Goal: Task Accomplishment & Management: Use online tool/utility

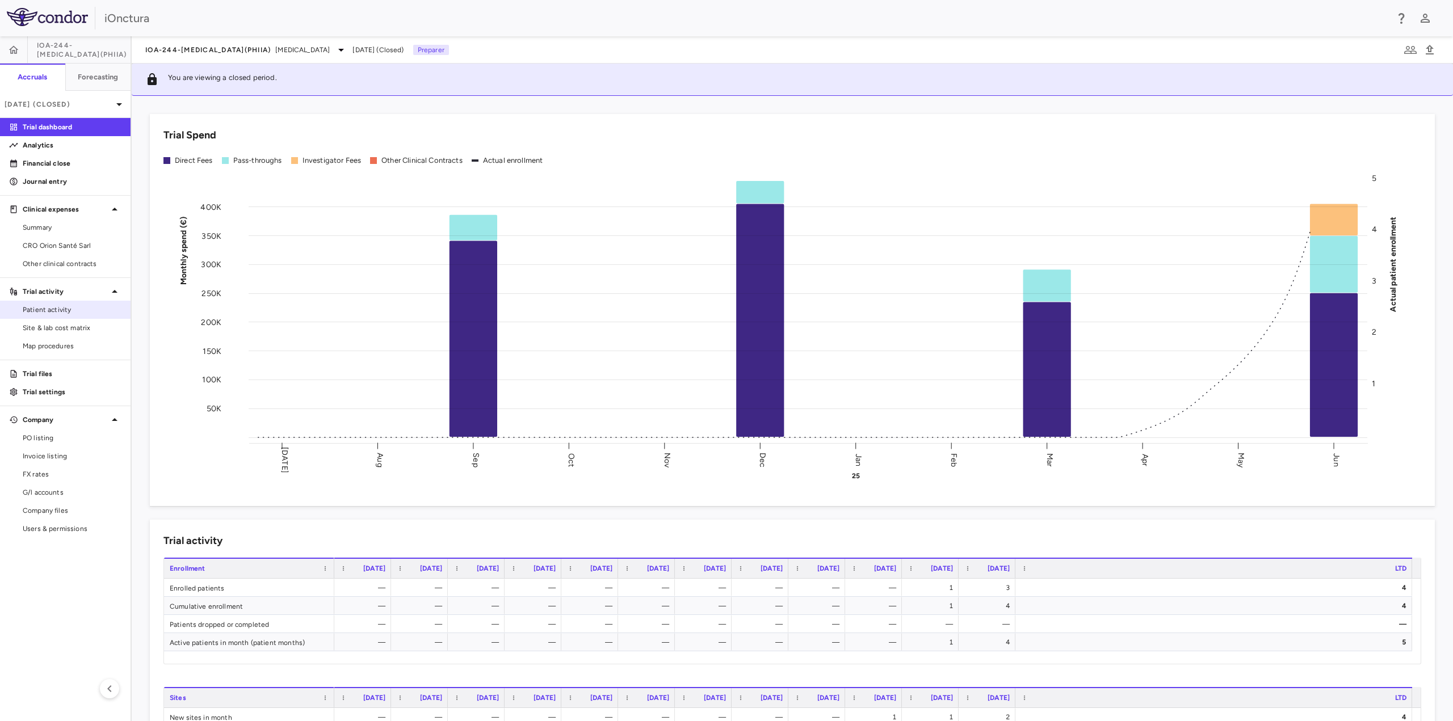
click at [81, 312] on span "Patient activity" at bounding box center [72, 310] width 99 height 10
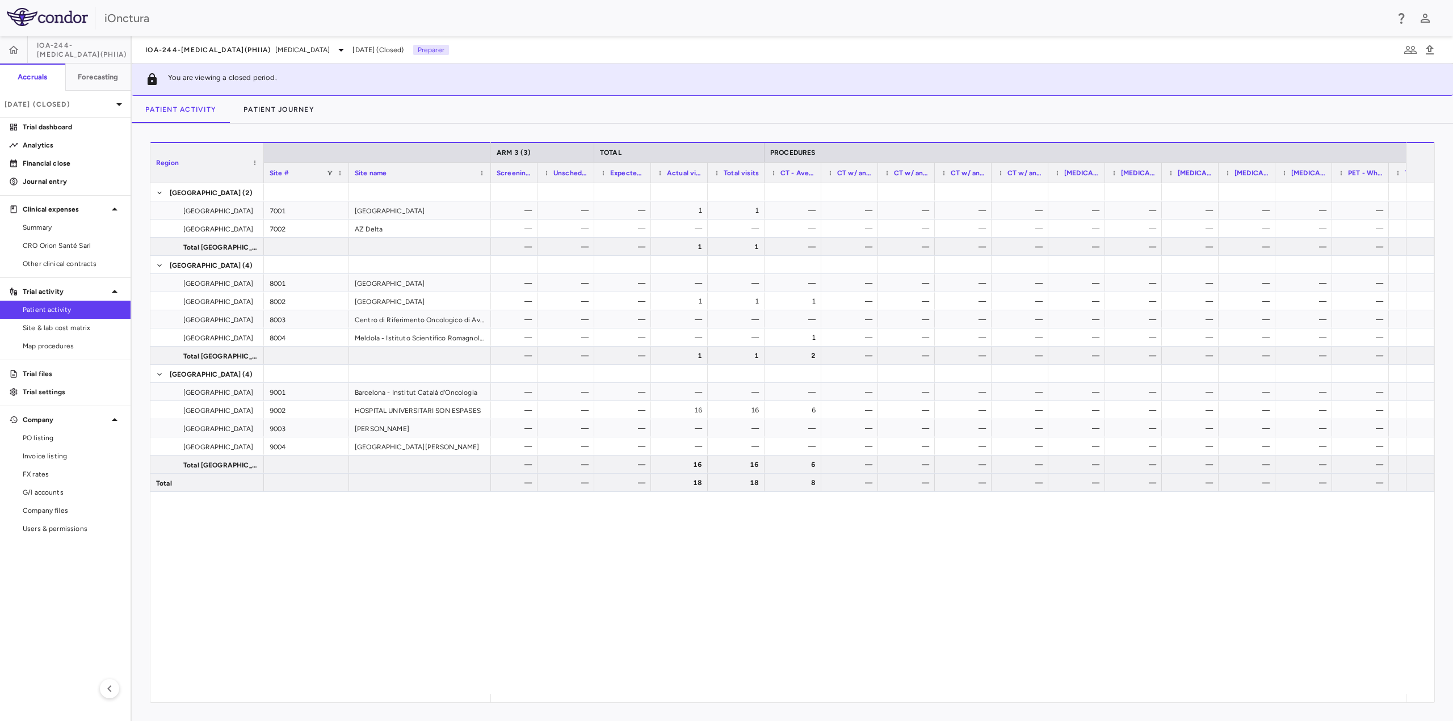
scroll to position [0, 1809]
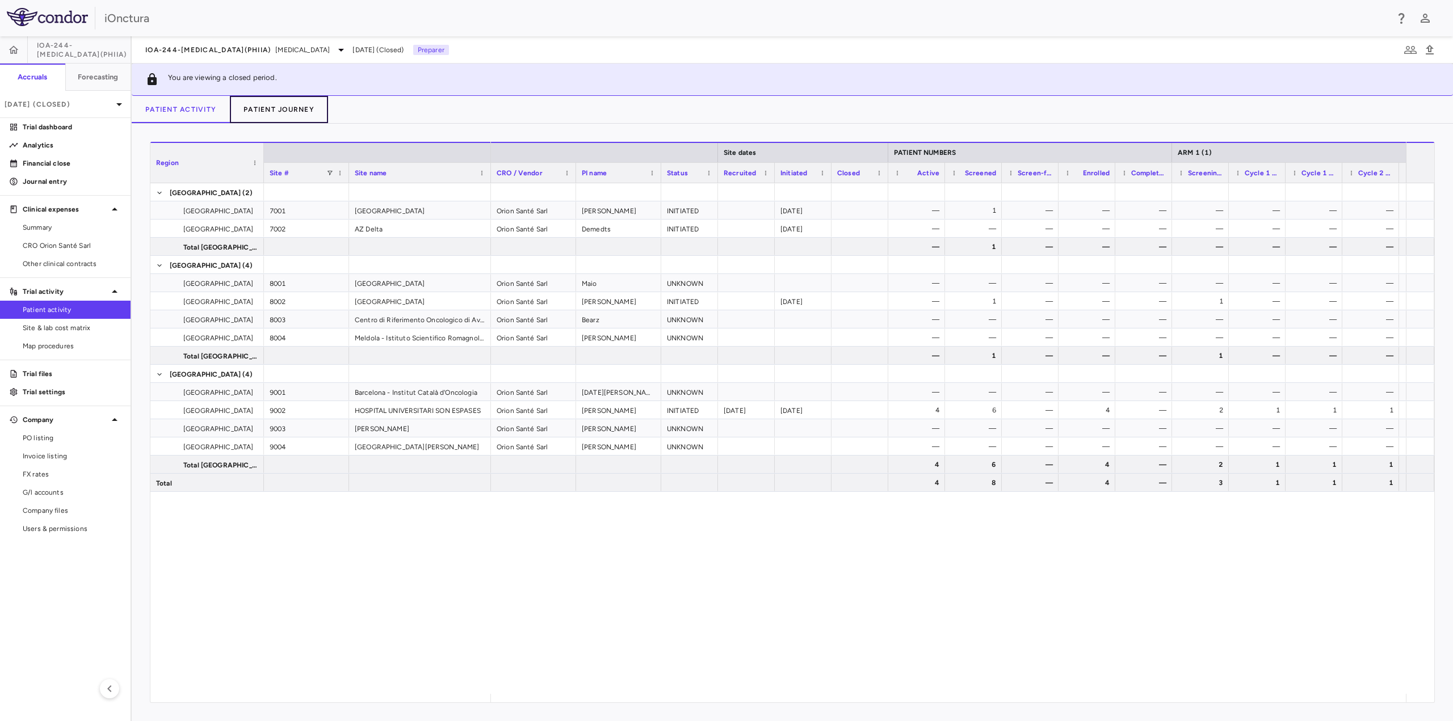
click at [260, 107] on button "Patient Journey" at bounding box center [279, 109] width 98 height 27
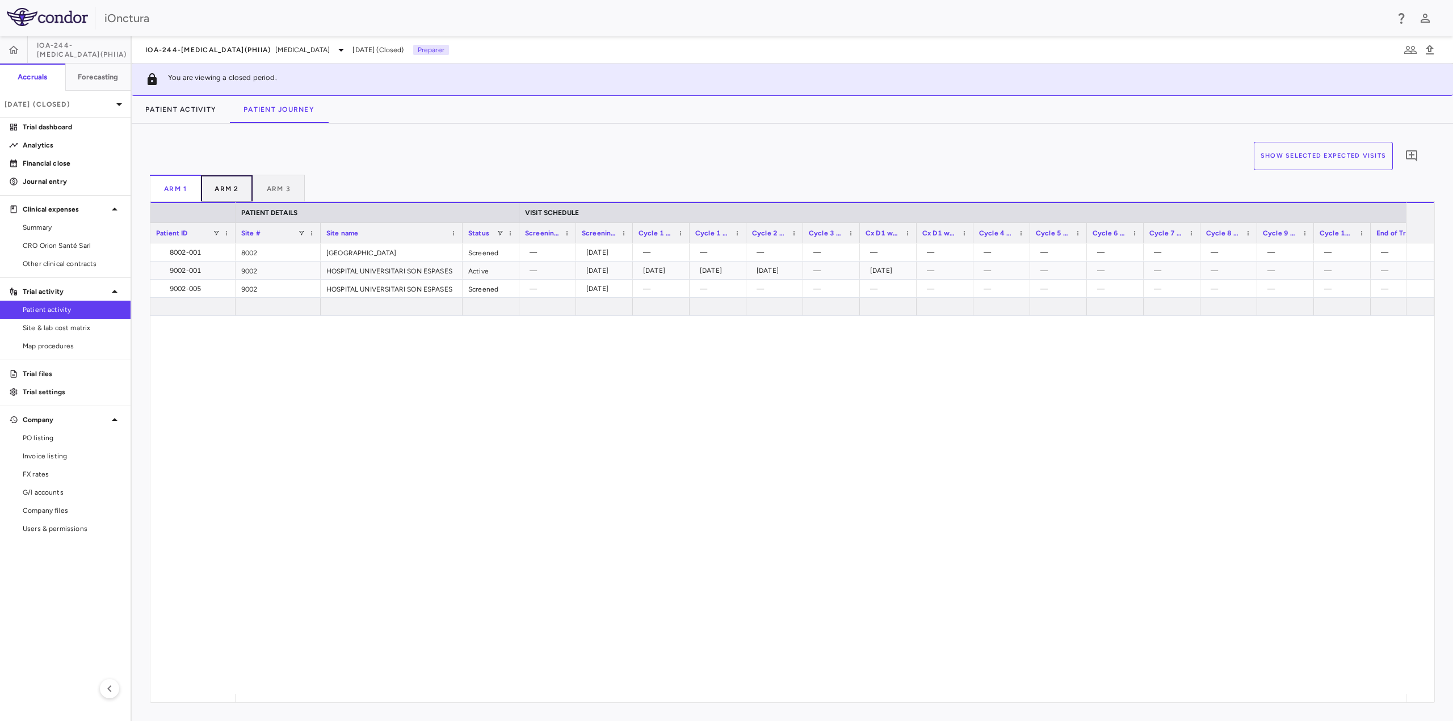
click at [222, 176] on button "Arm 2" at bounding box center [227, 188] width 52 height 27
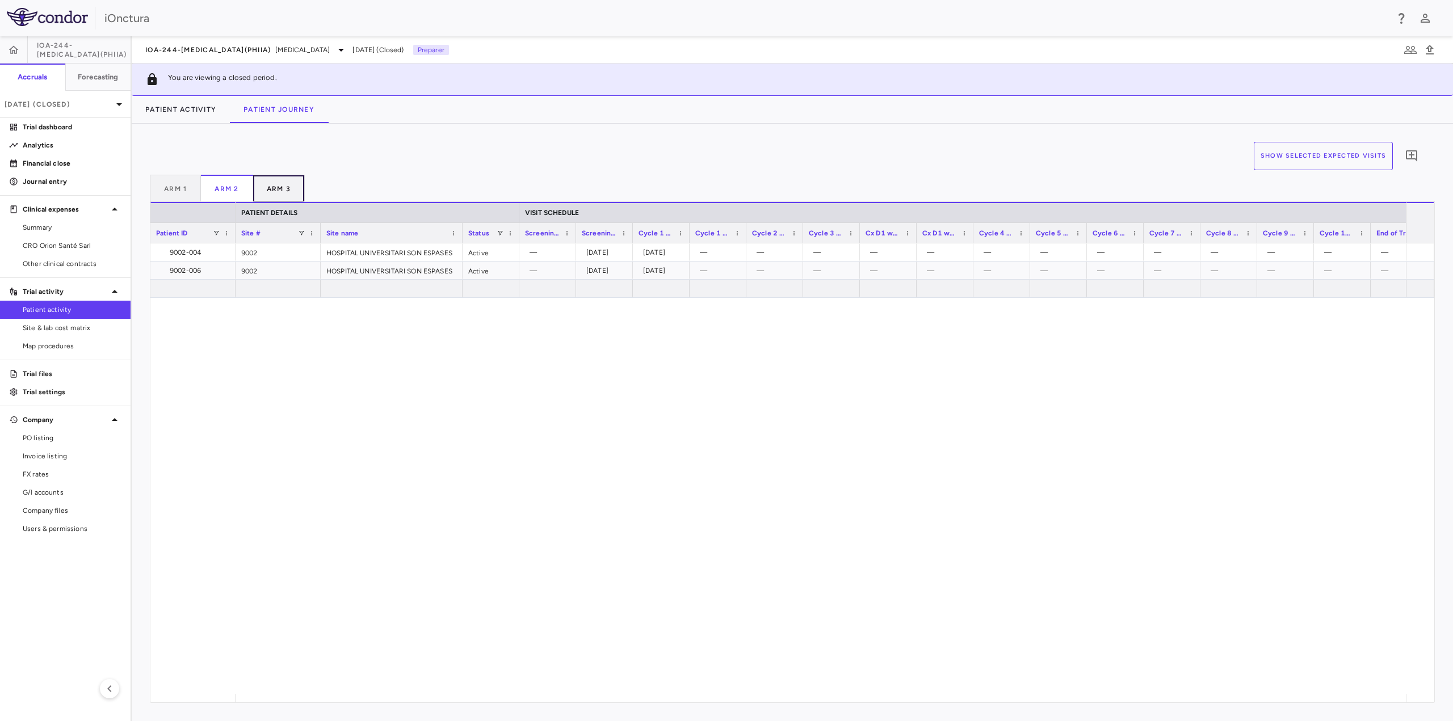
click at [279, 189] on button "Arm 3" at bounding box center [279, 188] width 52 height 27
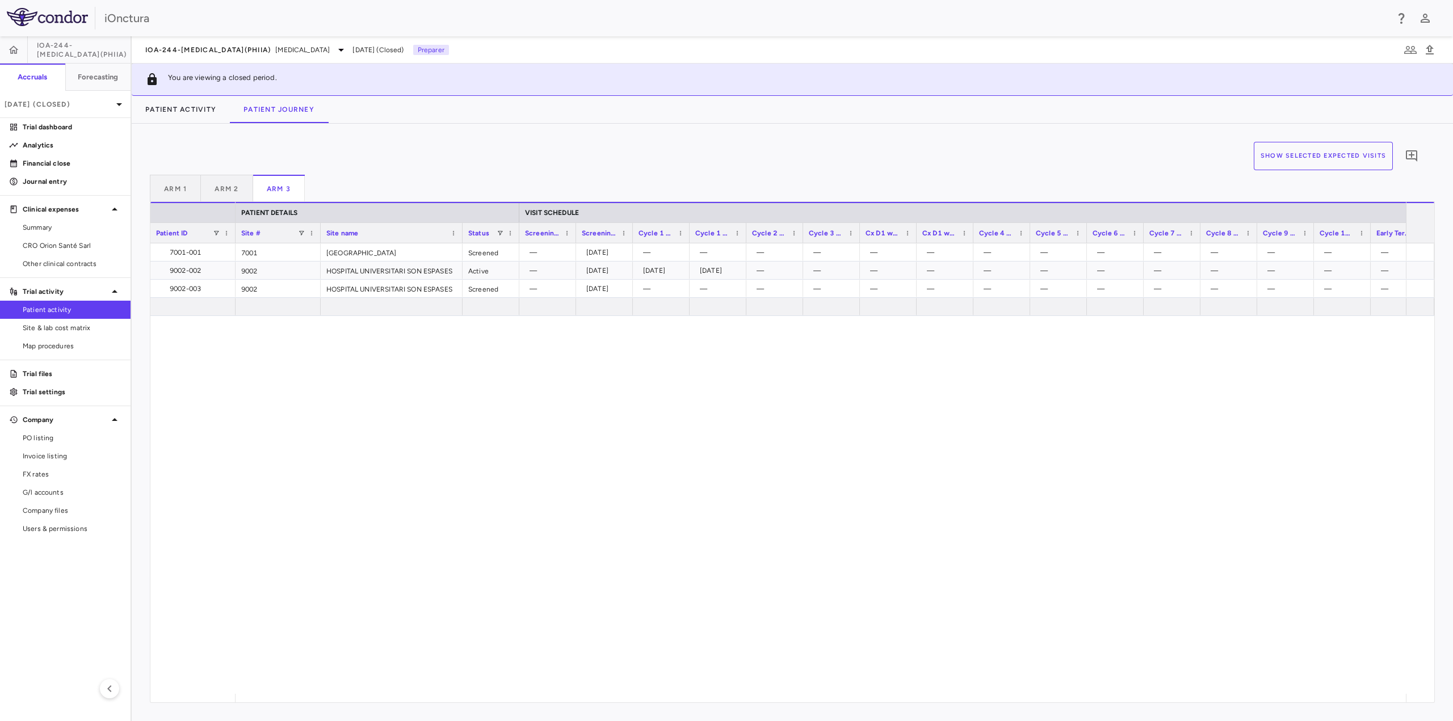
drag, startPoint x: 1129, startPoint y: 587, endPoint x: 1103, endPoint y: 597, distance: 28.6
click at [1129, 587] on div "7001 University of Antwerp Screened — 2025-06-30 — — — — — — — — — — — — — — — …" at bounding box center [821, 468] width 1170 height 451
click at [82, 328] on span "Site & lab cost matrix" at bounding box center [72, 328] width 99 height 10
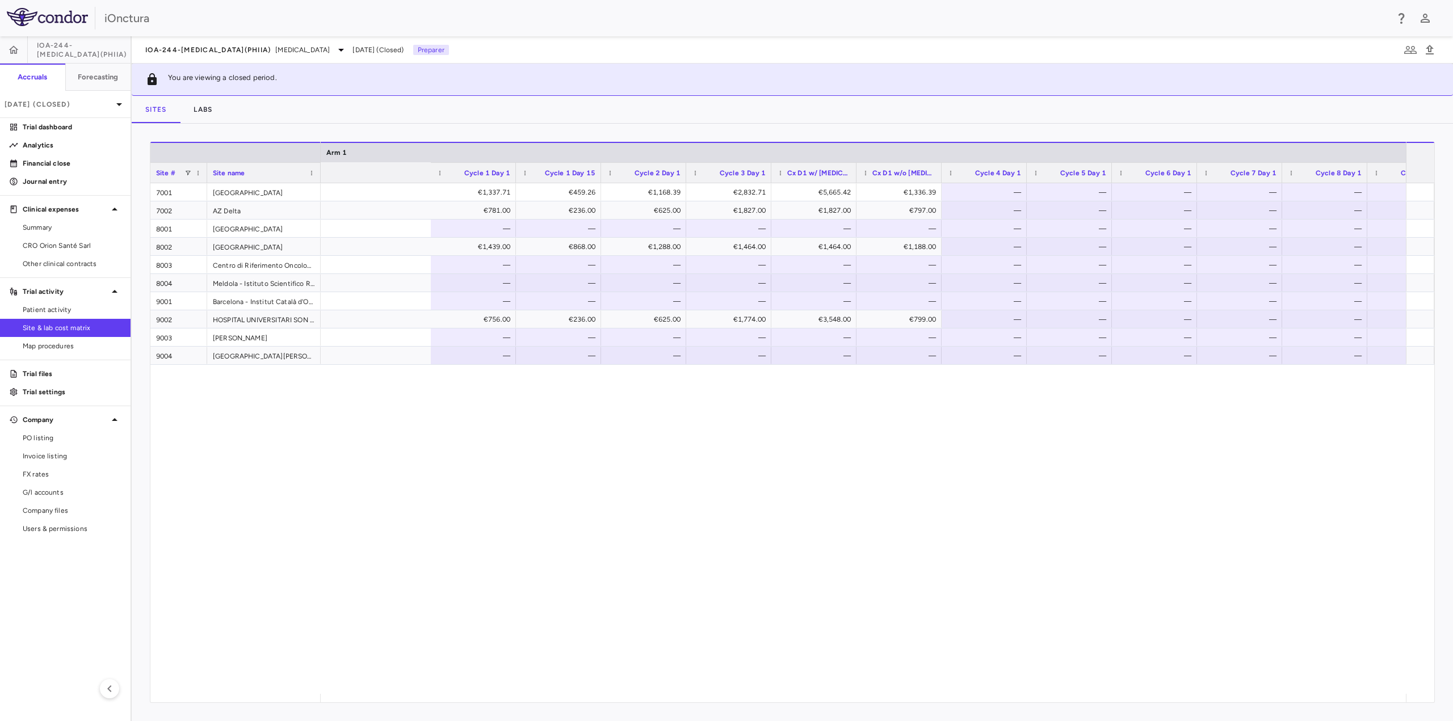
scroll to position [0, 1619]
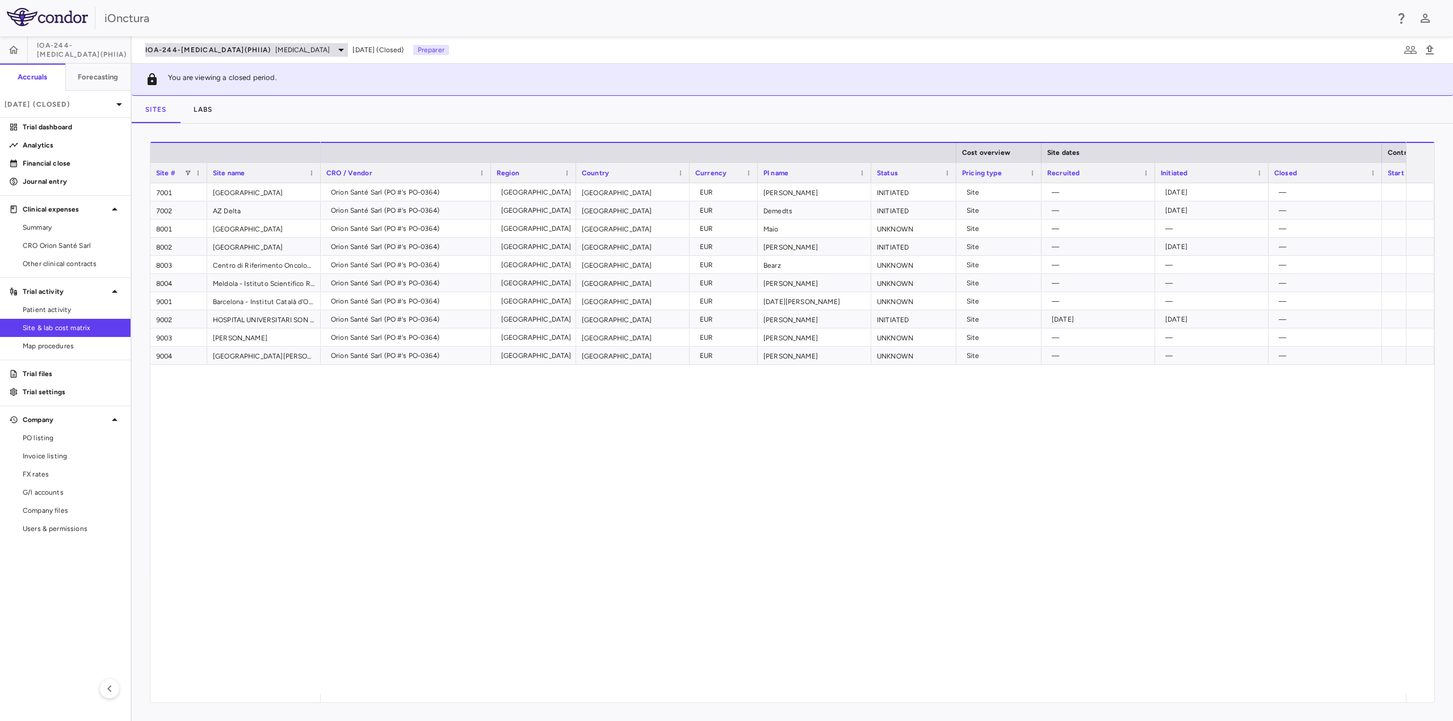
click at [225, 49] on span "IOA-244-NSCLC(PhIIa)" at bounding box center [207, 49] width 125 height 9
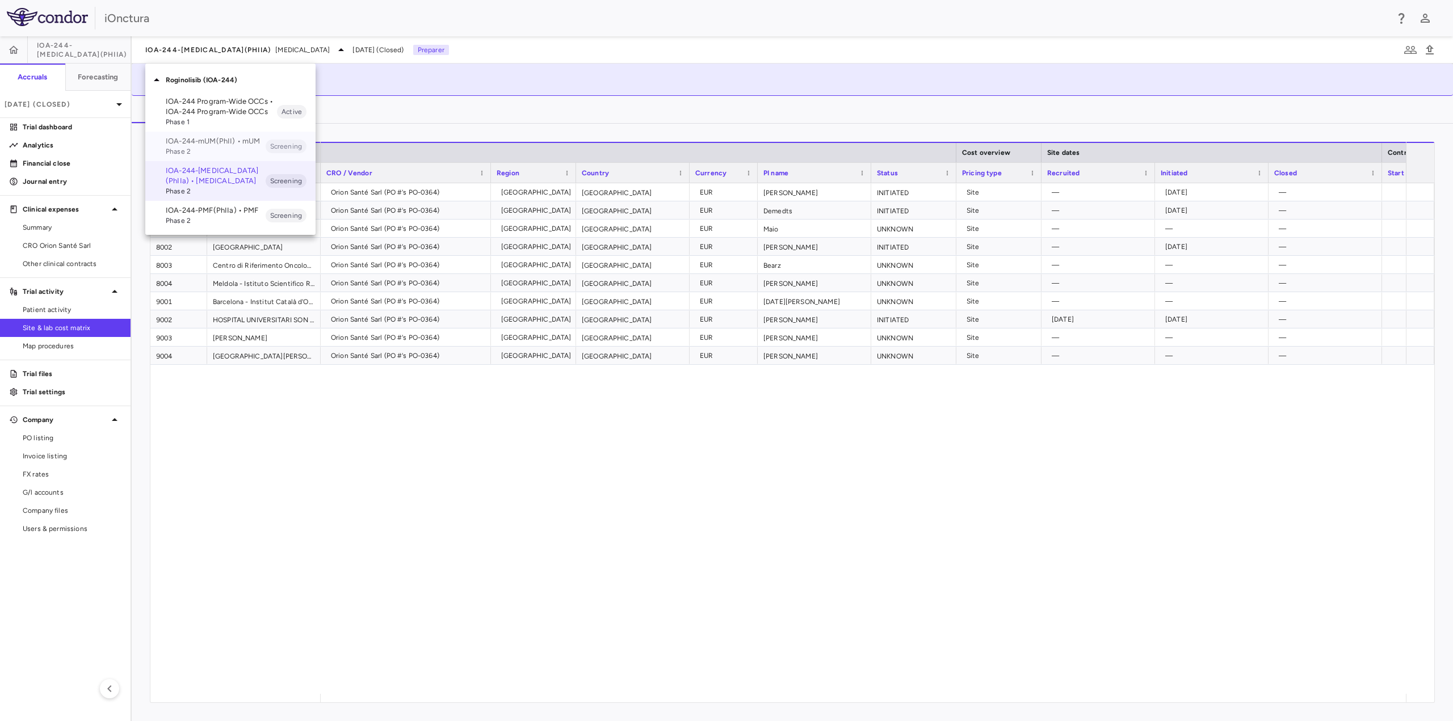
click at [207, 143] on p "IOA-244-mUM(PhII) • mUM" at bounding box center [216, 141] width 100 height 10
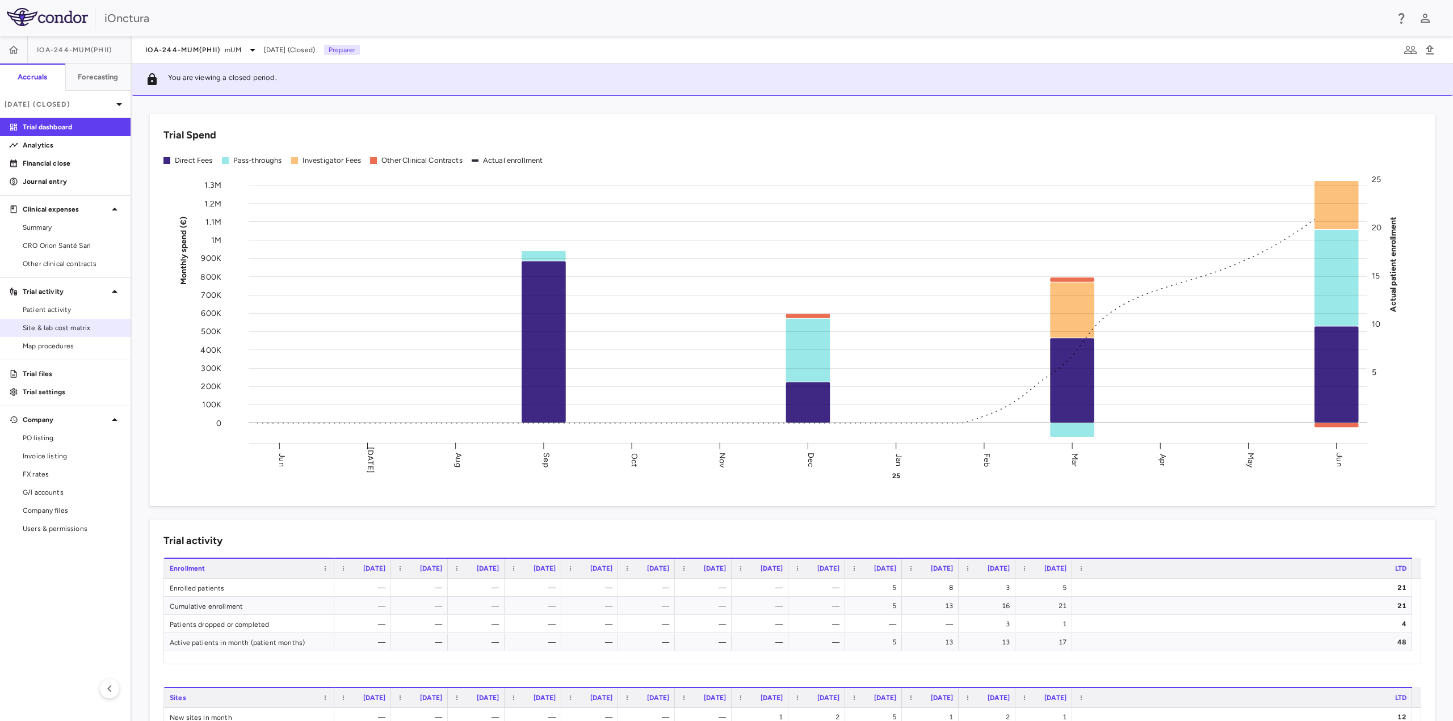
drag, startPoint x: 69, startPoint y: 342, endPoint x: 78, endPoint y: 329, distance: 15.9
click at [69, 342] on span "Map procedures" at bounding box center [72, 346] width 99 height 10
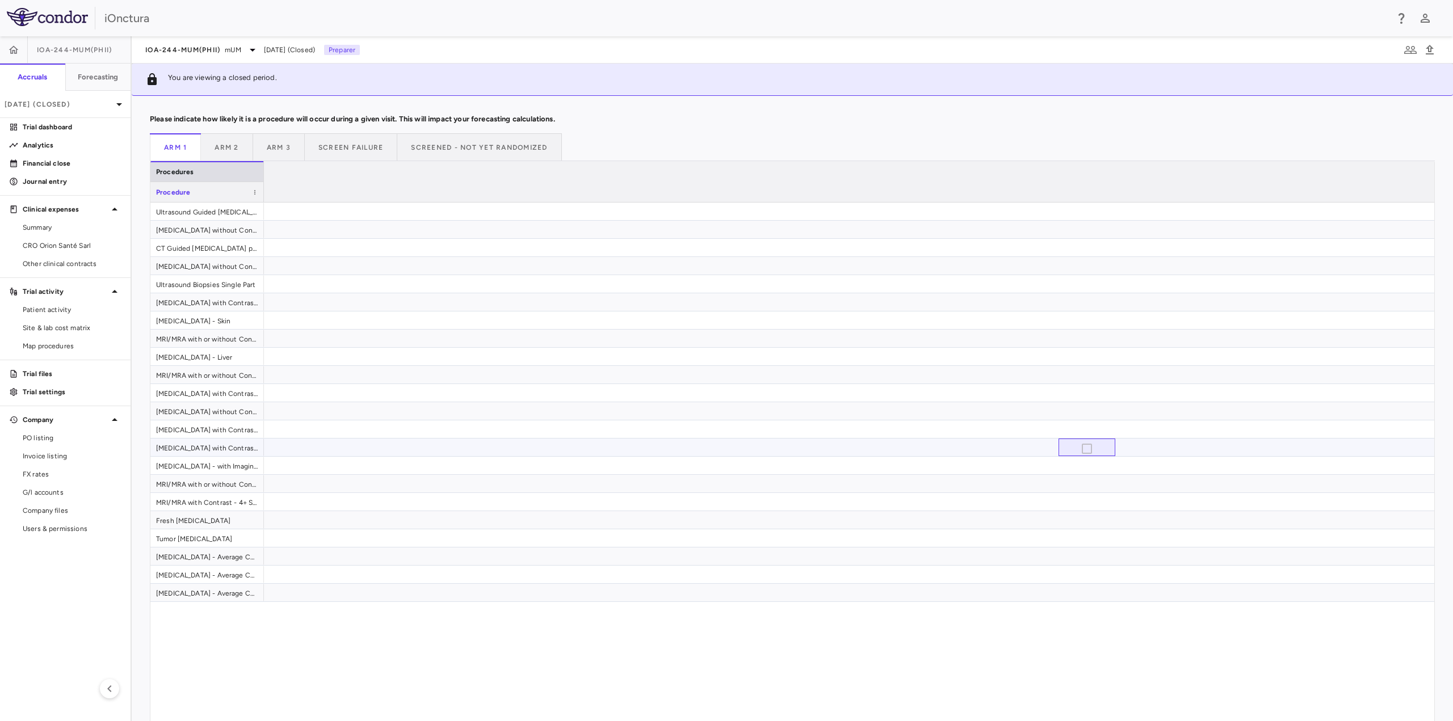
scroll to position [0, 1789]
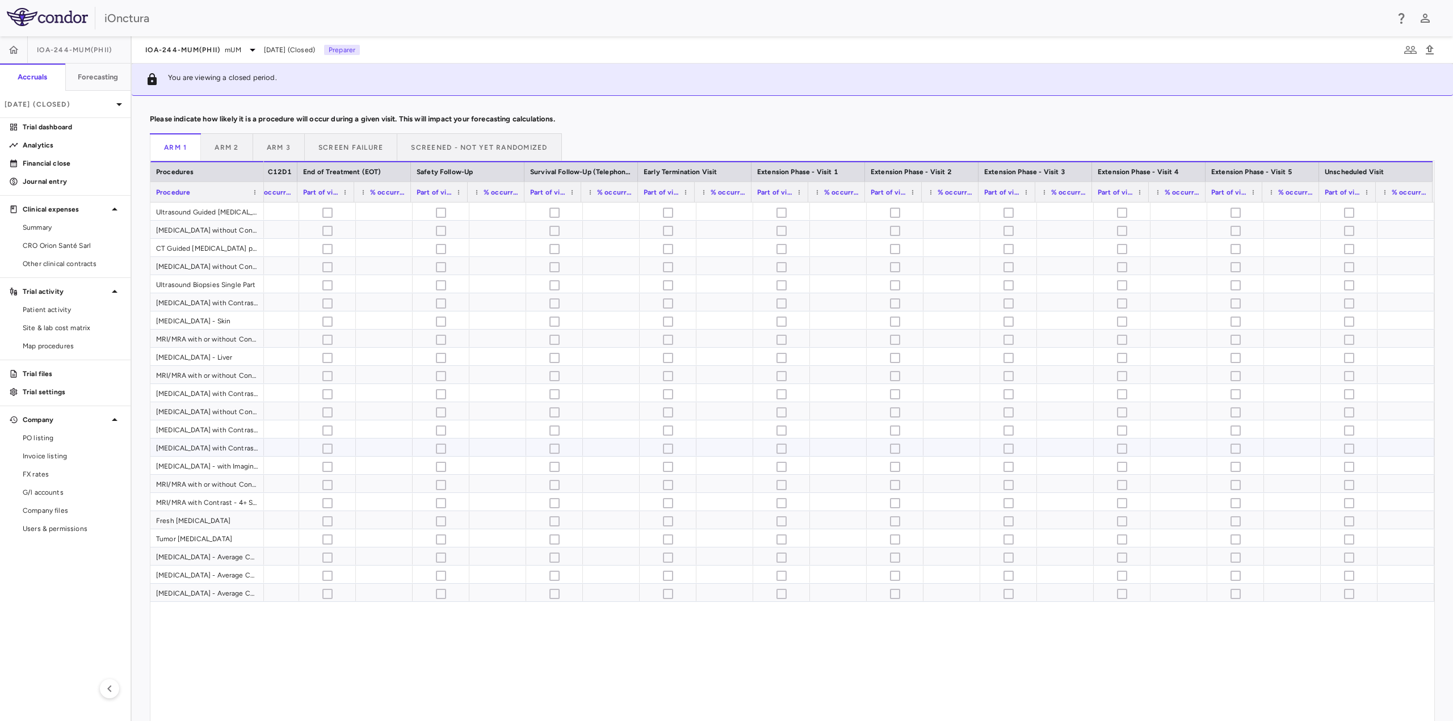
drag, startPoint x: 1114, startPoint y: 443, endPoint x: 1380, endPoint y: 451, distance: 265.7
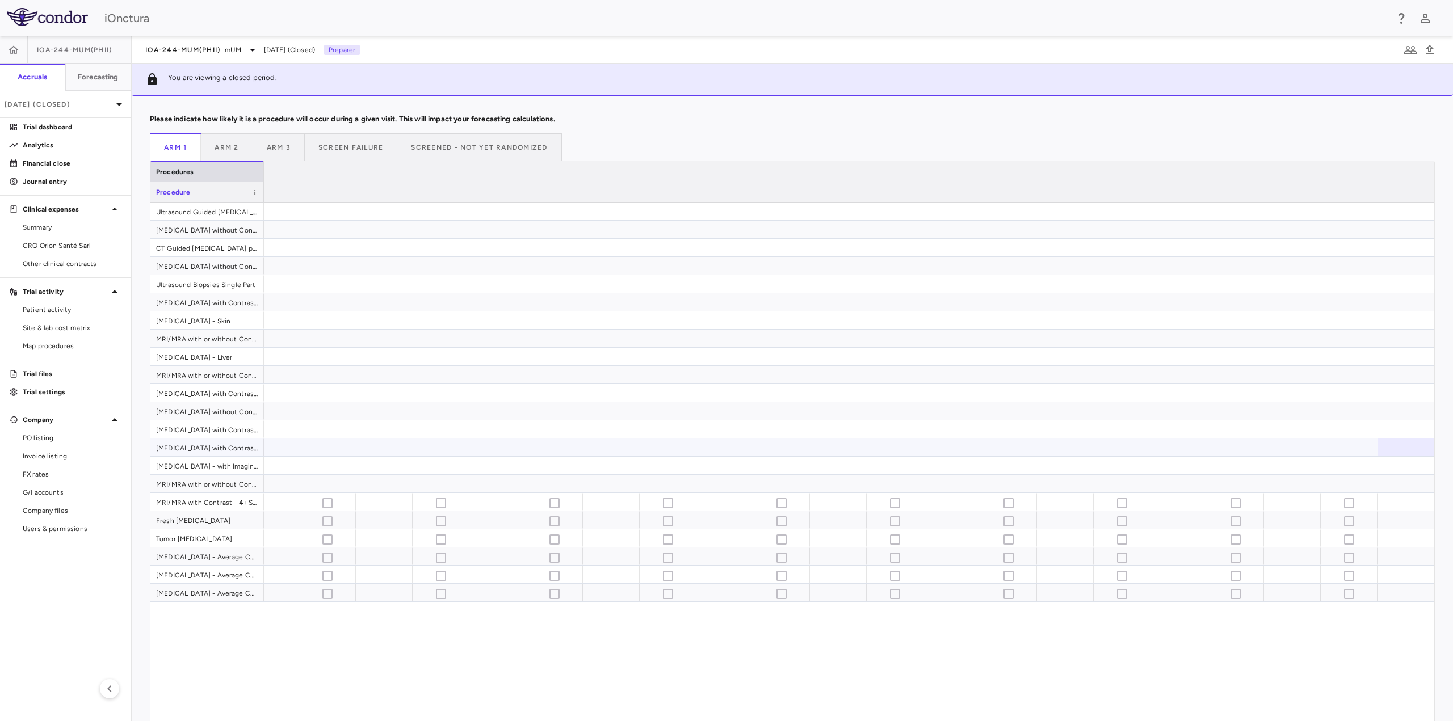
scroll to position [0, 0]
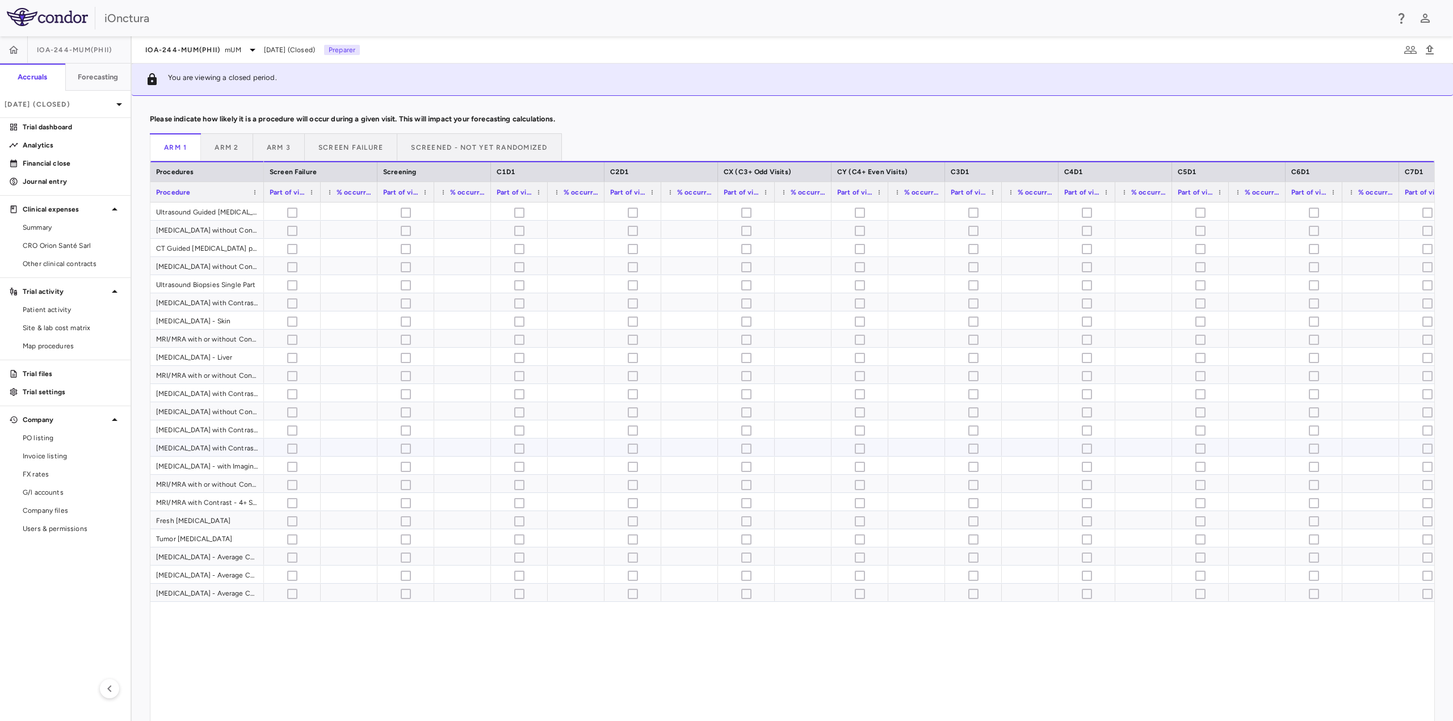
drag, startPoint x: 1380, startPoint y: 451, endPoint x: 560, endPoint y: 452, distance: 819.5
click at [228, 141] on button "Arm 2" at bounding box center [227, 146] width 52 height 27
click at [281, 146] on button "Arm 3" at bounding box center [279, 146] width 52 height 27
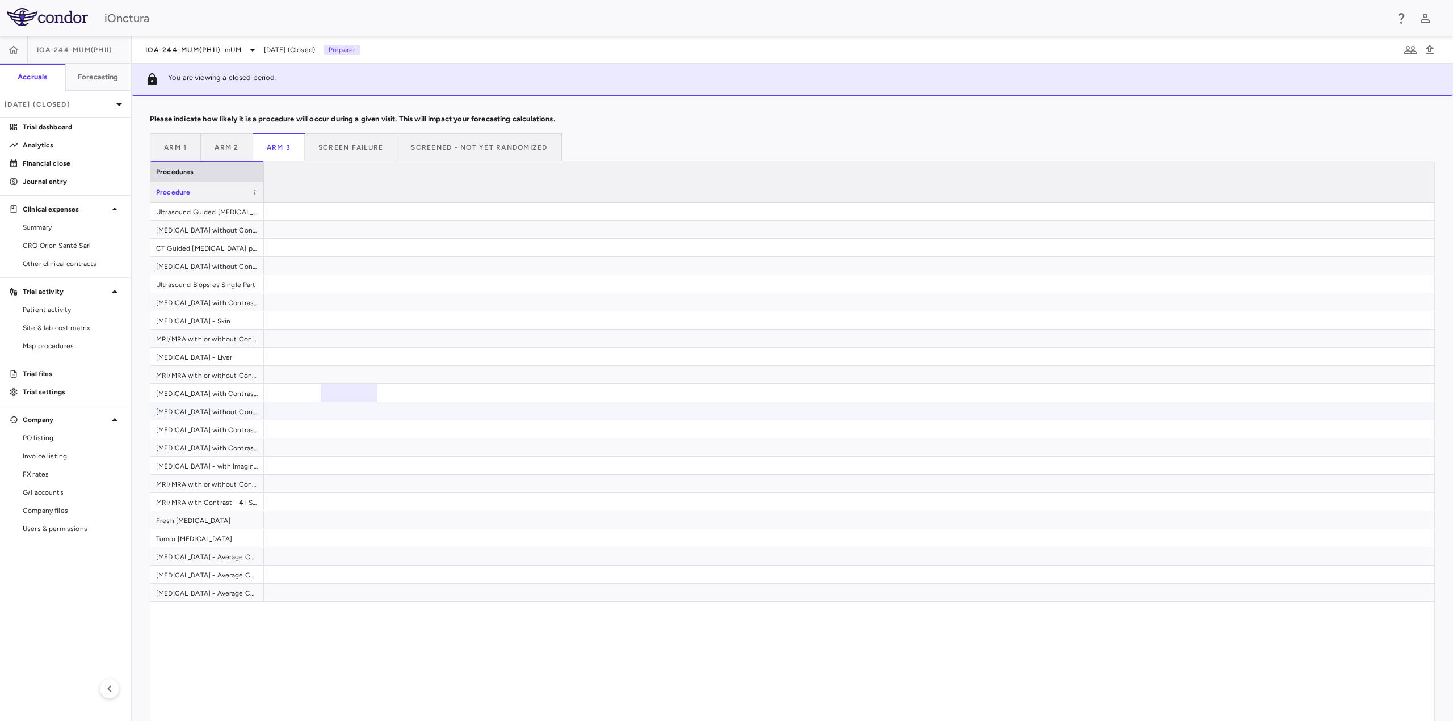
scroll to position [0, 1789]
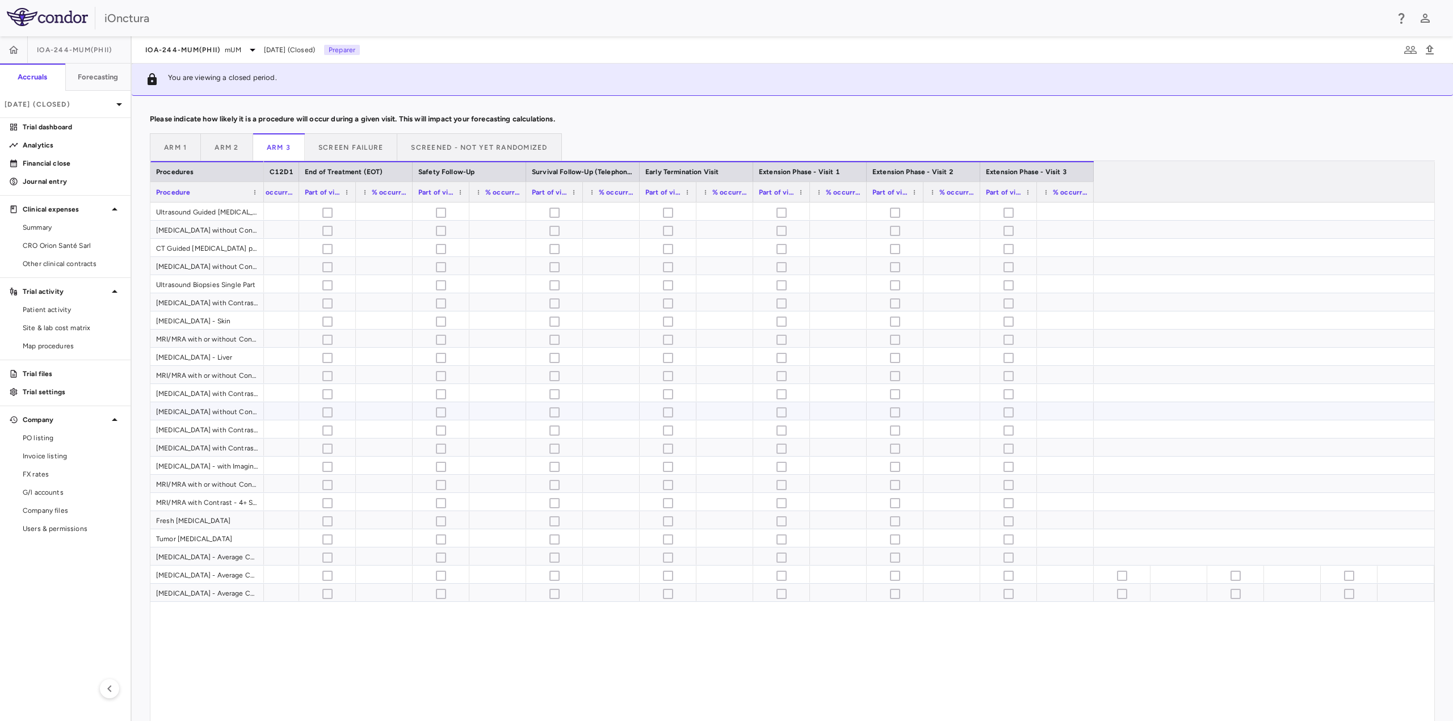
drag, startPoint x: 373, startPoint y: 386, endPoint x: 225, endPoint y: 375, distance: 148.0
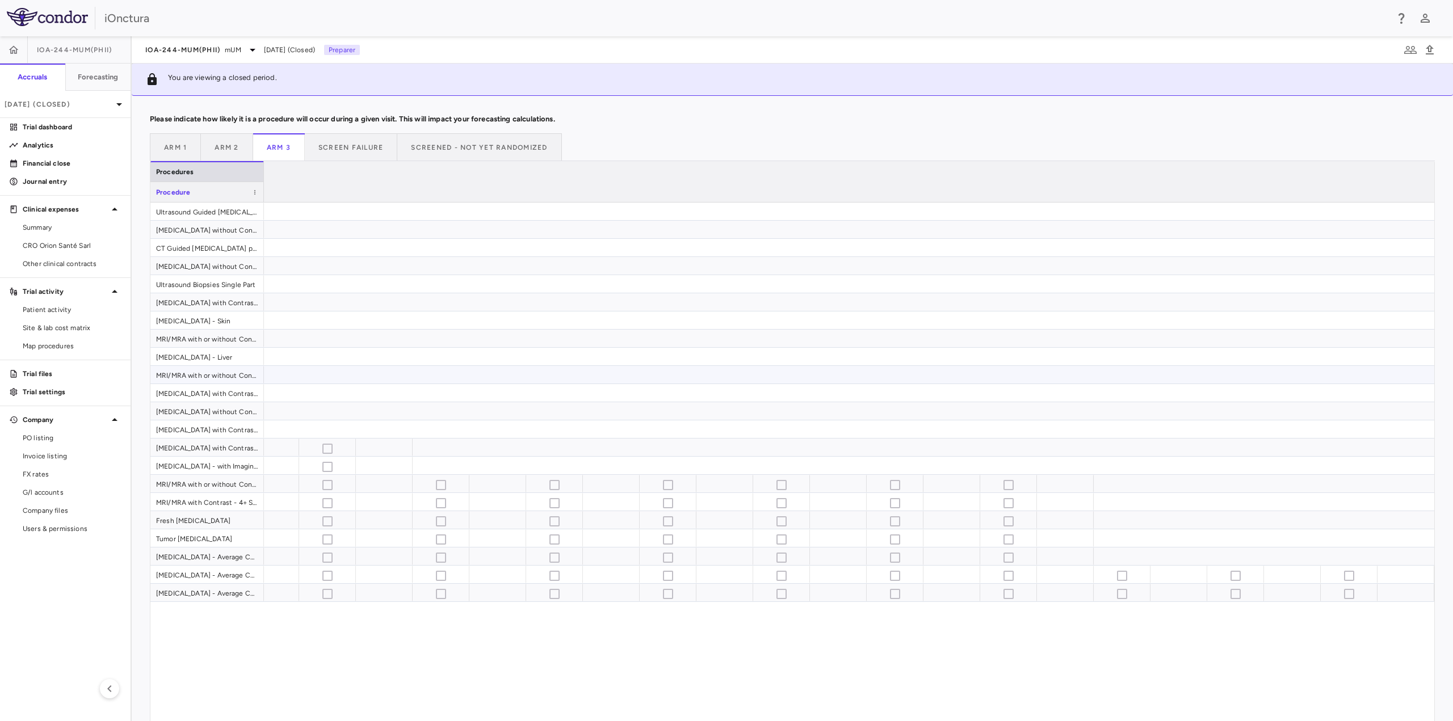
scroll to position [0, 0]
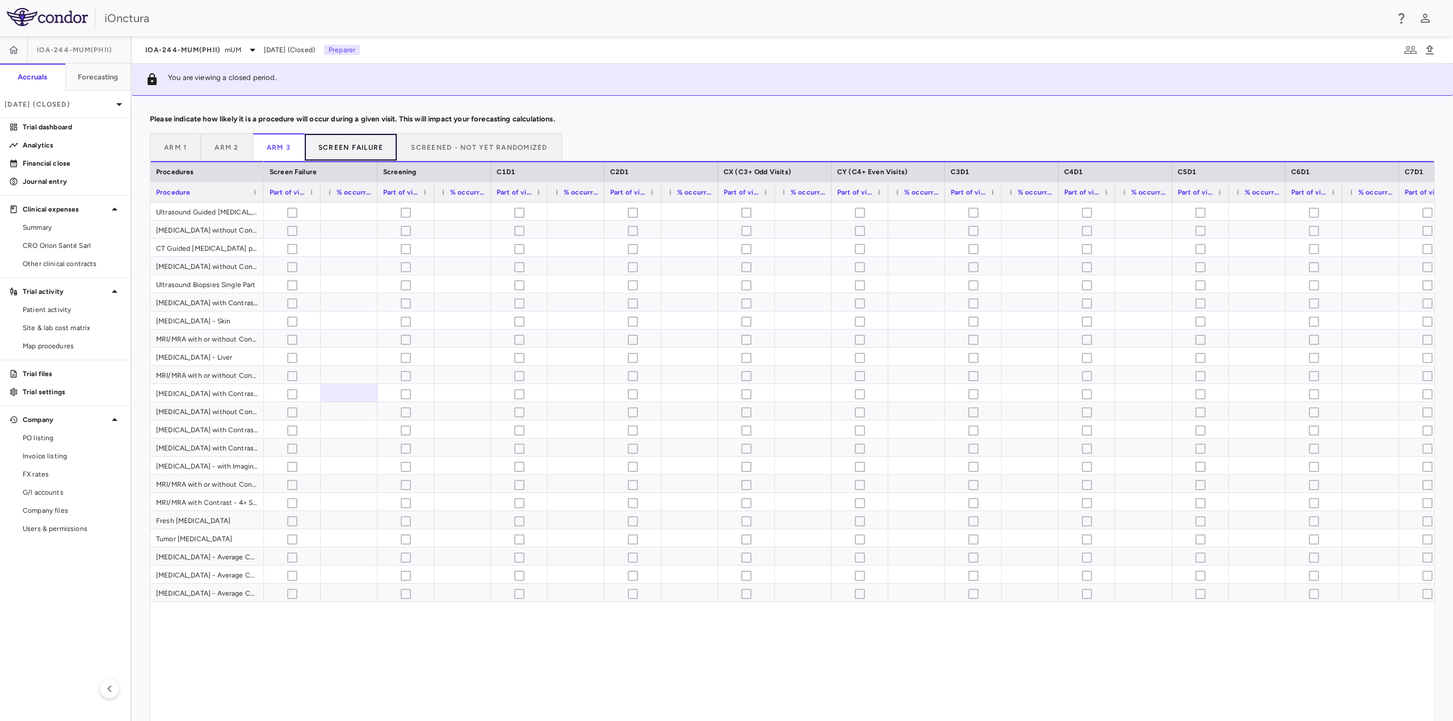
click at [356, 146] on button "Screen Failure" at bounding box center [351, 146] width 93 height 27
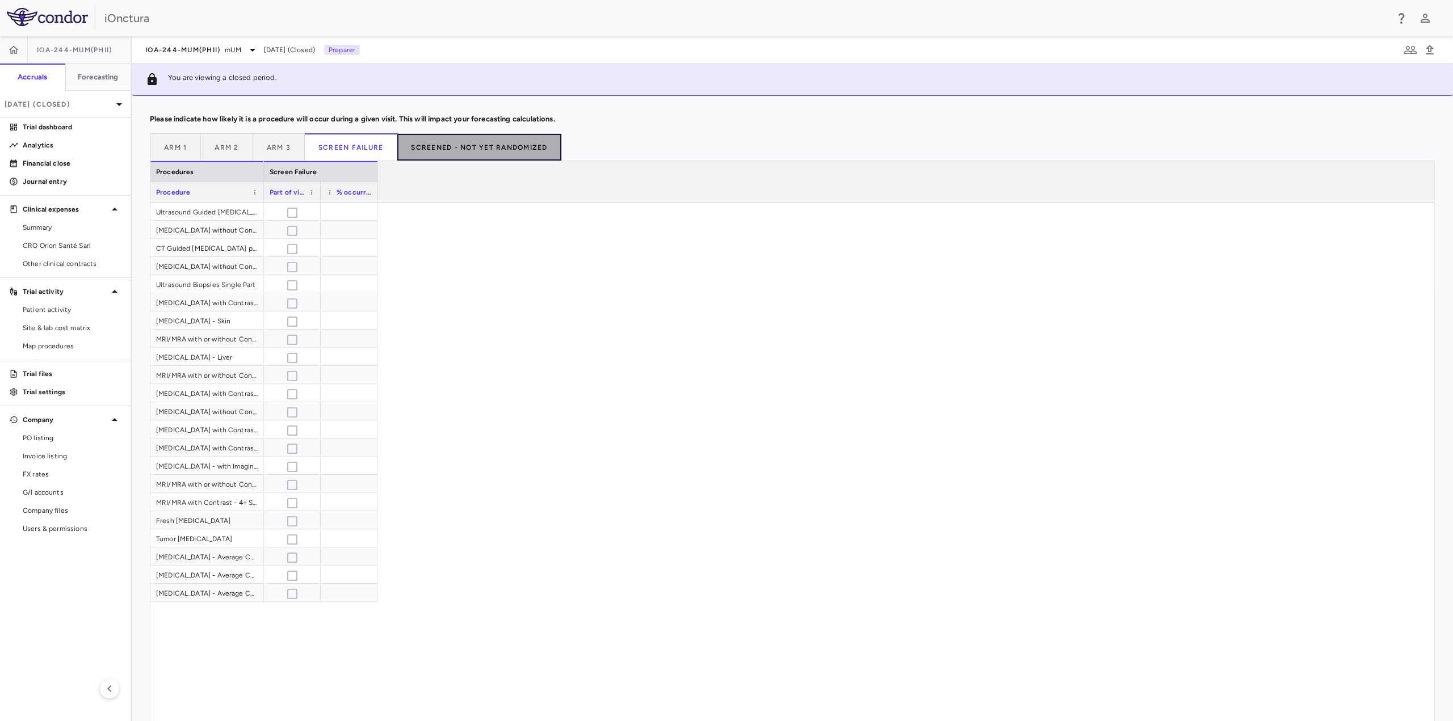
click at [470, 142] on button "Screened - Not Yet Randomized" at bounding box center [479, 146] width 164 height 27
click at [68, 309] on span "Patient activity" at bounding box center [72, 310] width 99 height 10
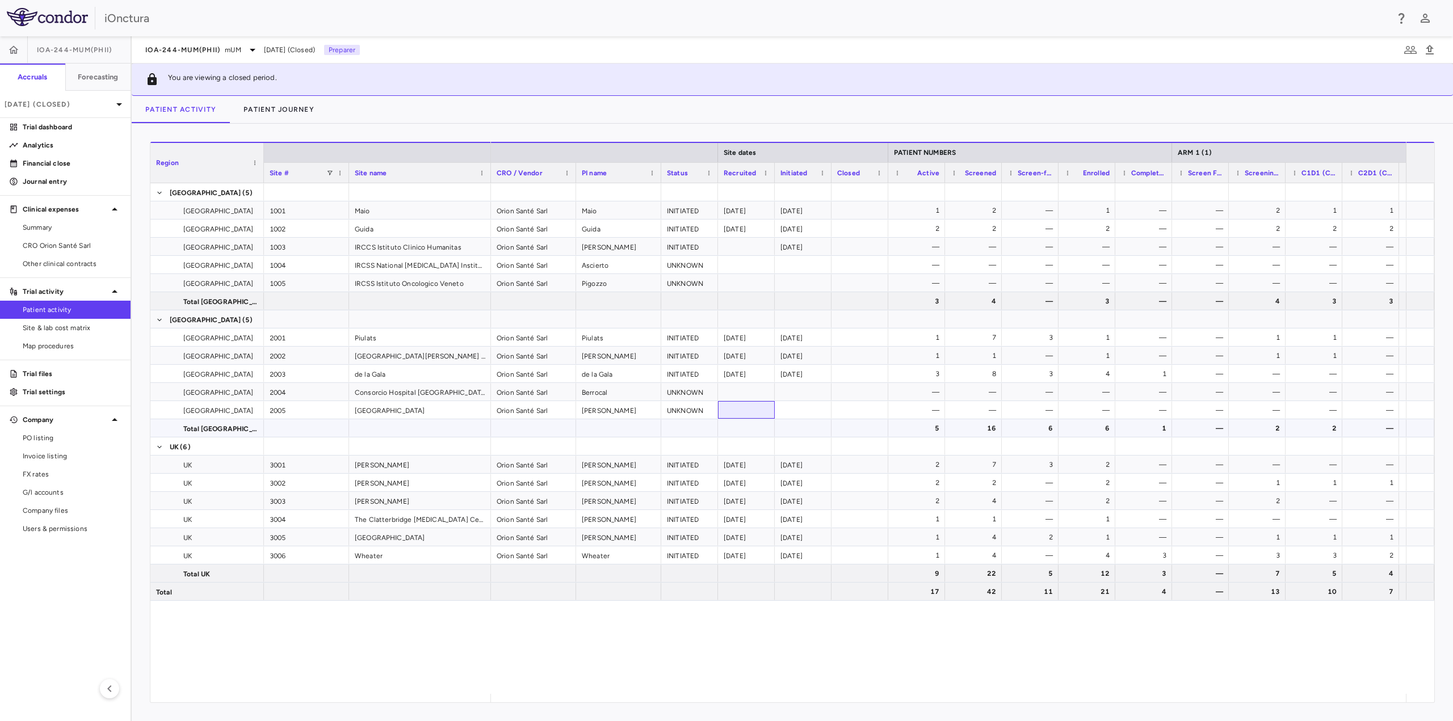
scroll to position [0, 81]
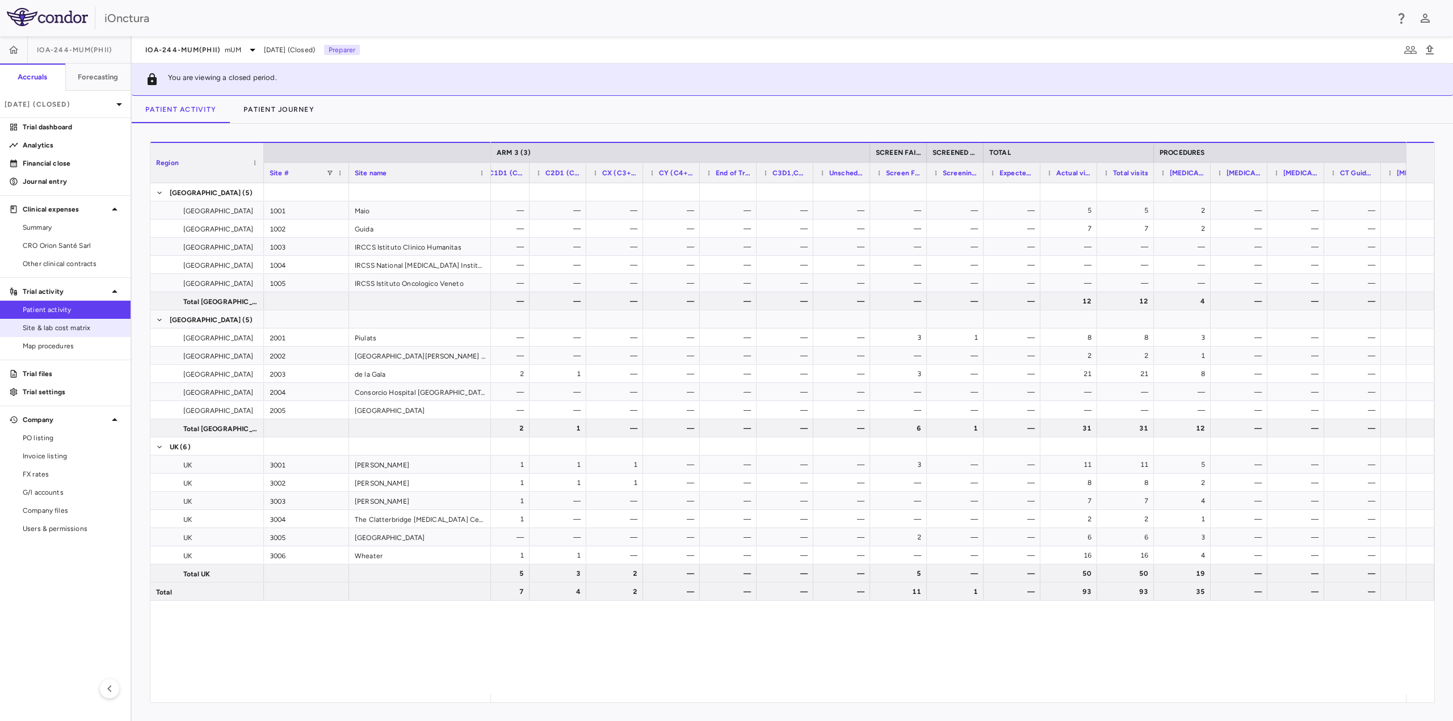
drag, startPoint x: 65, startPoint y: 324, endPoint x: 62, endPoint y: 334, distance: 10.5
click at [65, 324] on span "Site & lab cost matrix" at bounding box center [72, 328] width 99 height 10
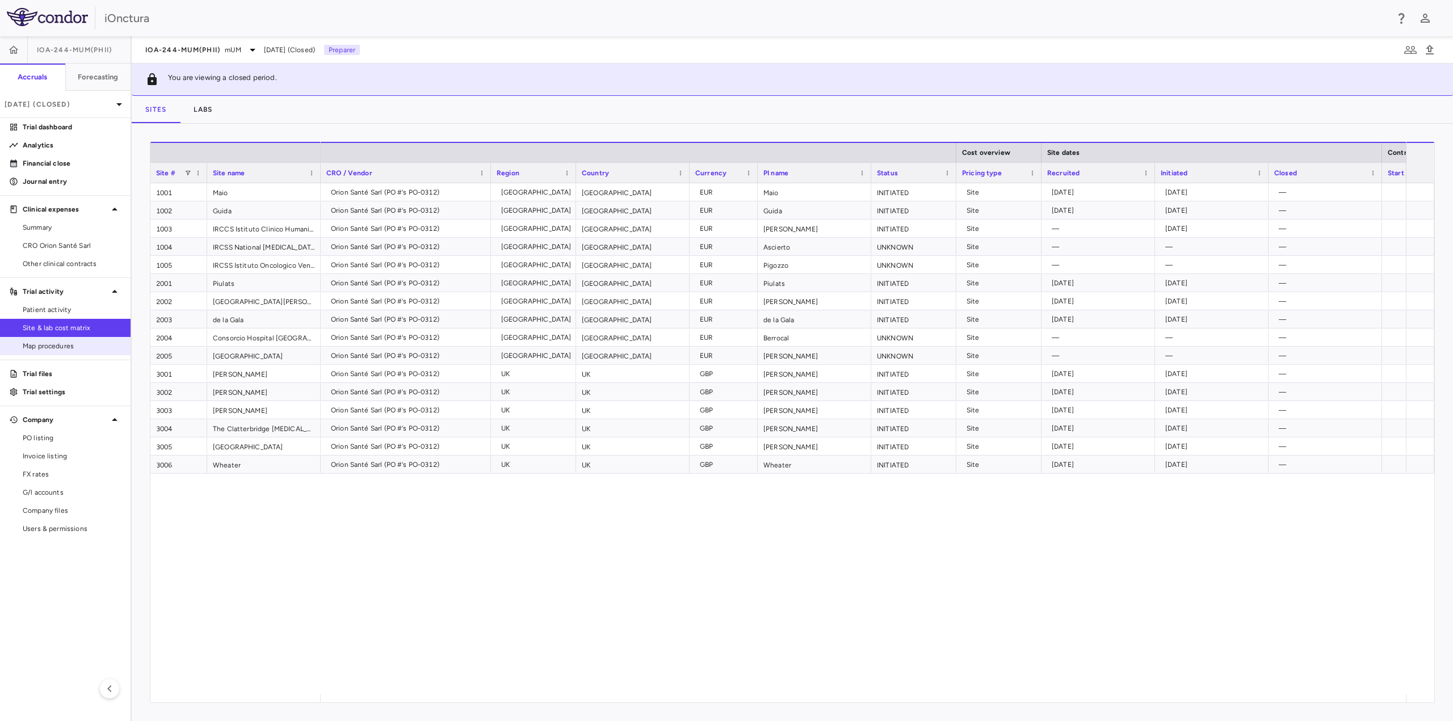
click at [77, 348] on span "Map procedures" at bounding box center [72, 346] width 99 height 10
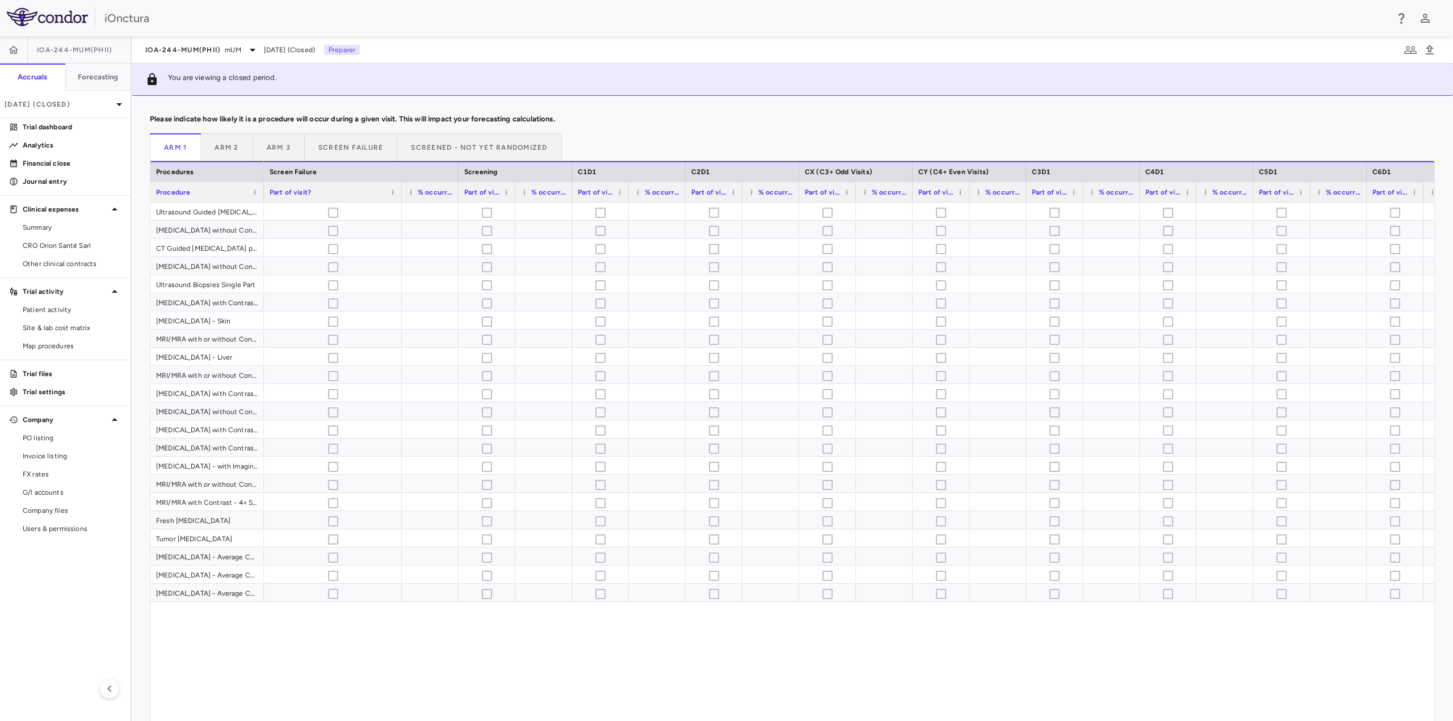
drag, startPoint x: 320, startPoint y: 191, endPoint x: 401, endPoint y: 198, distance: 81.4
click at [401, 198] on div at bounding box center [401, 192] width 5 height 20
drag, startPoint x: 401, startPoint y: 194, endPoint x: 359, endPoint y: 197, distance: 42.7
click at [359, 197] on div at bounding box center [358, 192] width 5 height 20
click at [223, 144] on button "Arm 2" at bounding box center [227, 146] width 52 height 27
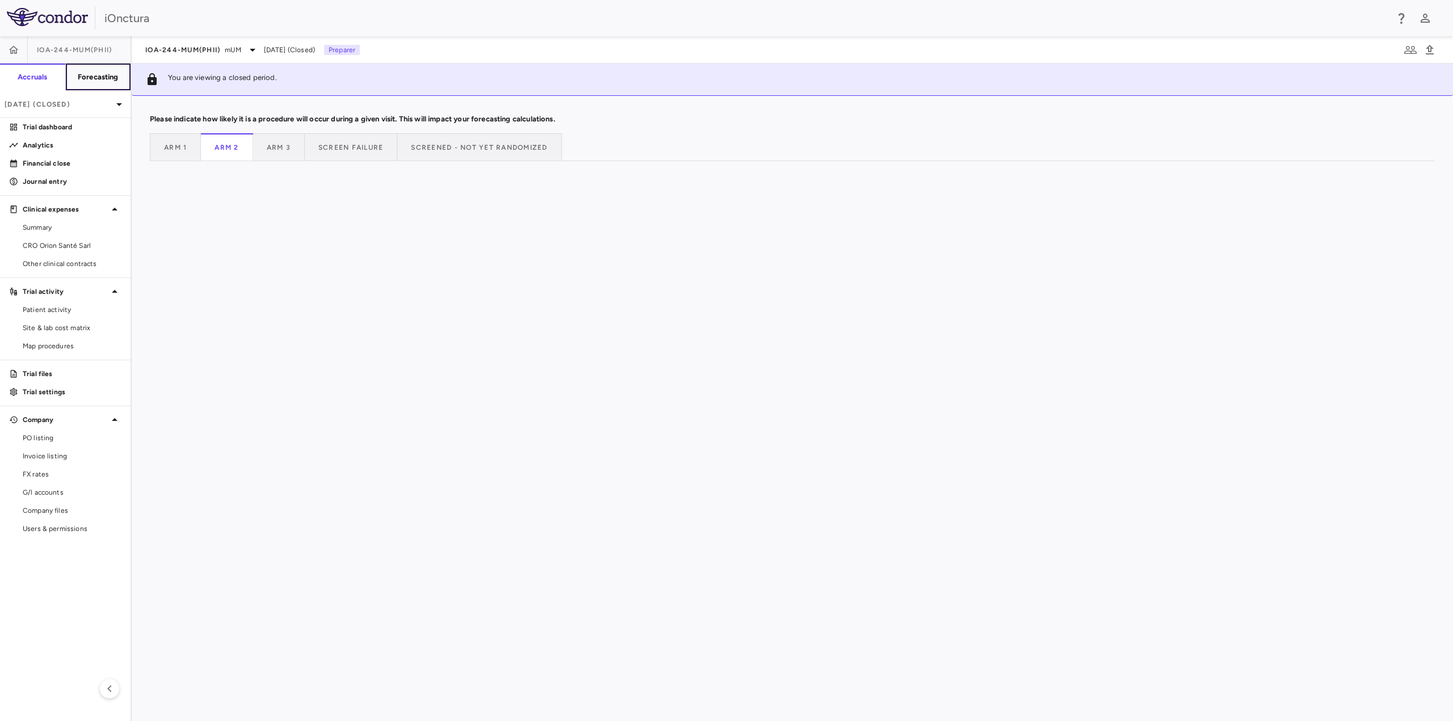
click at [106, 79] on h6 "Forecasting" at bounding box center [98, 77] width 41 height 10
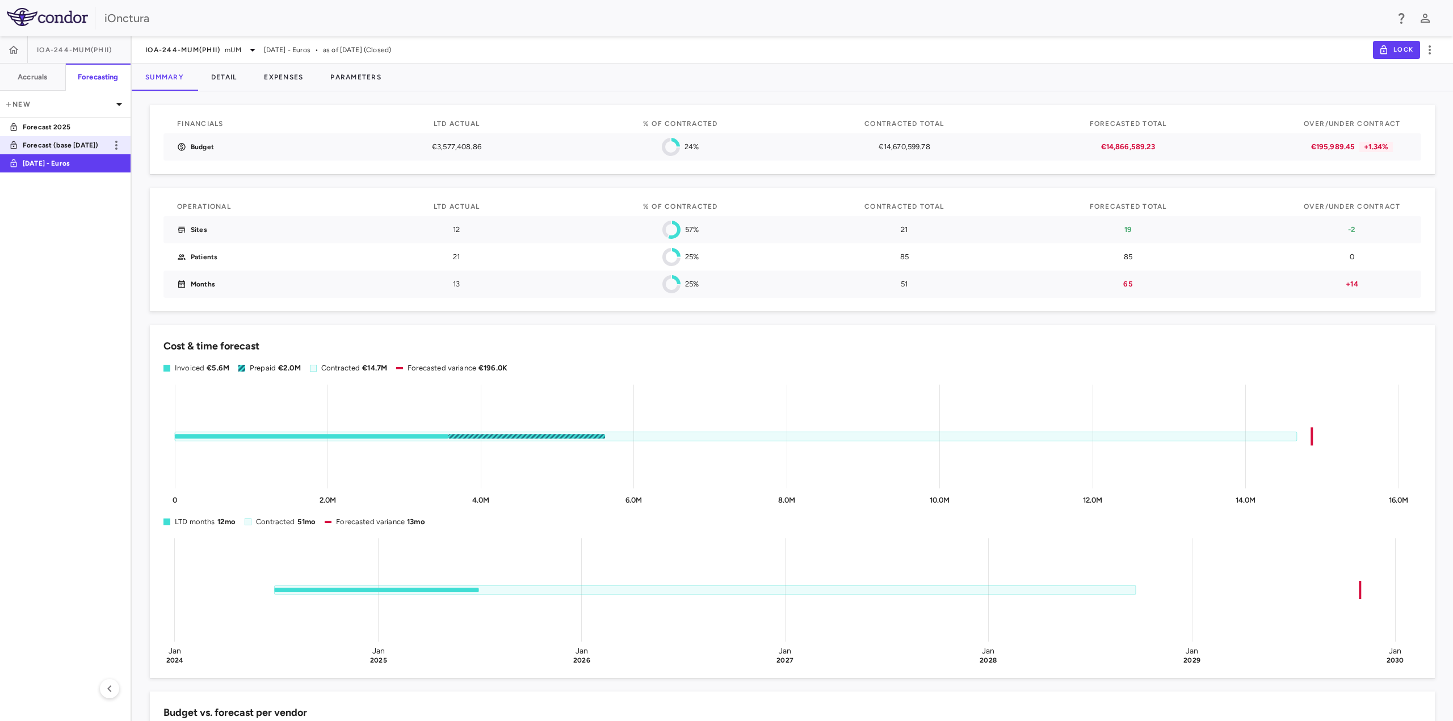
click at [73, 144] on p "Forecast (base June 2025)" at bounding box center [65, 145] width 84 height 10
click at [70, 161] on p "June 2025 - Euros" at bounding box center [65, 163] width 84 height 10
click at [88, 146] on p "Forecast (base June 2025)" at bounding box center [65, 145] width 84 height 10
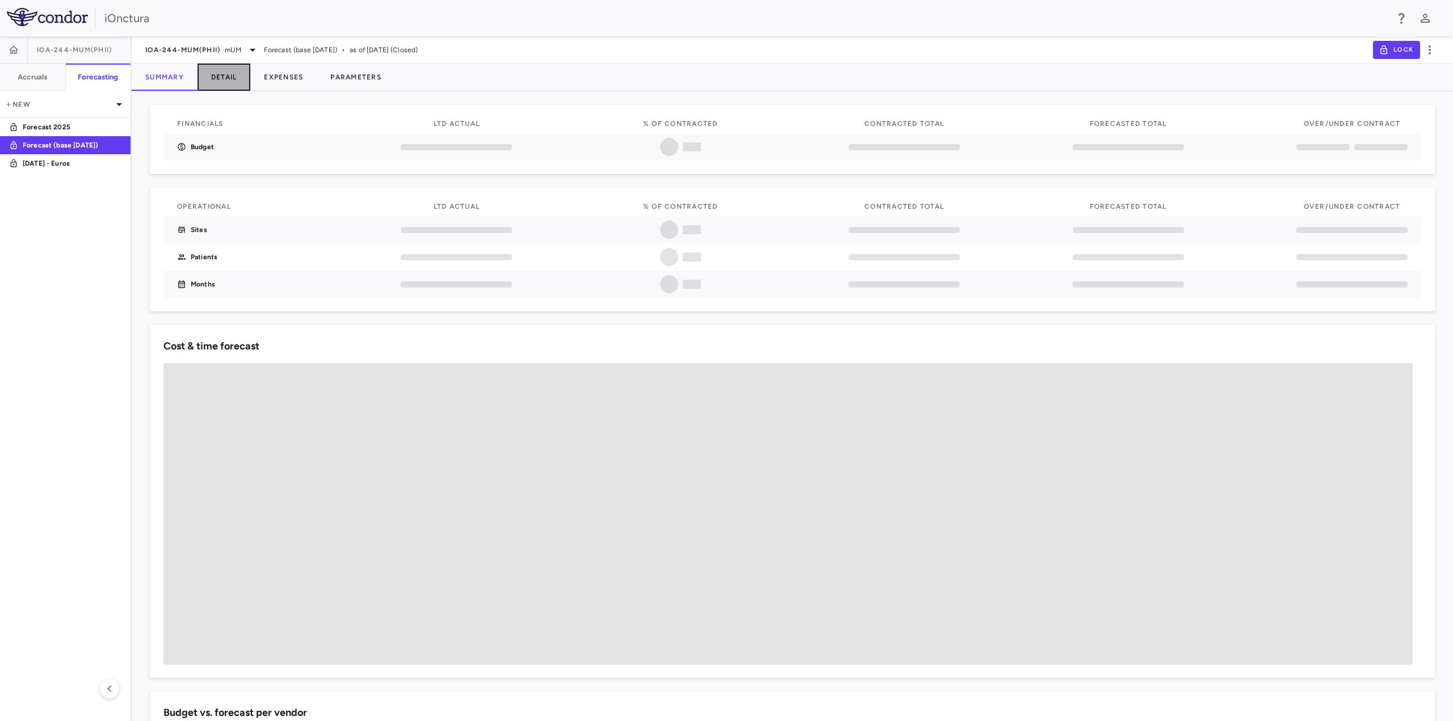
click at [217, 77] on button "Detail" at bounding box center [224, 77] width 53 height 27
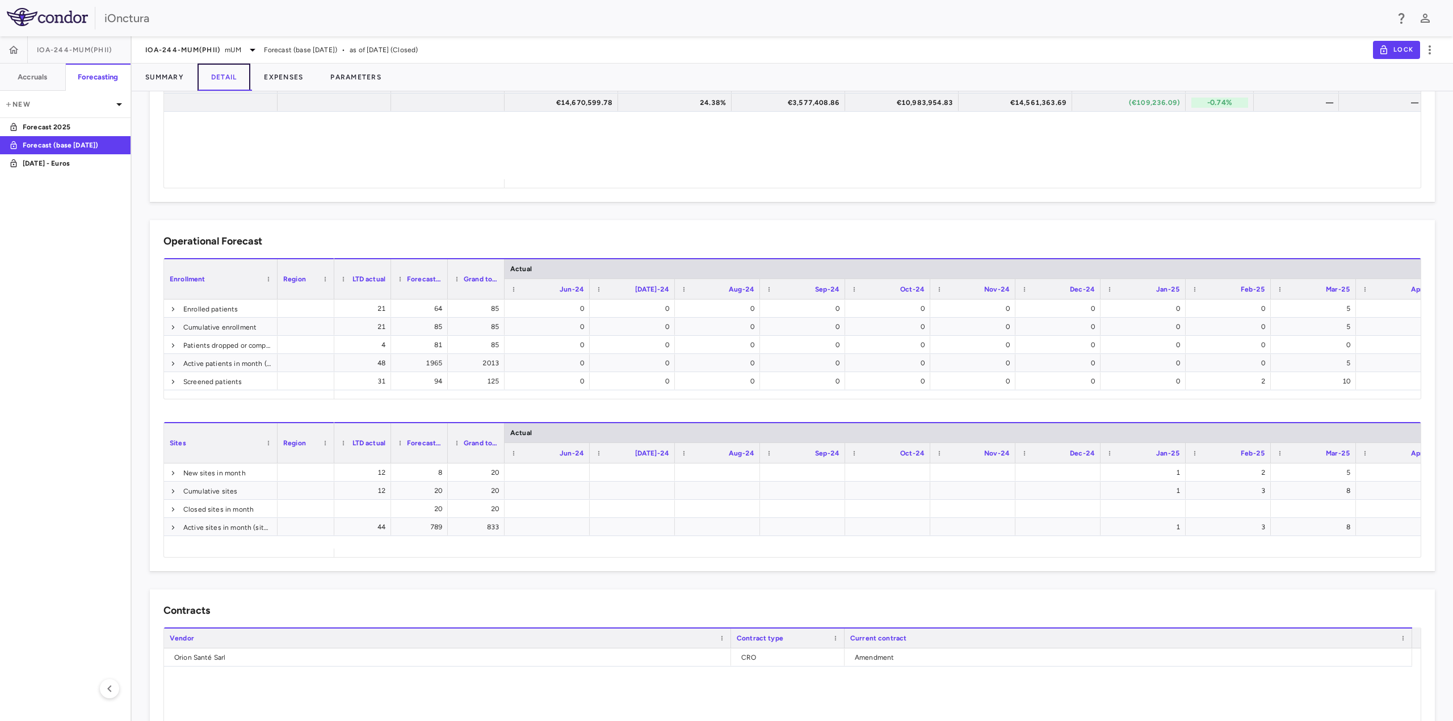
scroll to position [223, 0]
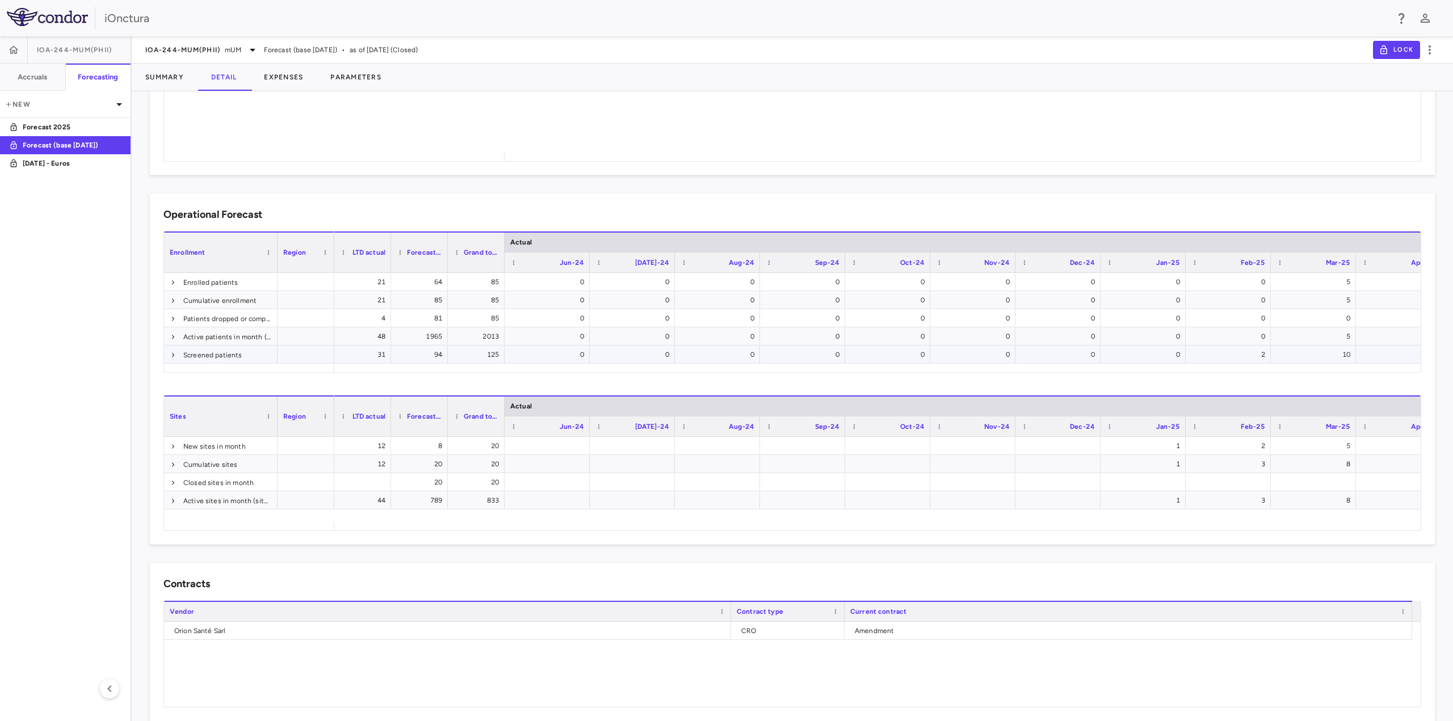
click at [95, 357] on aside "IOA-244-mUM(PhII) Accruals Forecasting New Forecast 2025 Forecast (base June 20…" at bounding box center [66, 378] width 132 height 685
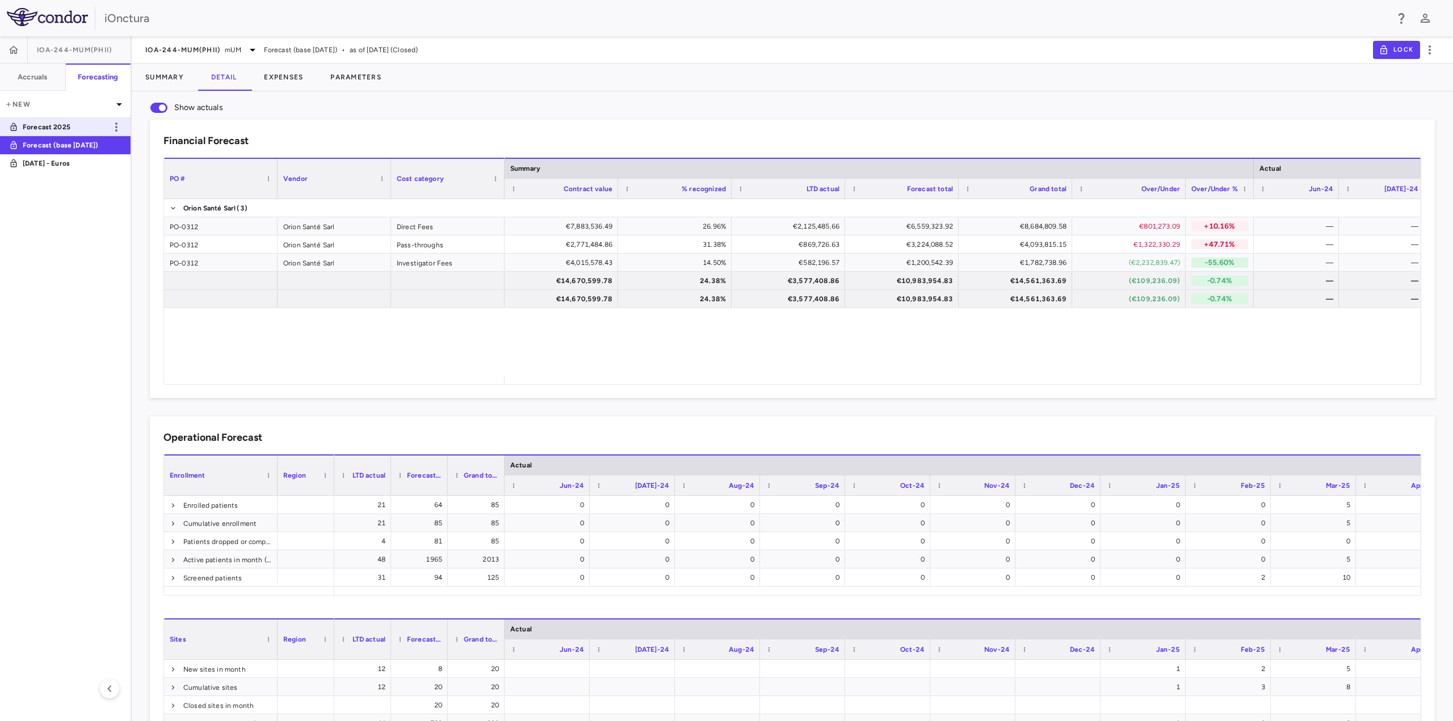
click at [55, 124] on p "Forecast 2025" at bounding box center [65, 127] width 84 height 10
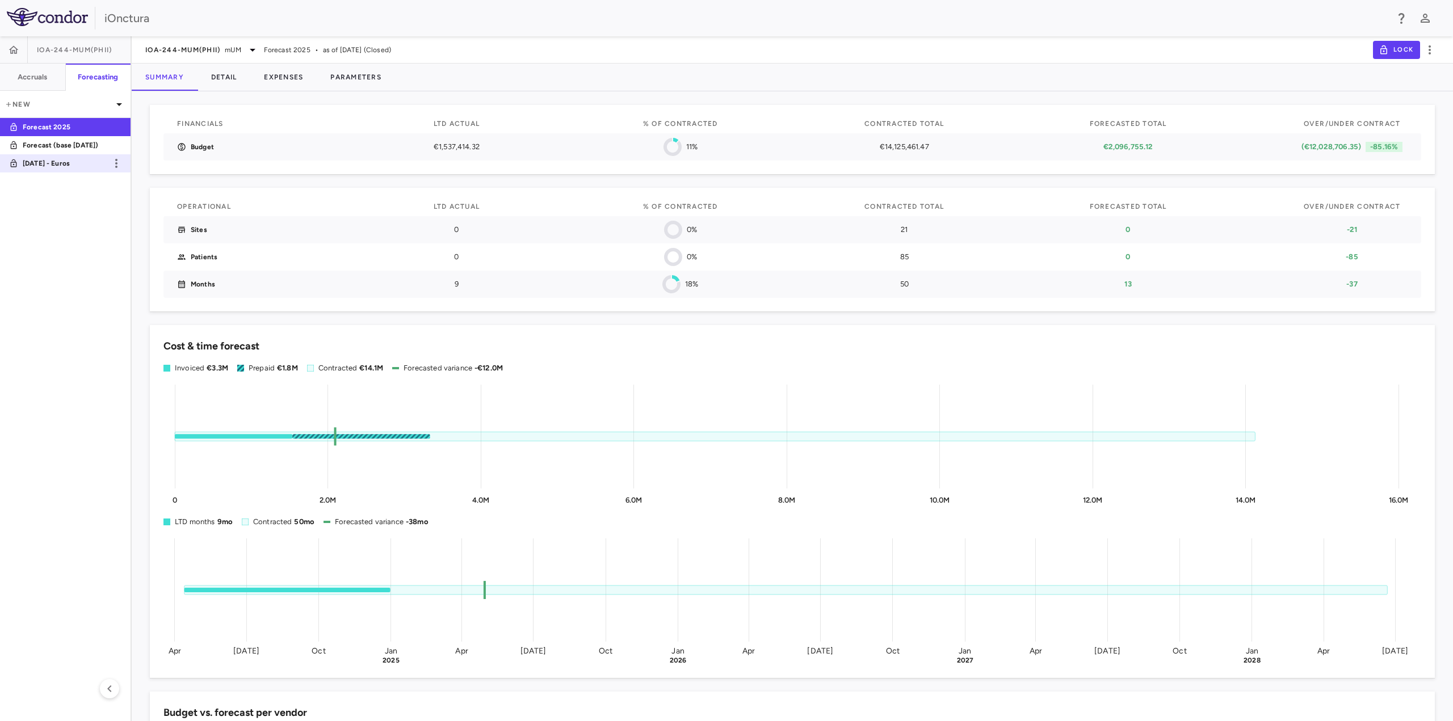
click at [42, 162] on p "June 2025 - Euros" at bounding box center [65, 163] width 84 height 10
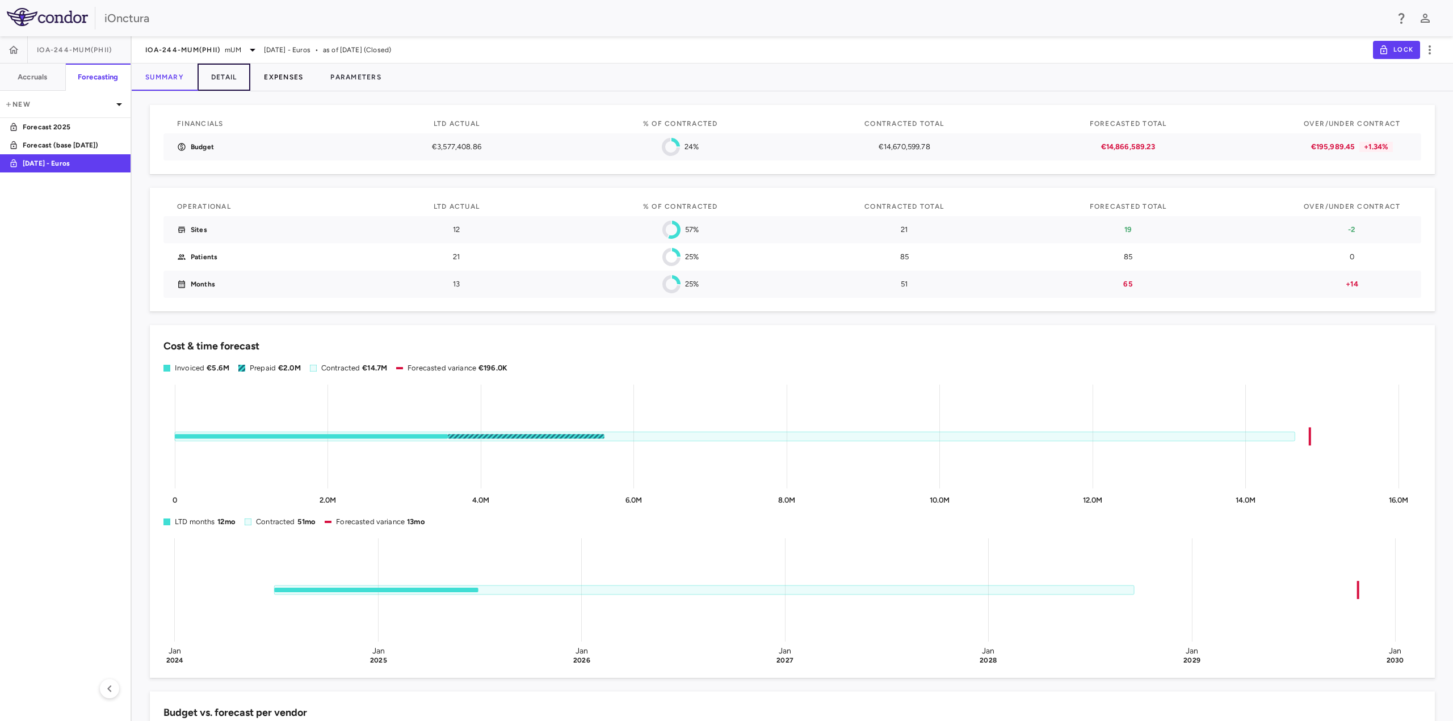
click at [234, 82] on button "Detail" at bounding box center [224, 77] width 53 height 27
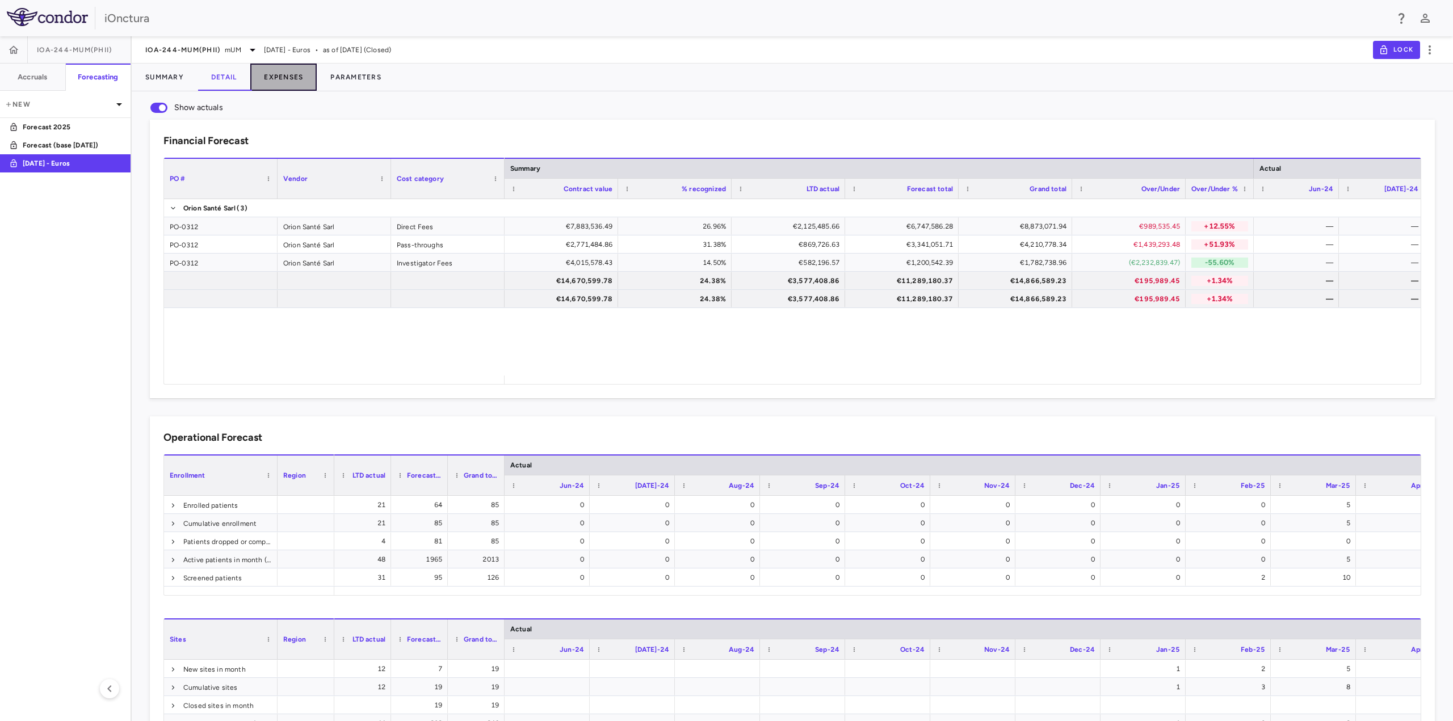
click at [284, 76] on button "Expenses" at bounding box center [283, 77] width 66 height 27
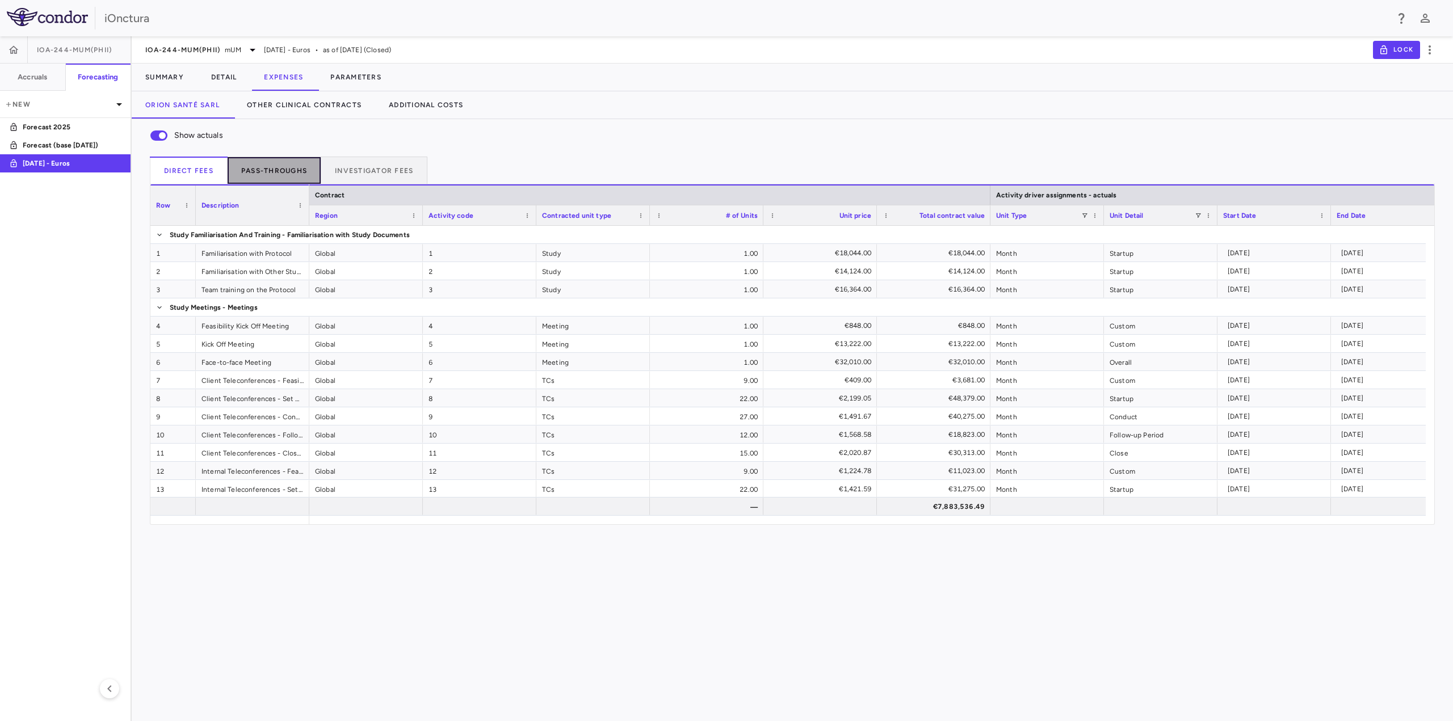
click at [264, 163] on button "Pass-throughs" at bounding box center [275, 170] width 94 height 27
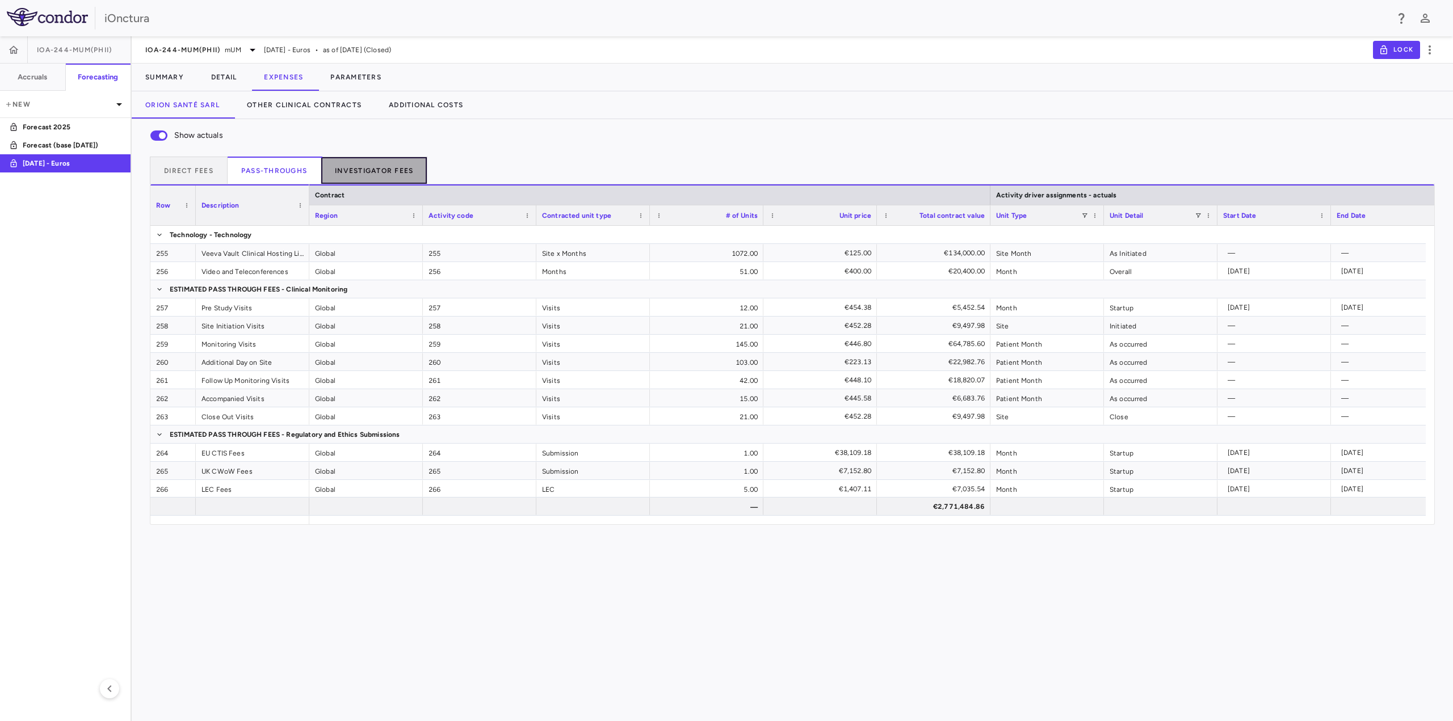
click at [343, 166] on button "Investigator Fees" at bounding box center [374, 170] width 106 height 27
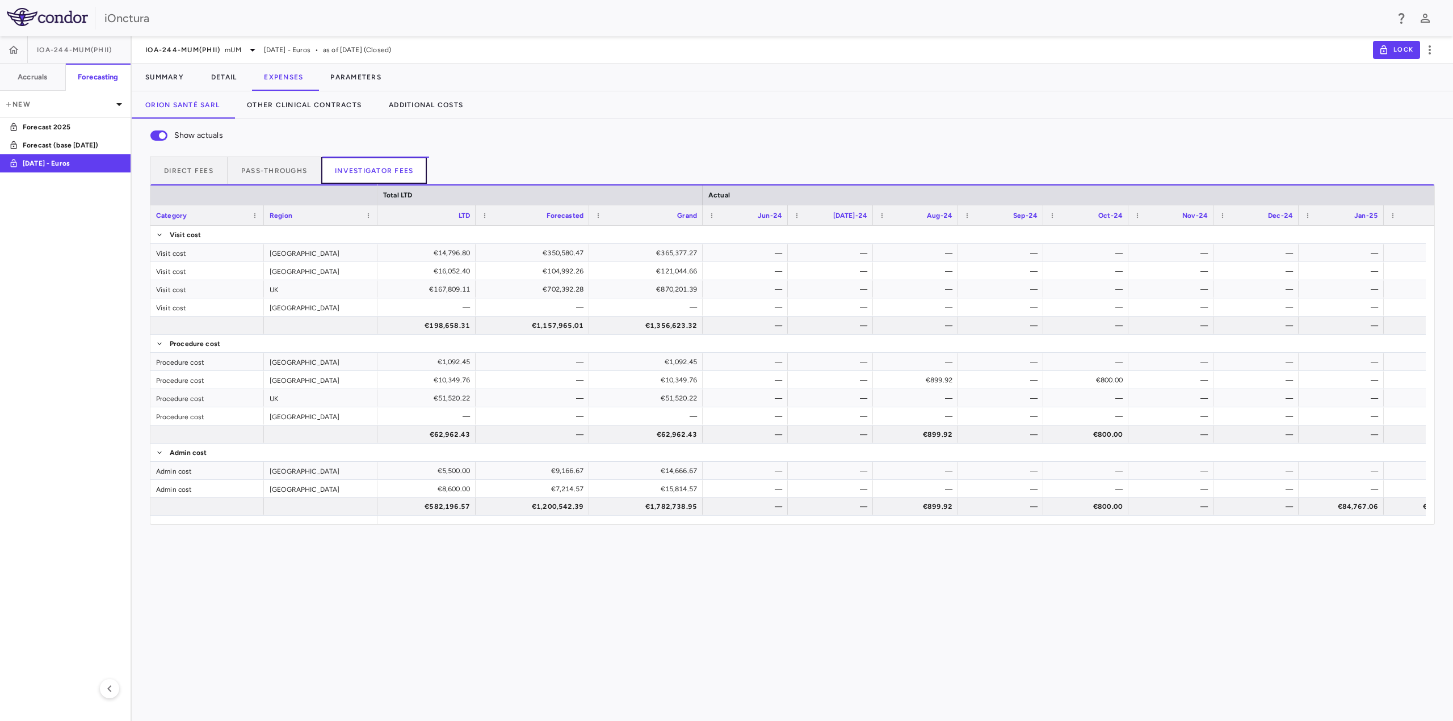
scroll to position [0, 175]
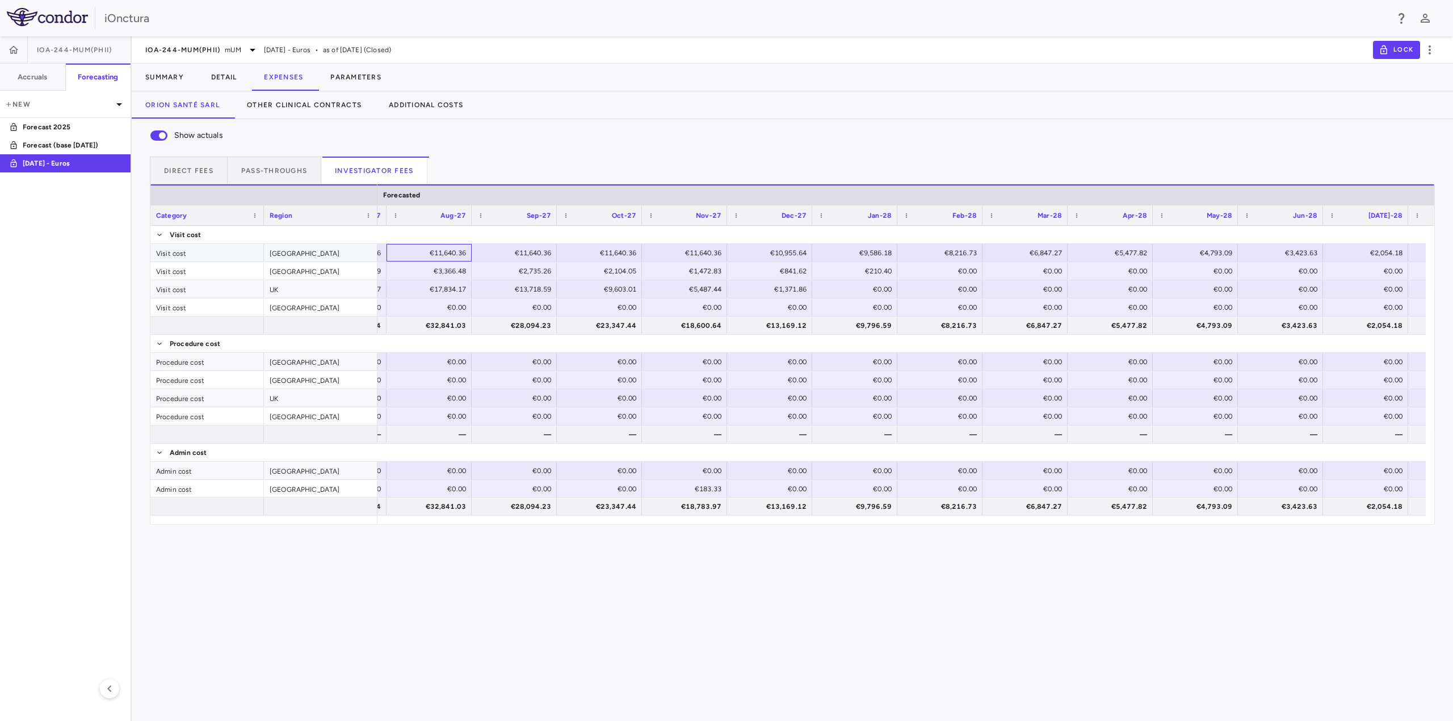
click at [446, 255] on div "€11,640.36" at bounding box center [431, 253] width 69 height 18
click at [568, 134] on div "Show actuals" at bounding box center [792, 136] width 1285 height 24
click at [792, 569] on div "Show actuals Direct Fees Pass-throughs Investigator Fees Category Drag here to …" at bounding box center [792, 420] width 1321 height 602
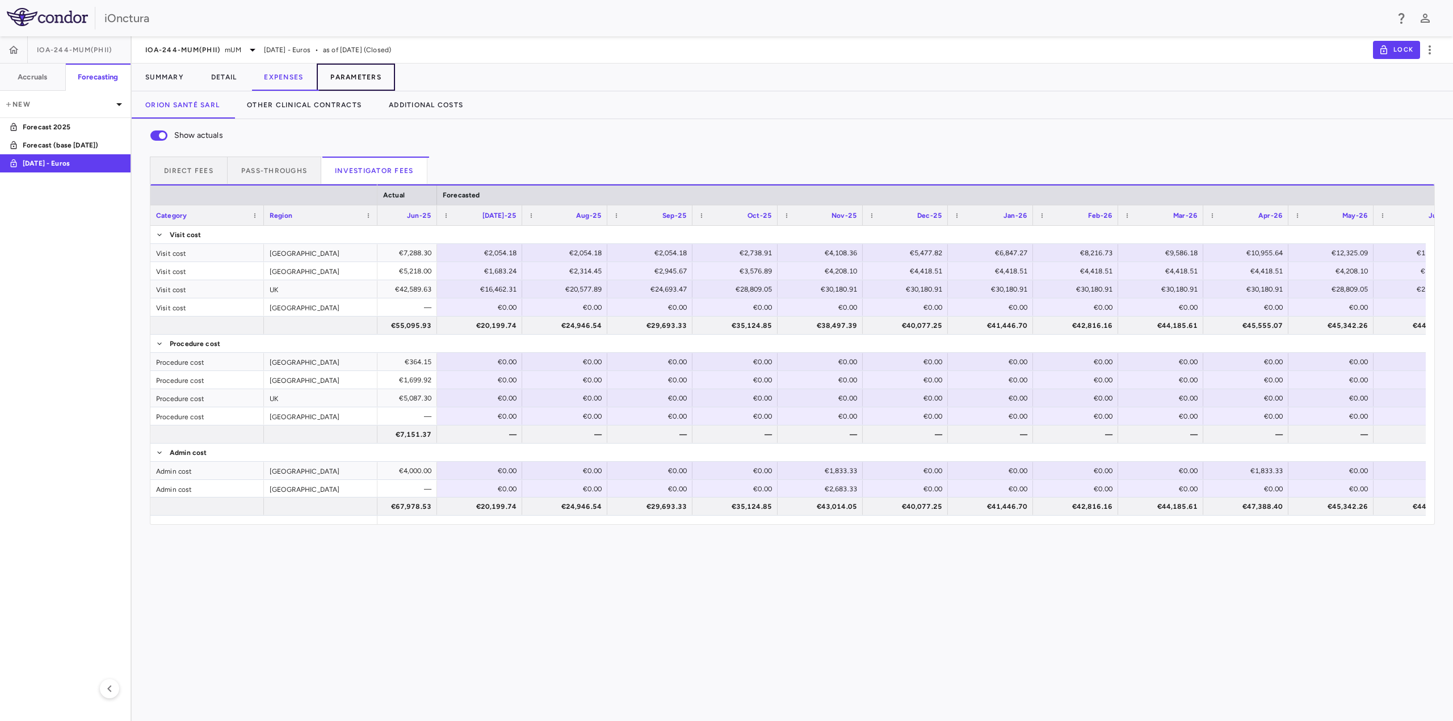
click at [356, 75] on button "Parameters" at bounding box center [356, 77] width 78 height 27
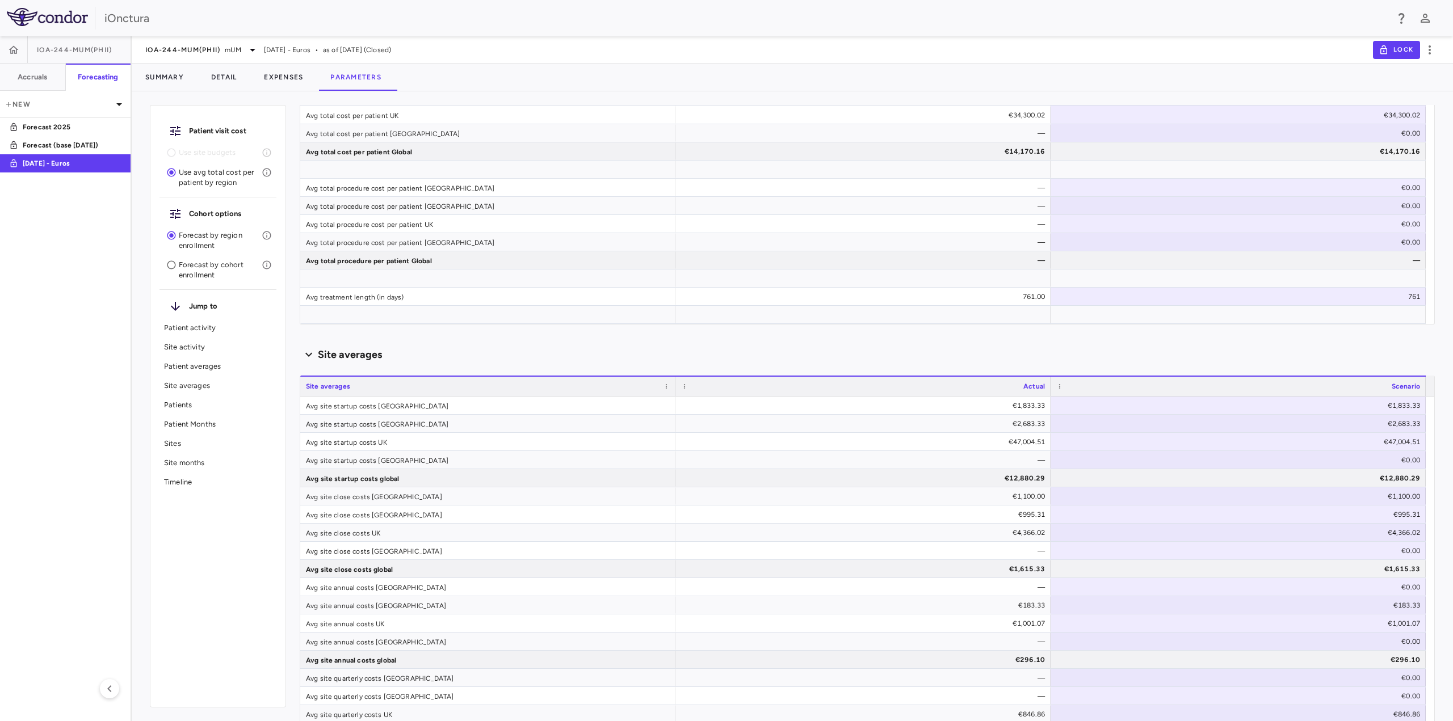
click at [312, 358] on icon at bounding box center [309, 355] width 18 height 14
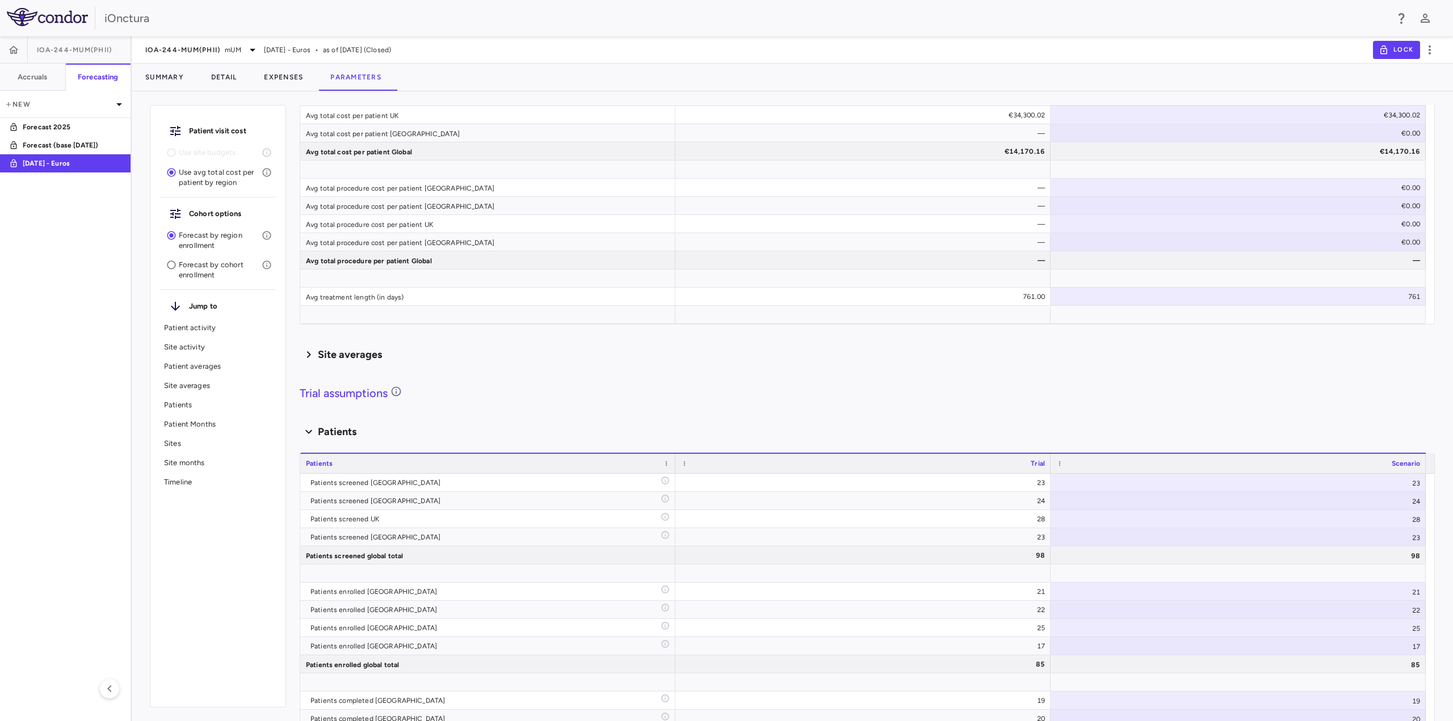
click at [312, 357] on icon at bounding box center [309, 355] width 14 height 18
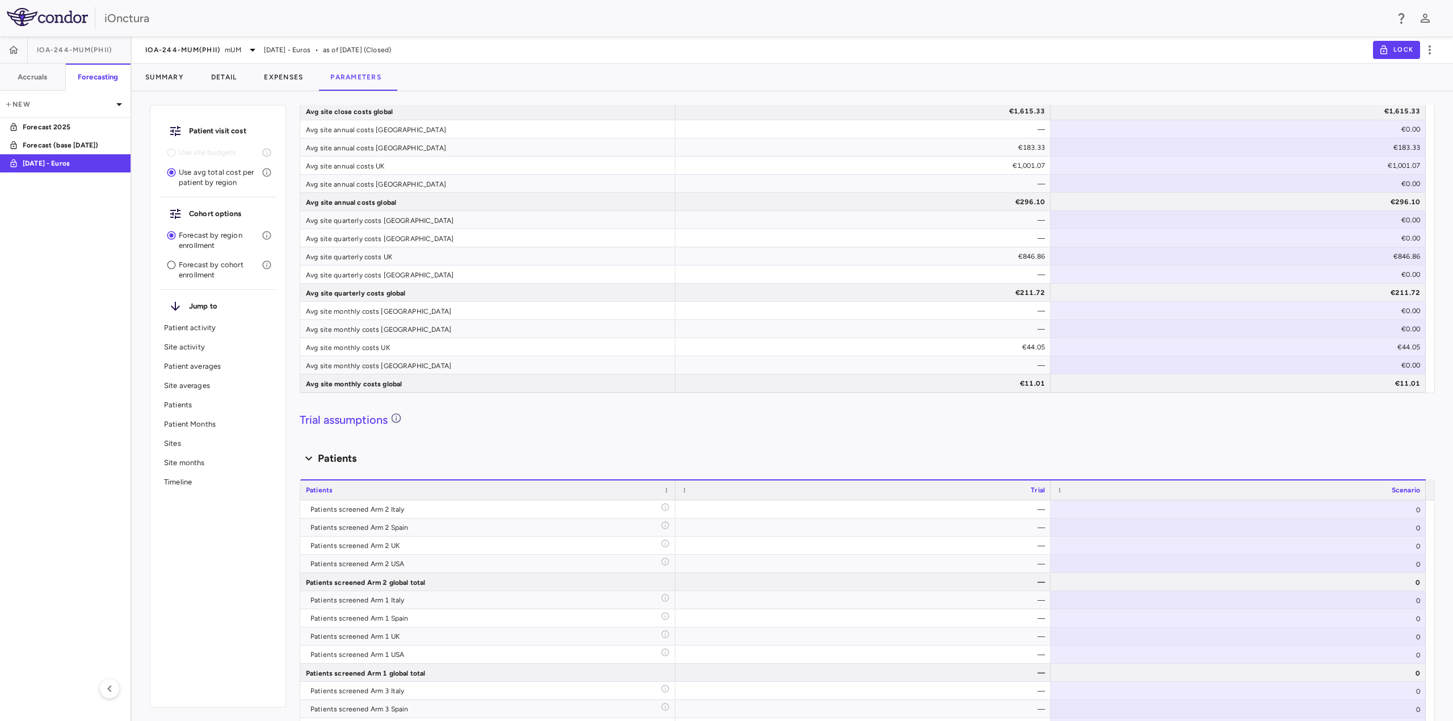
scroll to position [2538, 0]
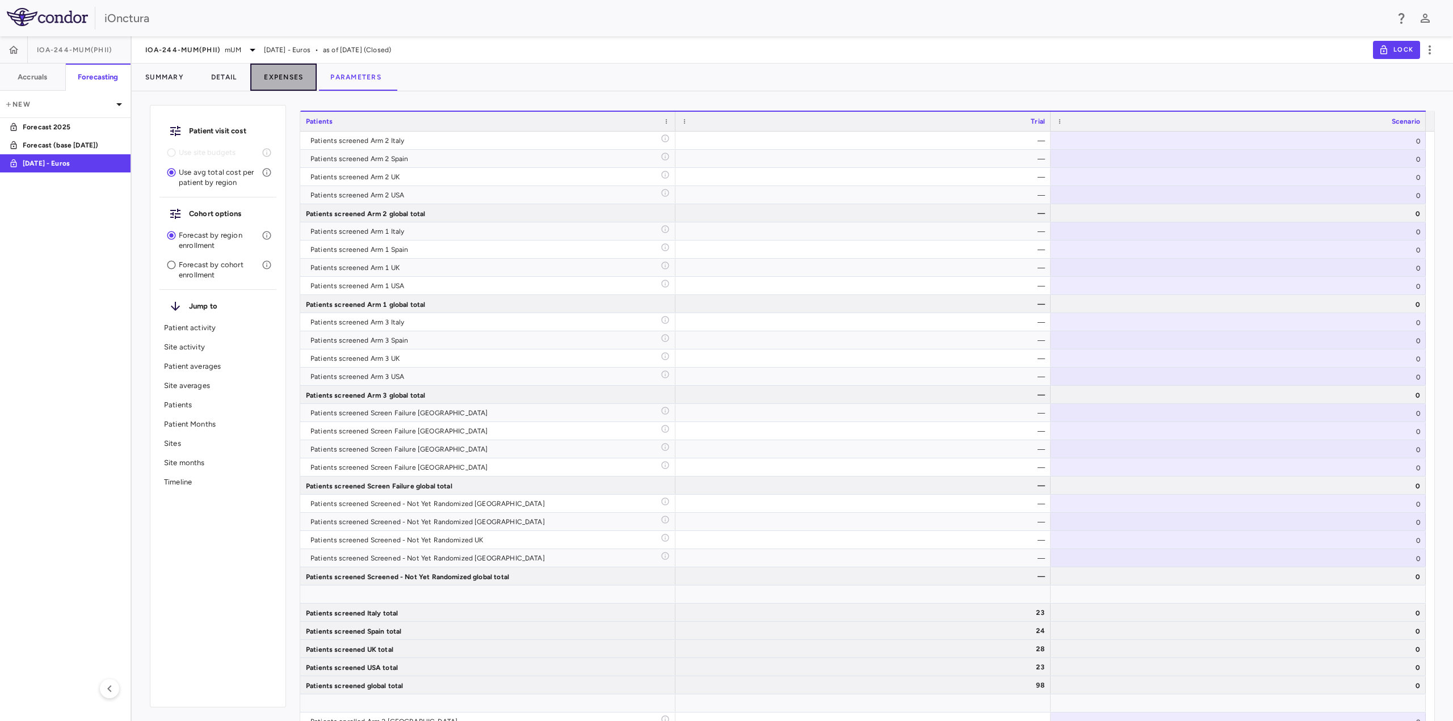
click at [289, 78] on button "Expenses" at bounding box center [283, 77] width 66 height 27
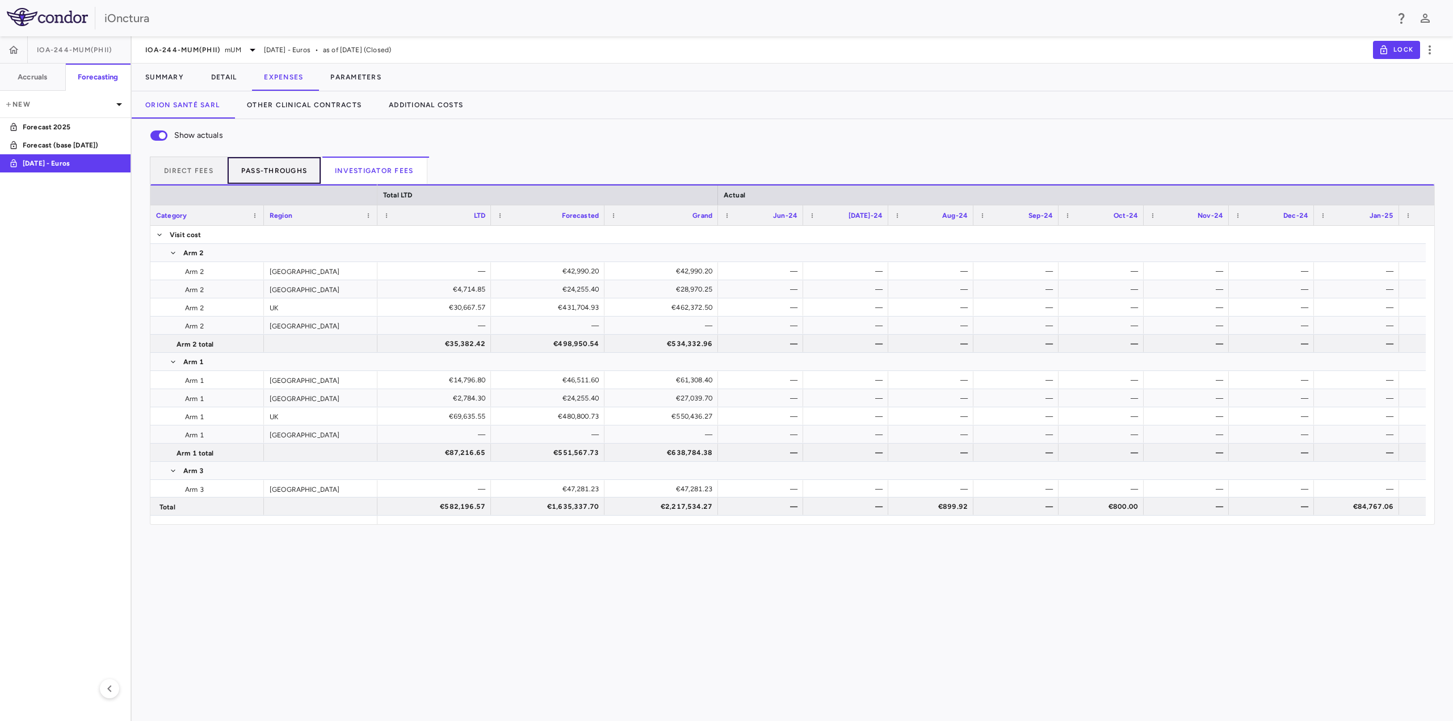
click at [282, 167] on button "Pass-throughs" at bounding box center [275, 170] width 94 height 27
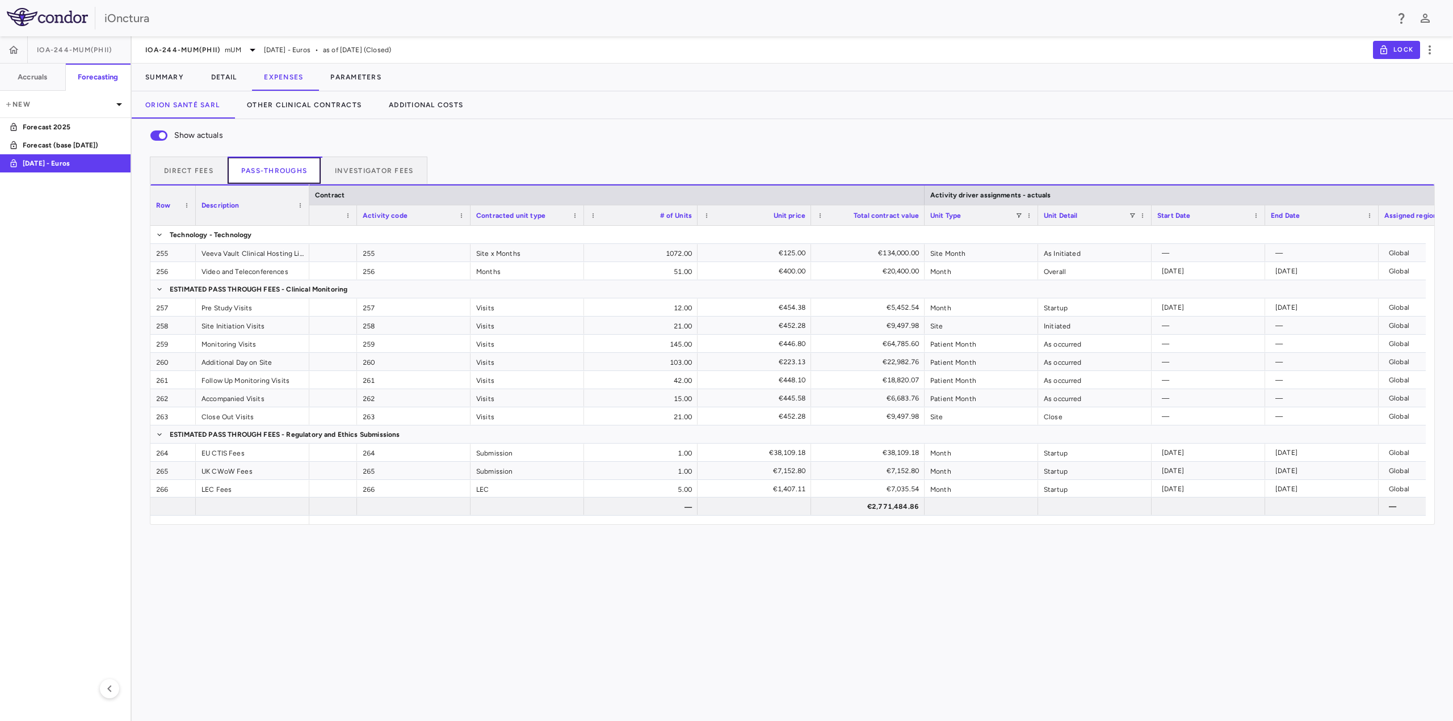
scroll to position [0, 110]
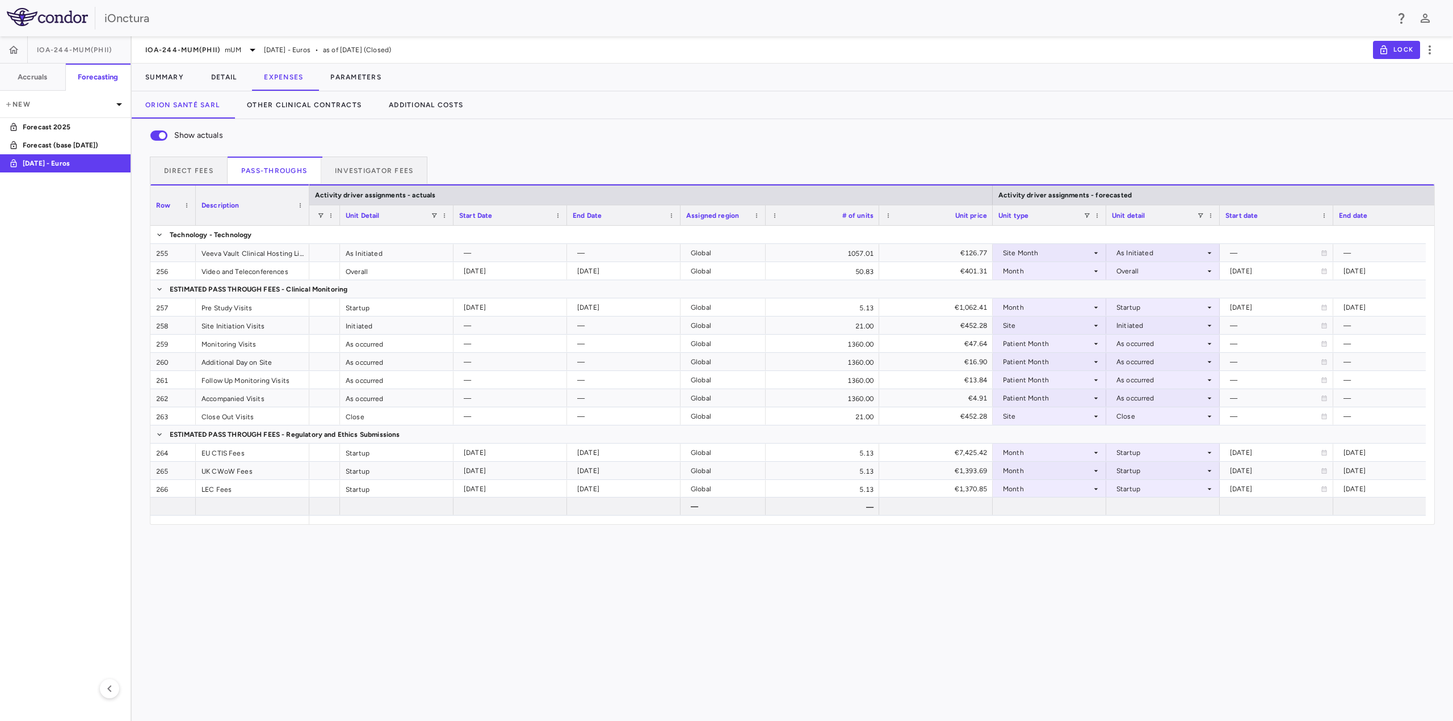
drag, startPoint x: 950, startPoint y: 677, endPoint x: 923, endPoint y: 679, distance: 26.8
click at [950, 677] on div "Show actuals Direct Fees Pass-throughs Investigator Fees Service Category Drag …" at bounding box center [792, 420] width 1321 height 602
click at [646, 686] on div "Show actuals Direct Fees Pass-throughs Investigator Fees Service Category Drag …" at bounding box center [792, 420] width 1321 height 602
click at [8, 52] on icon "button" at bounding box center [13, 49] width 11 height 11
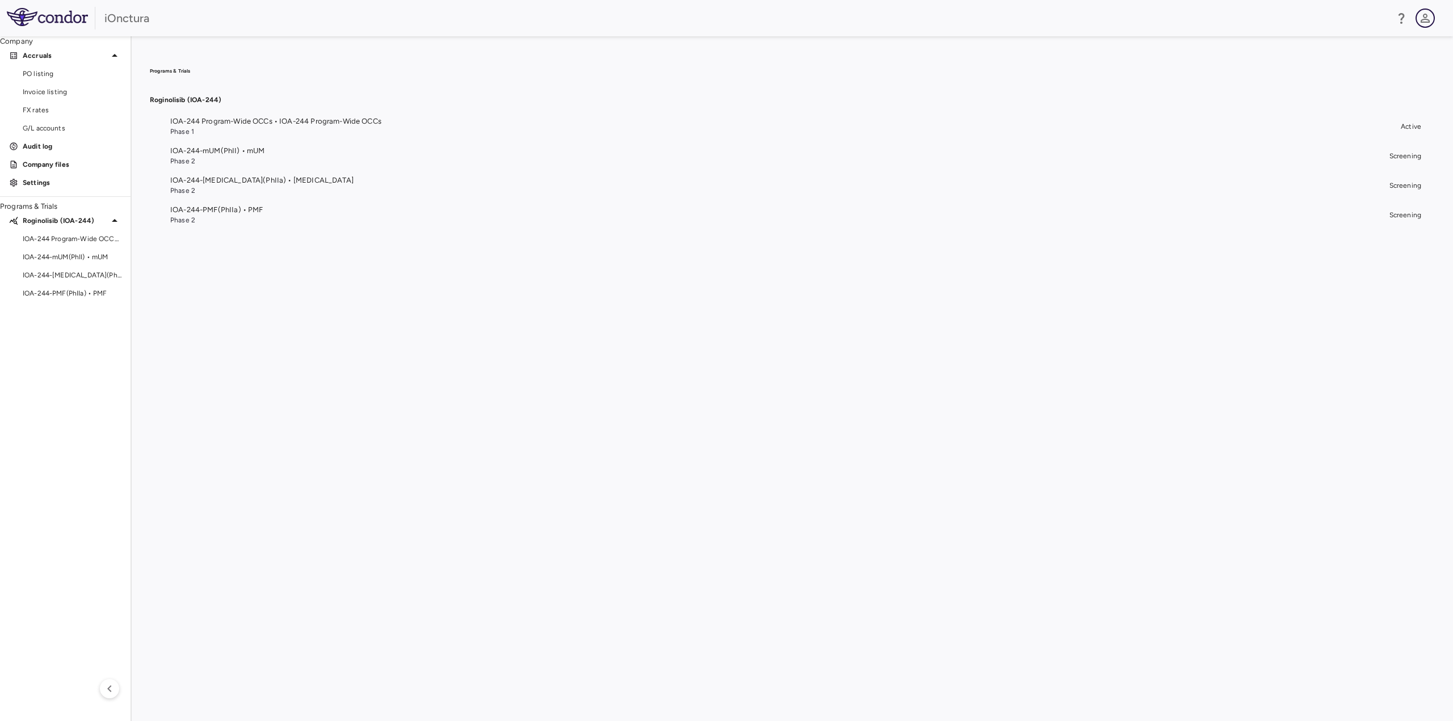
click at [1434, 18] on button "button" at bounding box center [1424, 18] width 19 height 19
click at [1313, 47] on h6 "[PERSON_NAME][EMAIL_ADDRESS][DOMAIN_NAME]" at bounding box center [1316, 44] width 126 height 10
click at [1062, 93] on div at bounding box center [726, 360] width 1453 height 721
click at [44, 188] on p "Settings" at bounding box center [72, 183] width 99 height 10
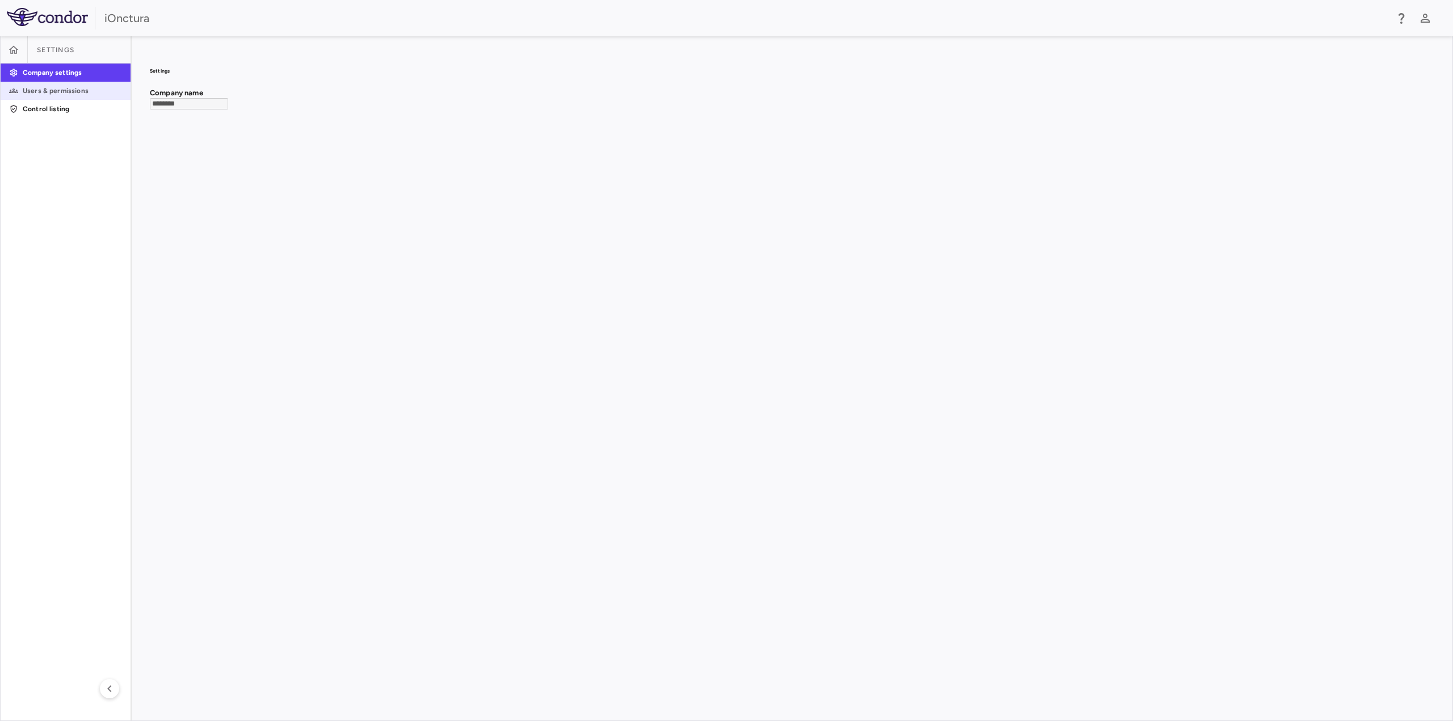
click at [56, 96] on p "Users & permissions" at bounding box center [72, 91] width 99 height 10
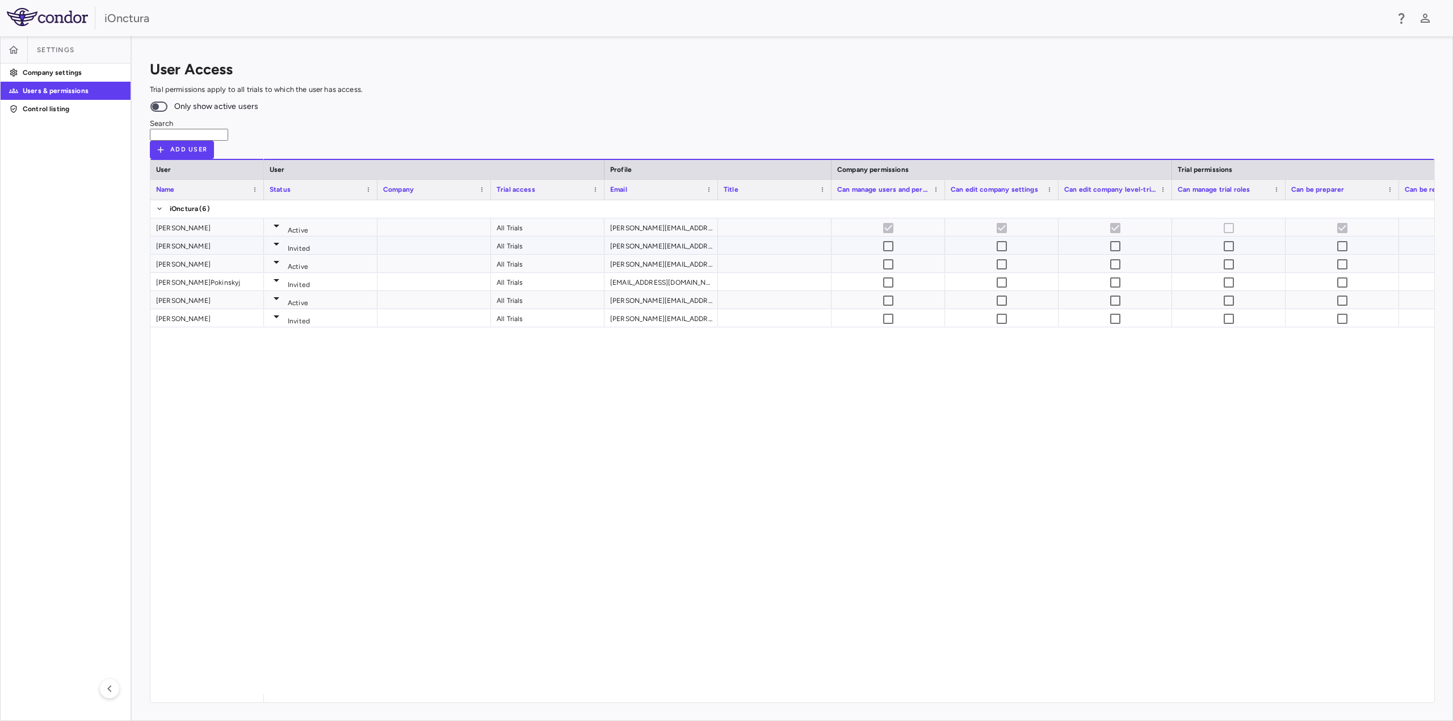
click at [293, 245] on span "Invited" at bounding box center [298, 249] width 31 height 8
click at [279, 243] on icon at bounding box center [277, 244] width 6 height 3
click at [306, 189] on div at bounding box center [726, 360] width 1453 height 721
click at [283, 237] on icon at bounding box center [277, 244] width 14 height 14
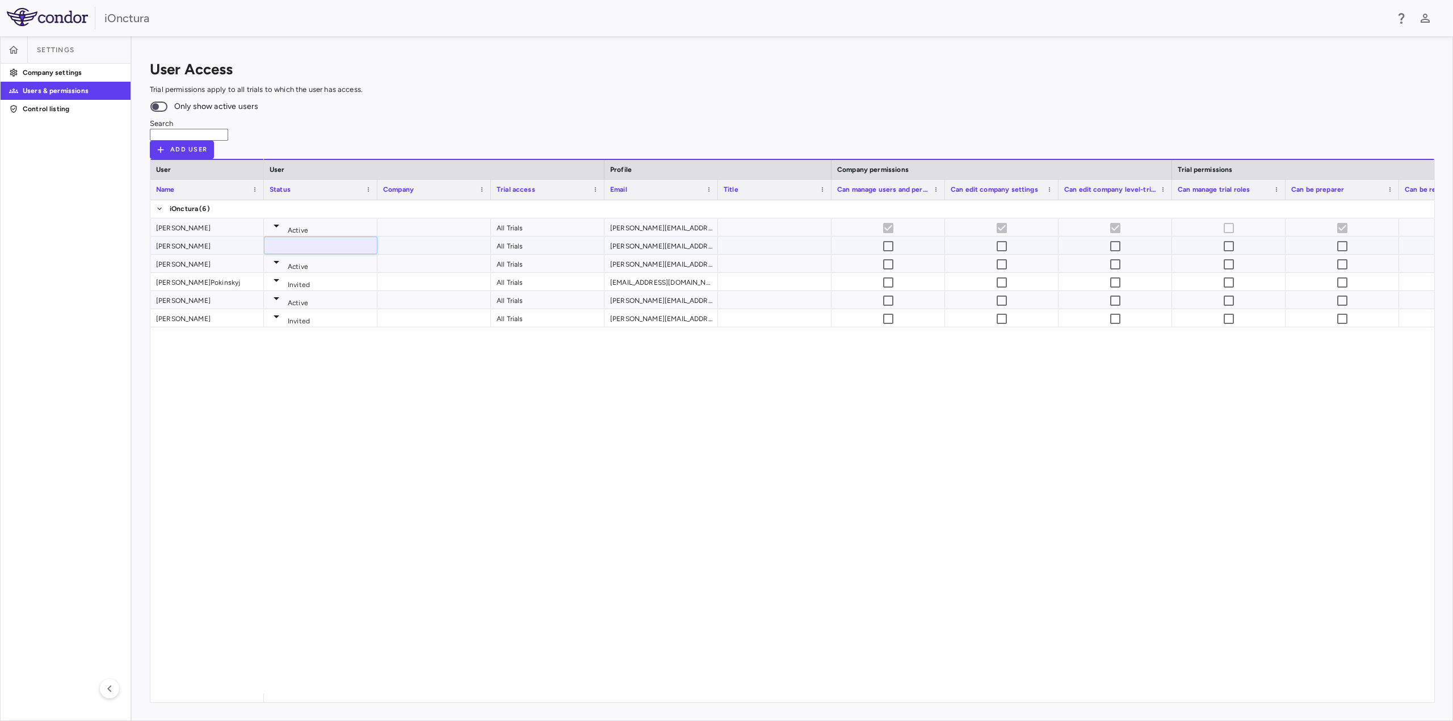
click at [673, 453] on div at bounding box center [726, 360] width 1453 height 721
click at [283, 274] on icon at bounding box center [277, 281] width 14 height 14
click at [624, 352] on div at bounding box center [726, 360] width 1453 height 721
click at [429, 443] on div "Active All Trials f.jacob@ionctura.com Active All Trials k.tonge@ionctura.com A…" at bounding box center [849, 447] width 1170 height 494
click at [238, 469] on div "Franck Jacob Karen Tonge Natalie Nieuwenhuis Petere P.Pokinskyj Steven Sciuto T…" at bounding box center [792, 447] width 1284 height 494
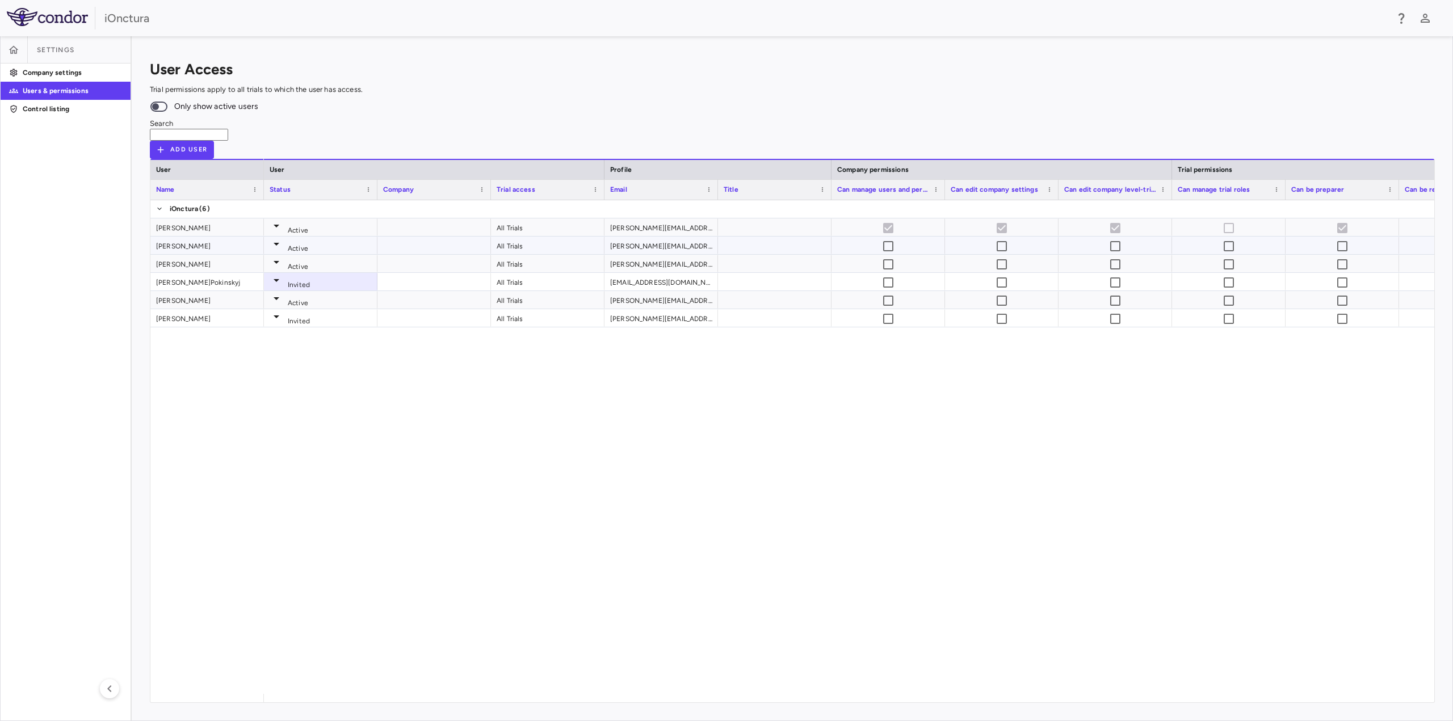
click at [283, 237] on icon at bounding box center [277, 244] width 14 height 14
drag, startPoint x: 305, startPoint y: 350, endPoint x: 297, endPoint y: 306, distance: 44.5
click at [307, 350] on div at bounding box center [726, 360] width 1453 height 721
click at [292, 245] on span "Active" at bounding box center [298, 249] width 30 height 8
click at [357, 400] on div at bounding box center [726, 360] width 1453 height 721
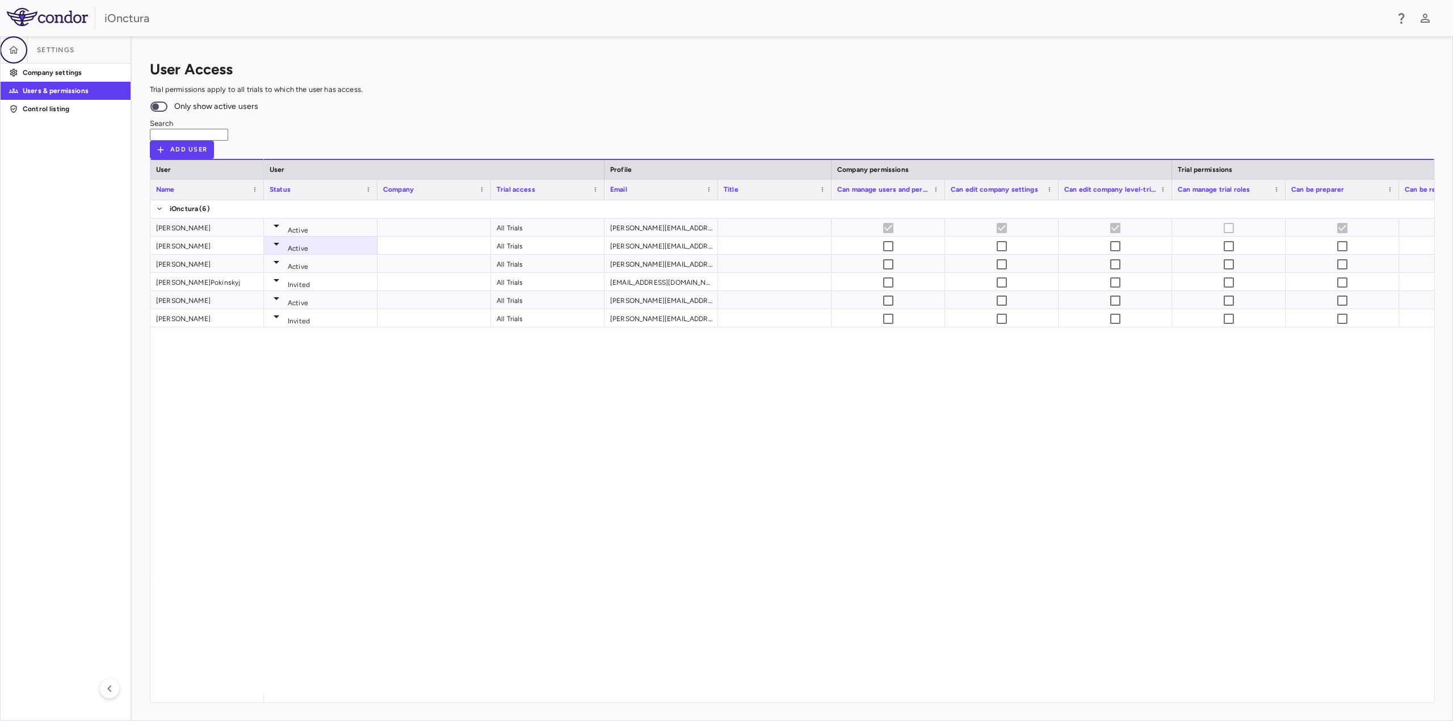
click at [11, 51] on icon "button" at bounding box center [14, 49] width 10 height 8
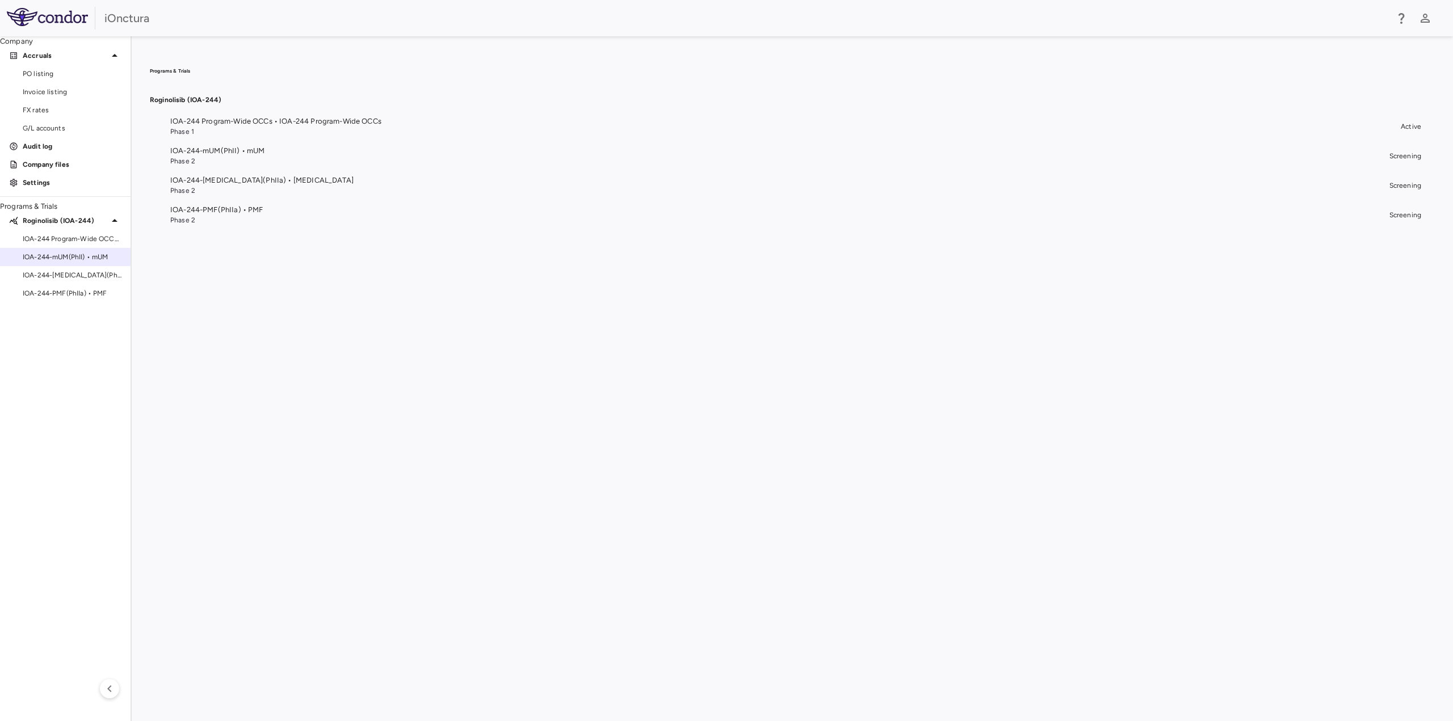
click at [78, 262] on span "IOA-244-mUM(PhII) • mUM" at bounding box center [72, 257] width 99 height 10
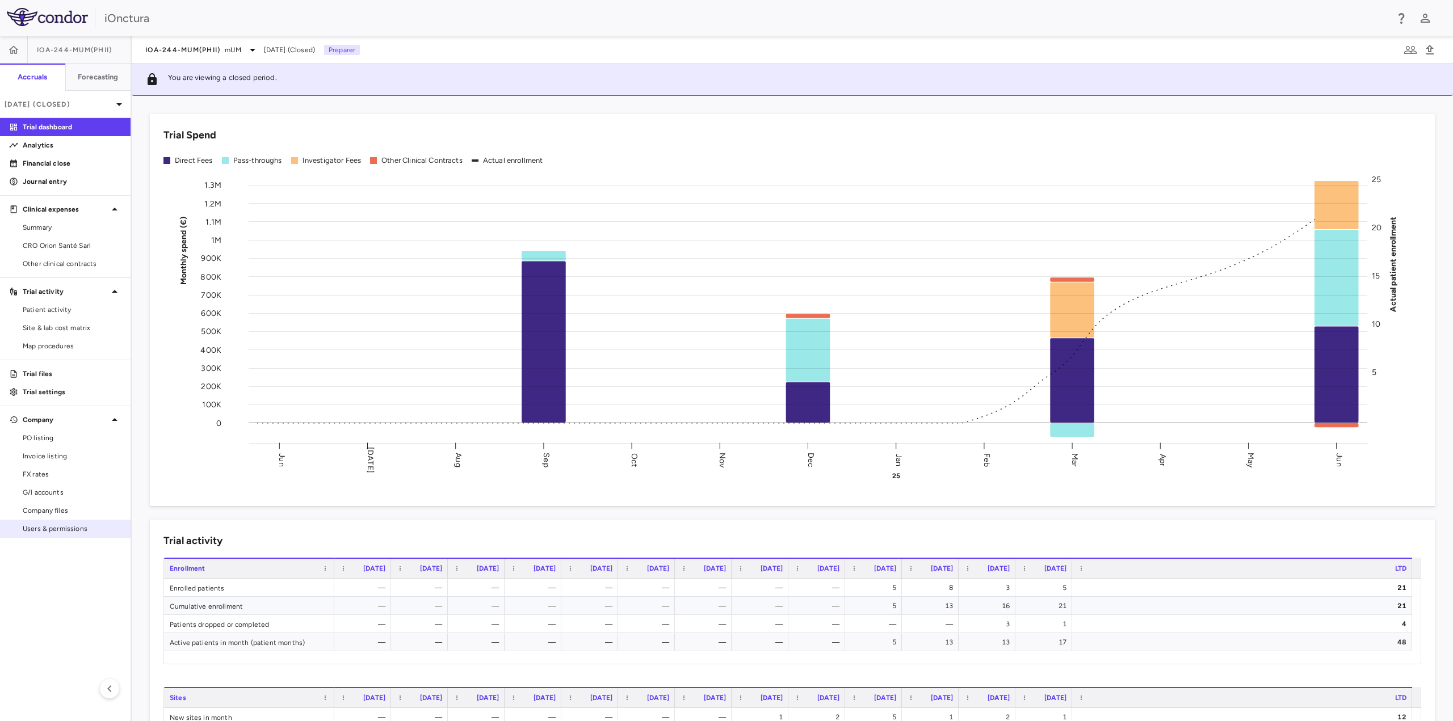
click at [42, 528] on span "Users & permissions" at bounding box center [72, 529] width 99 height 10
click at [72, 79] on button "Forecasting" at bounding box center [98, 77] width 66 height 27
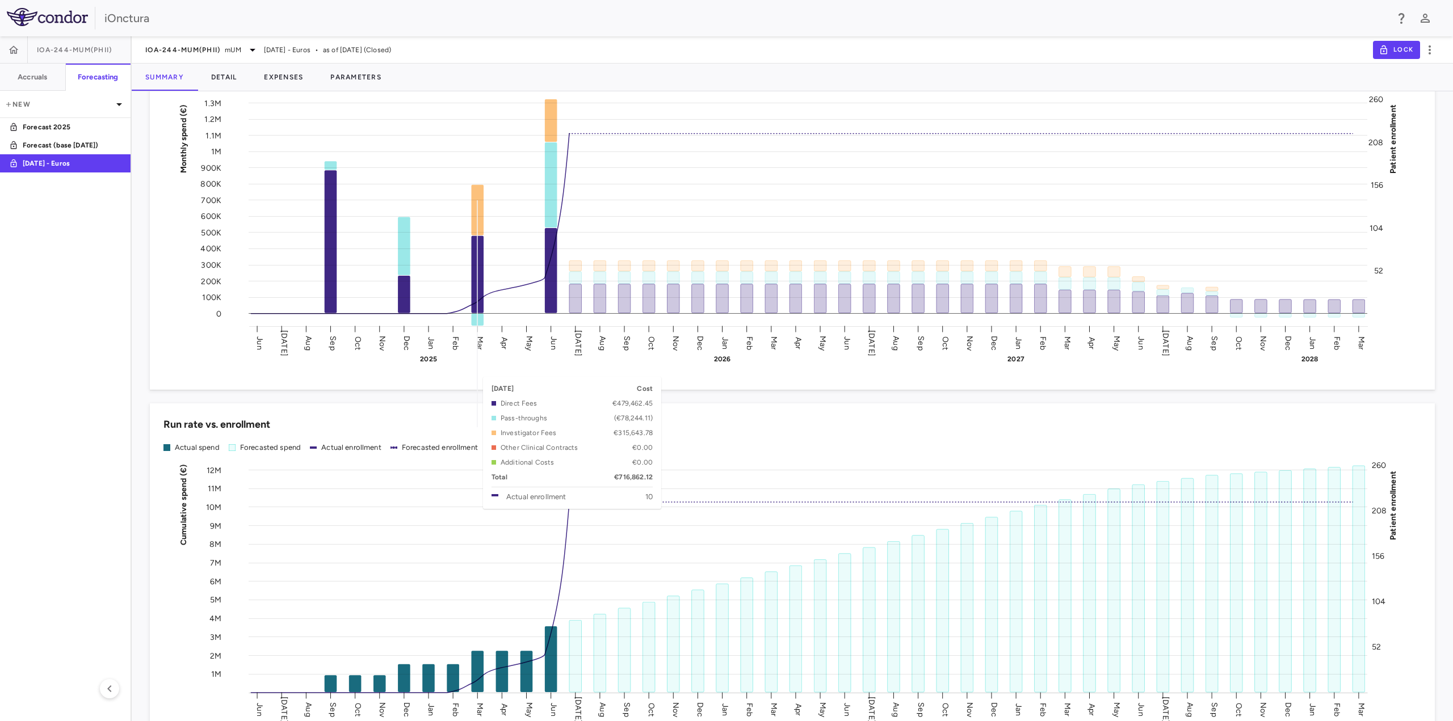
scroll to position [908, 0]
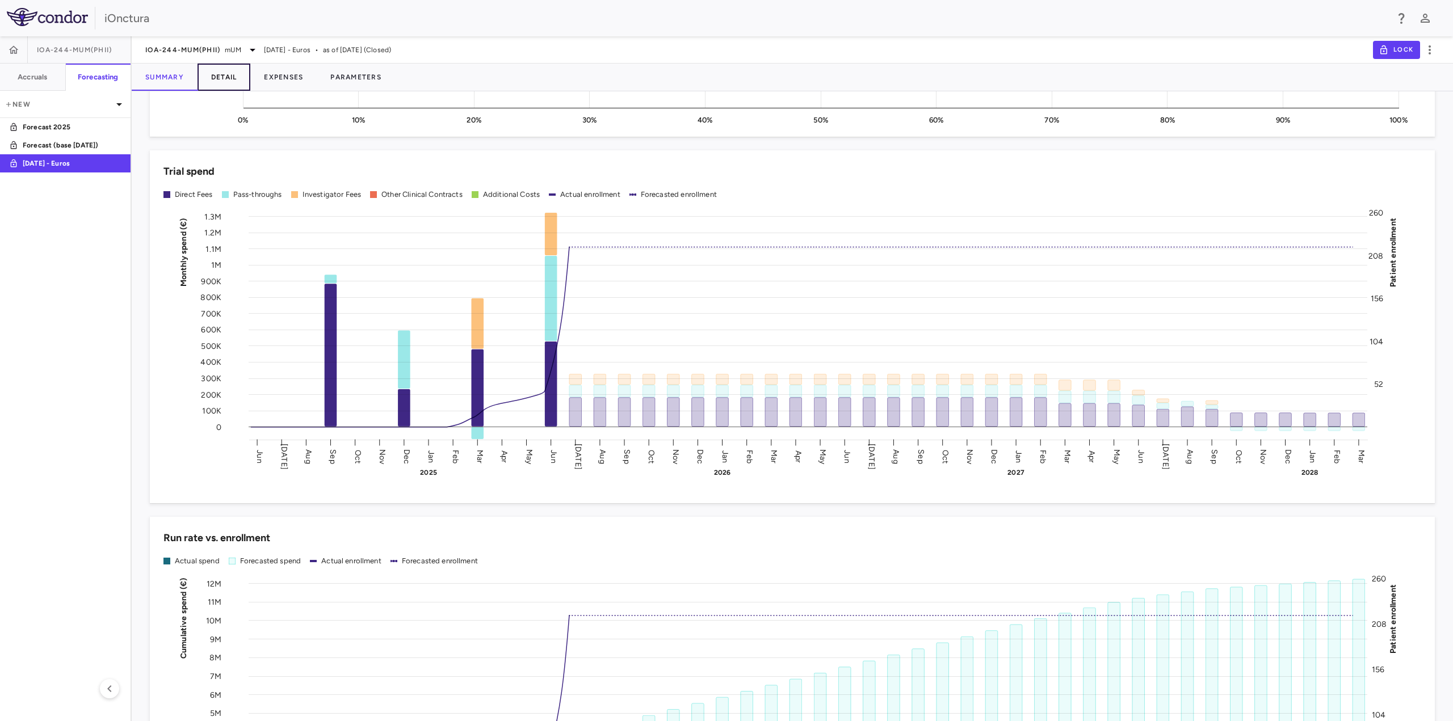
drag, startPoint x: 223, startPoint y: 78, endPoint x: 231, endPoint y: 72, distance: 9.8
click at [223, 78] on button "Detail" at bounding box center [224, 77] width 53 height 27
click at [231, 72] on button "Detail" at bounding box center [224, 77] width 53 height 27
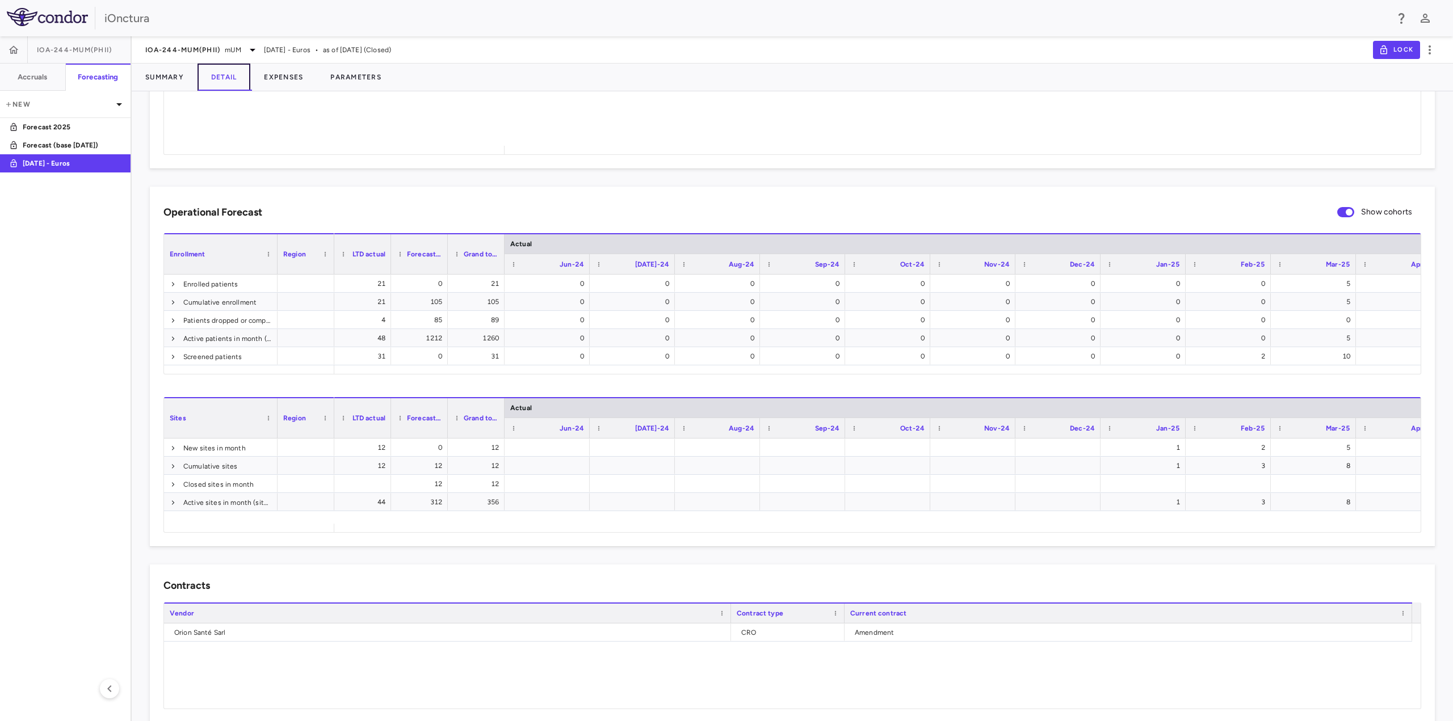
scroll to position [232, 0]
click at [174, 337] on span at bounding box center [173, 337] width 7 height 7
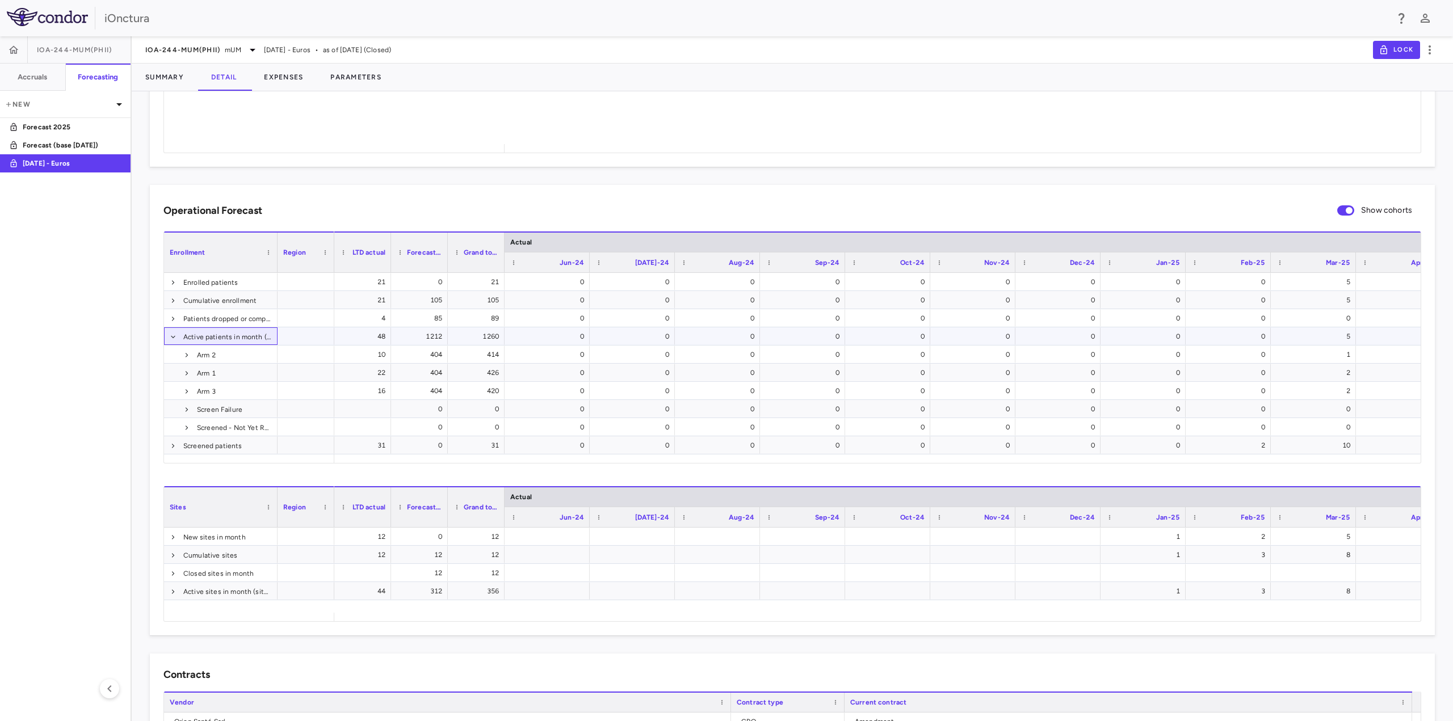
click at [173, 337] on span at bounding box center [173, 337] width 7 height 7
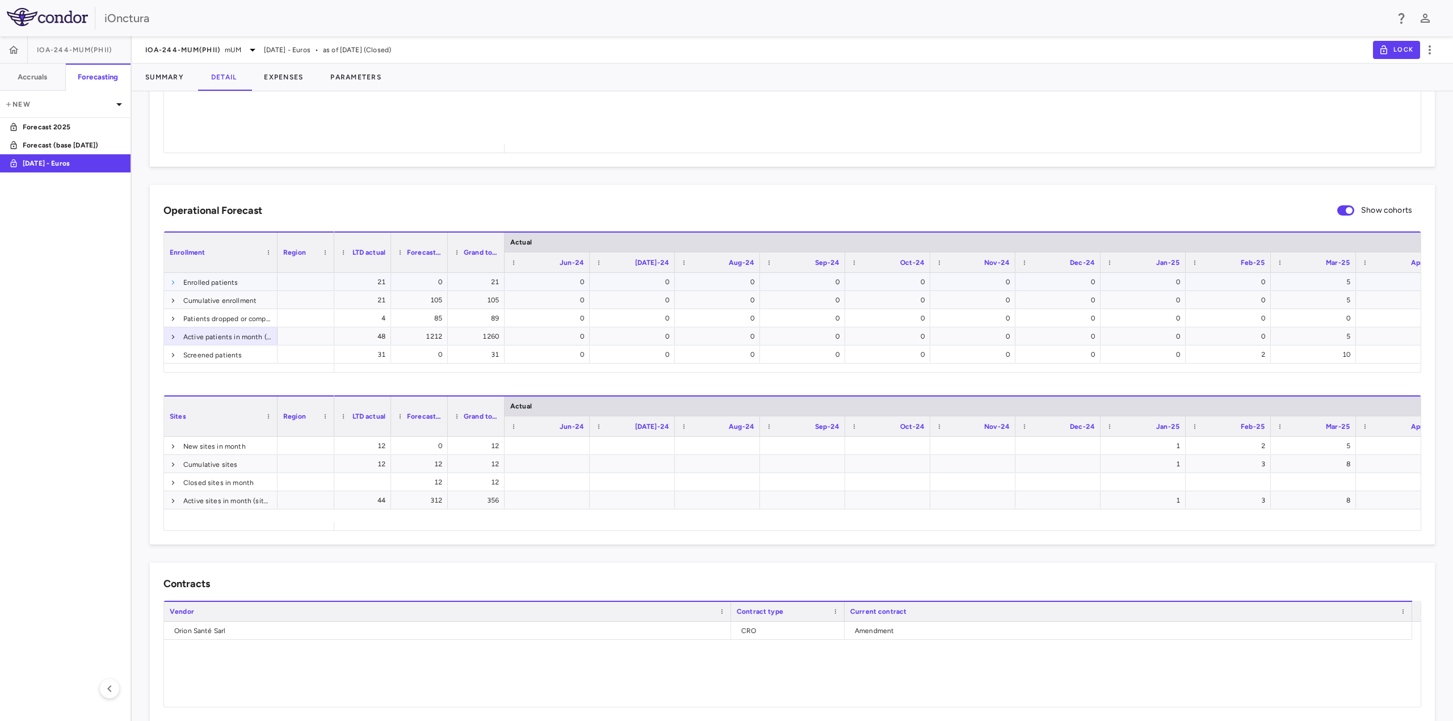
click at [171, 281] on span at bounding box center [173, 282] width 7 height 7
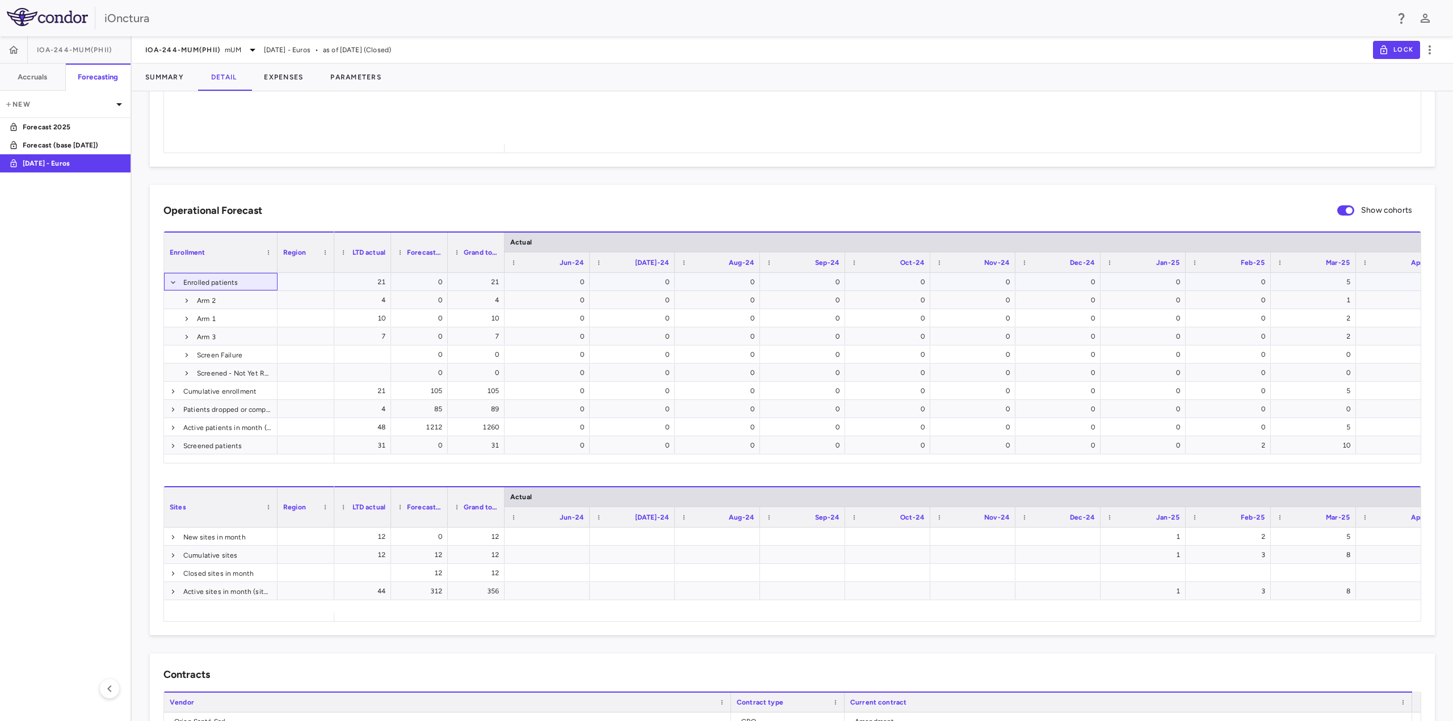
click at [171, 281] on span at bounding box center [173, 282] width 7 height 7
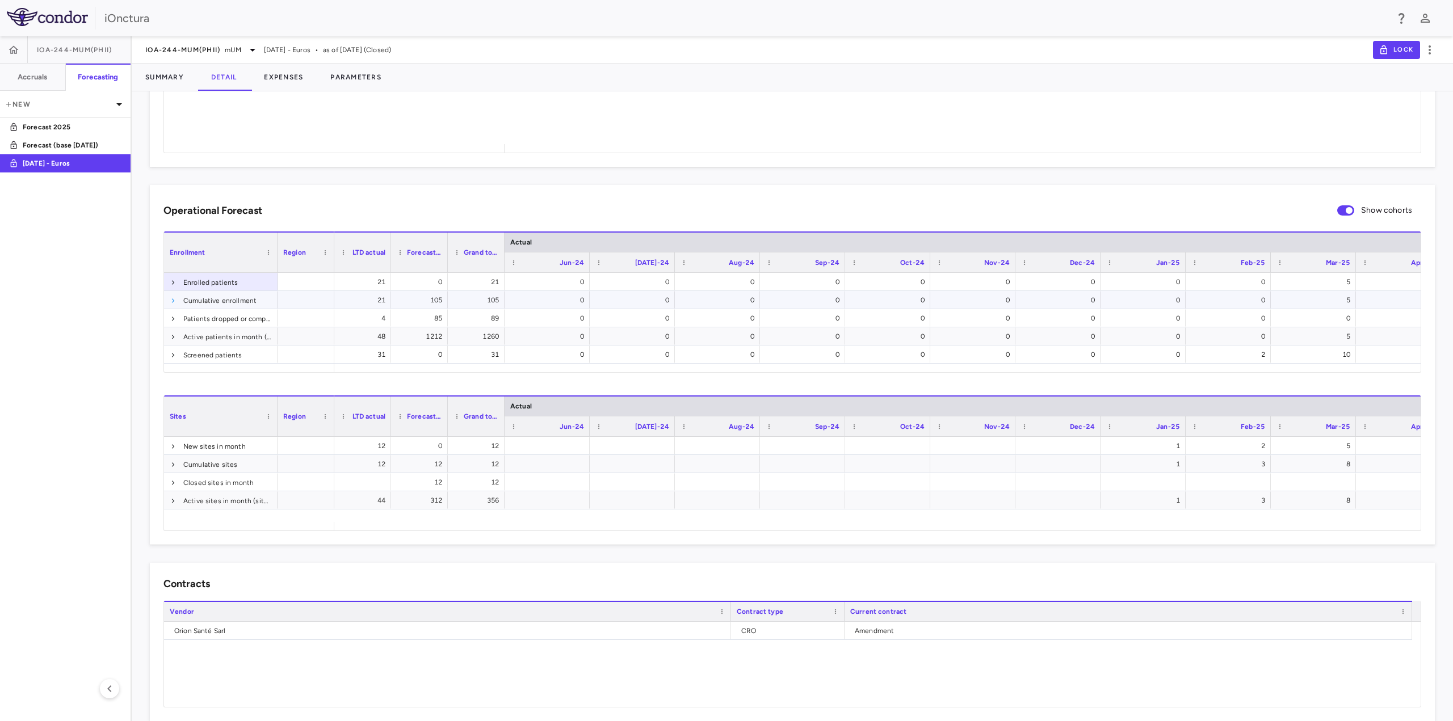
click at [175, 301] on span at bounding box center [173, 300] width 7 height 7
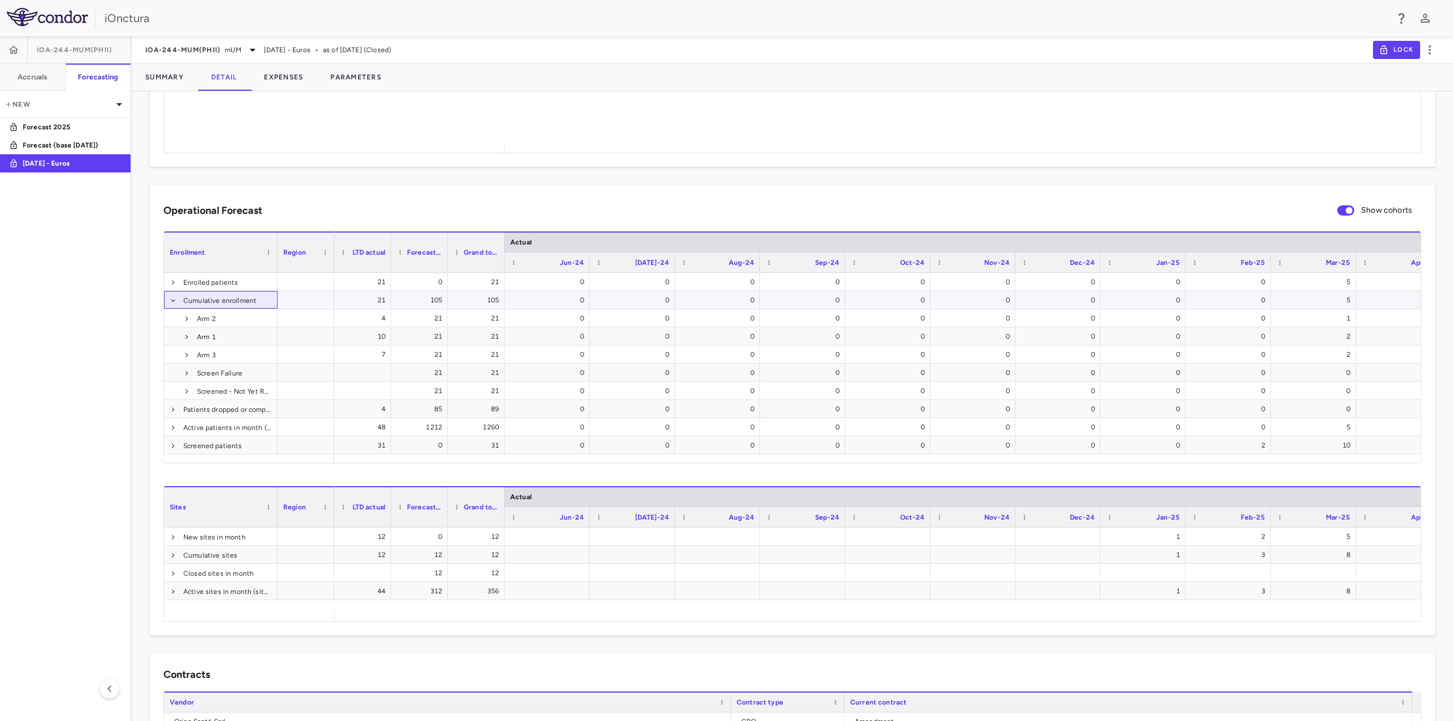
click at [173, 305] on span at bounding box center [173, 301] width 7 height 18
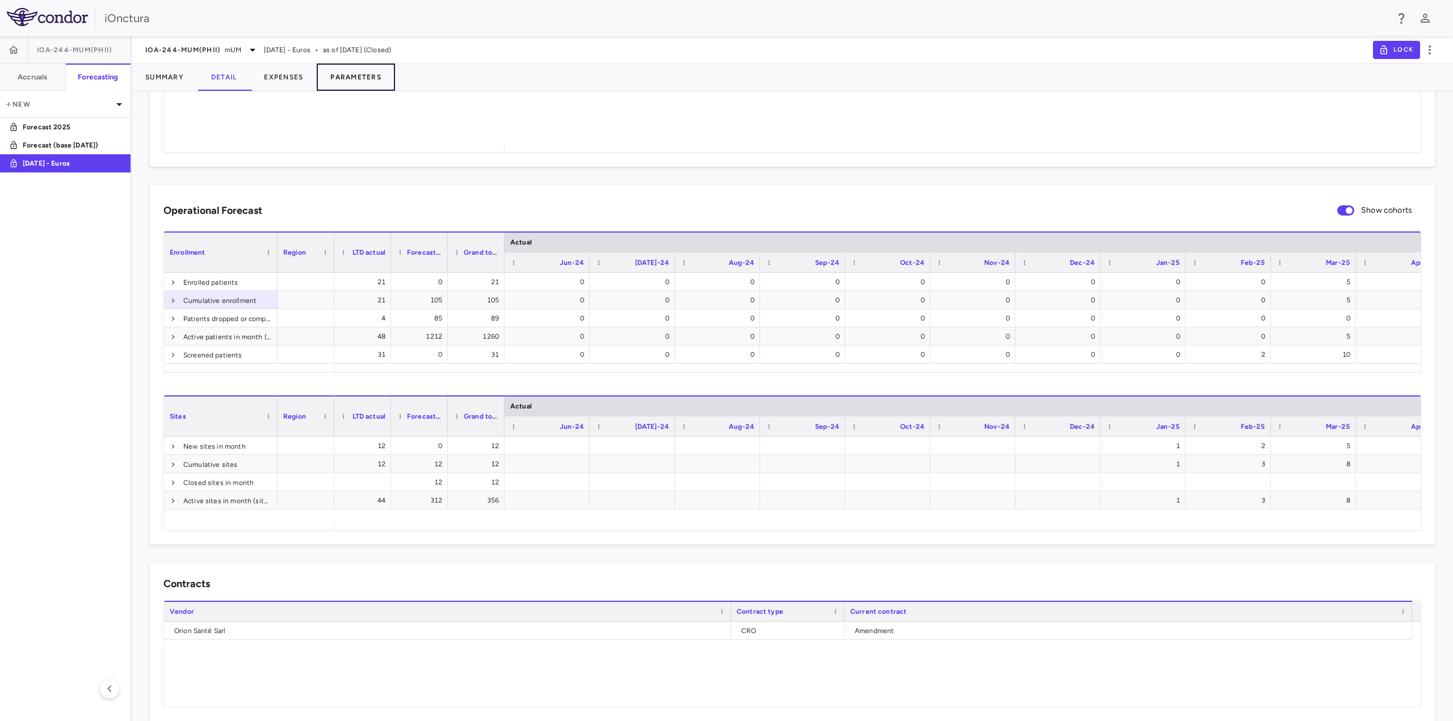
click at [354, 79] on button "Parameters" at bounding box center [356, 77] width 78 height 27
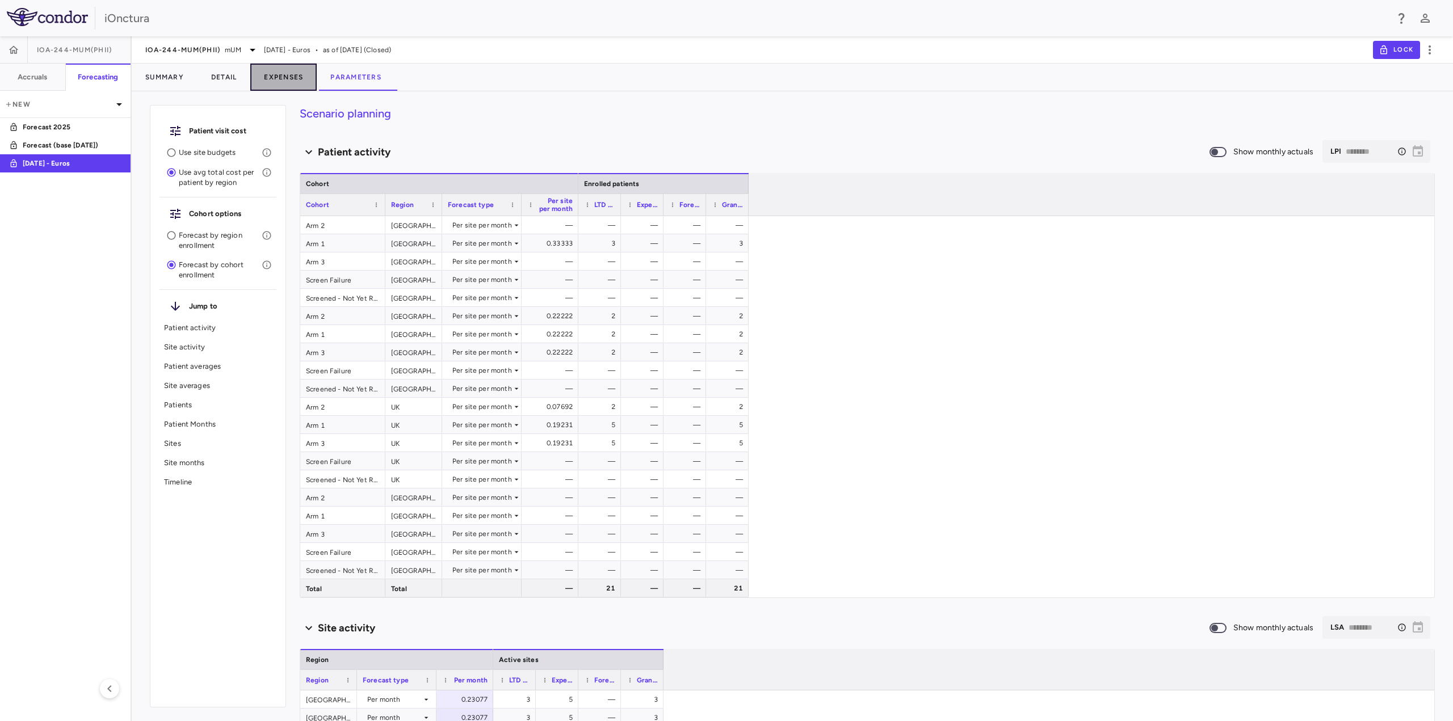
click at [289, 85] on button "Expenses" at bounding box center [283, 77] width 66 height 27
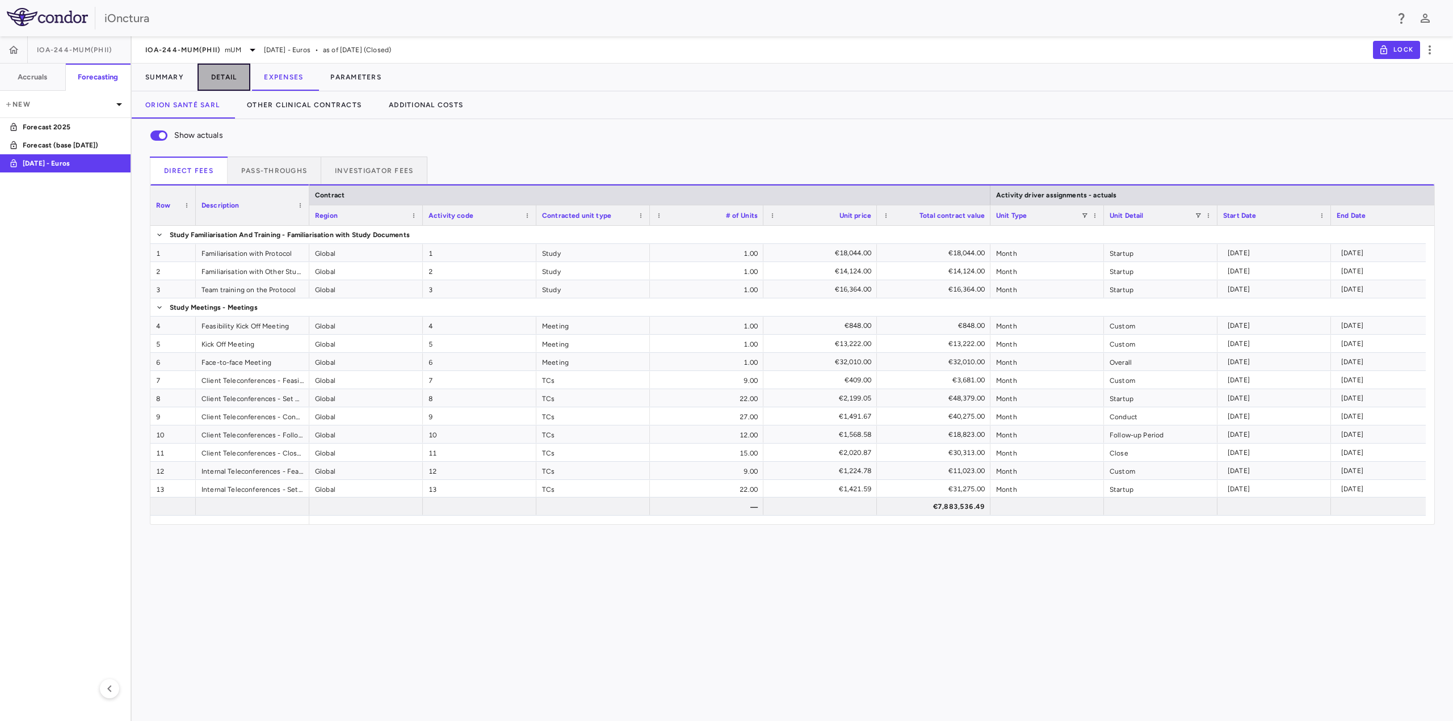
click at [238, 82] on button "Detail" at bounding box center [224, 77] width 53 height 27
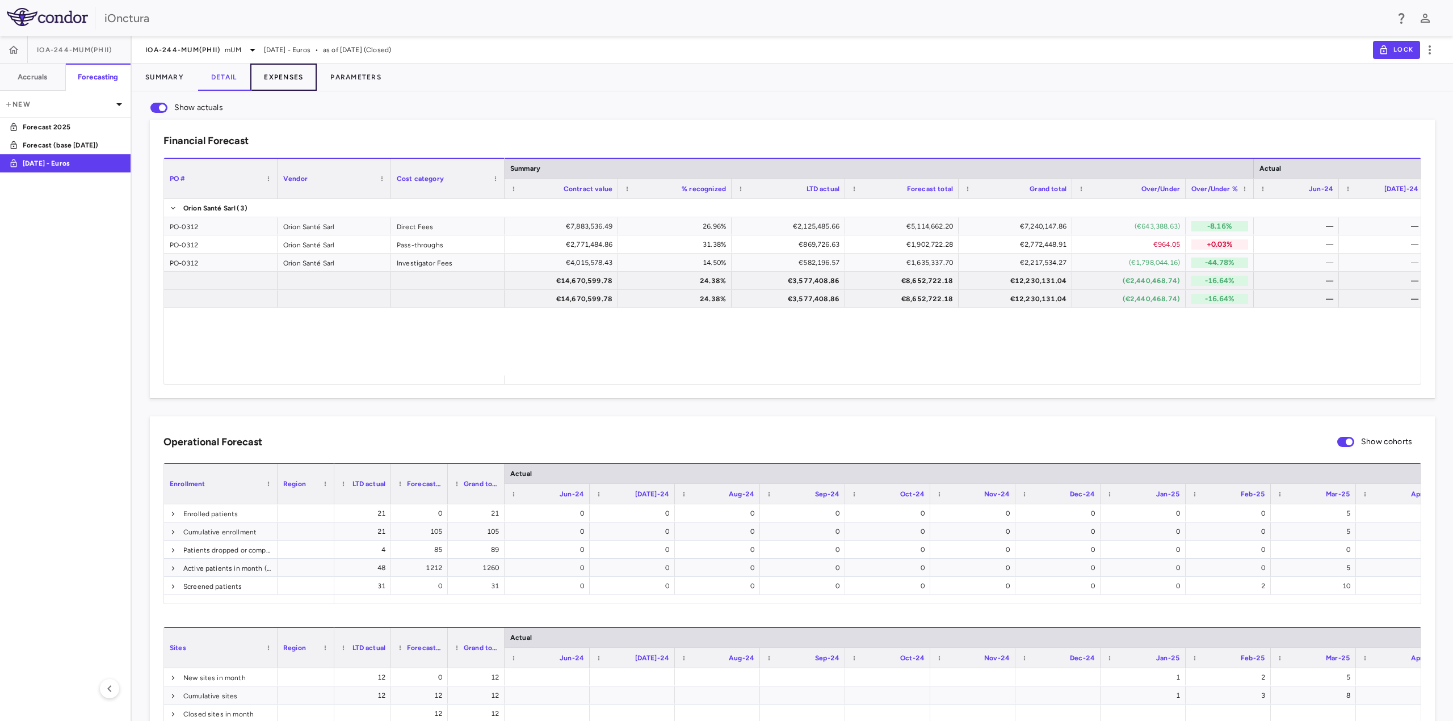
click at [292, 76] on button "Expenses" at bounding box center [283, 77] width 66 height 27
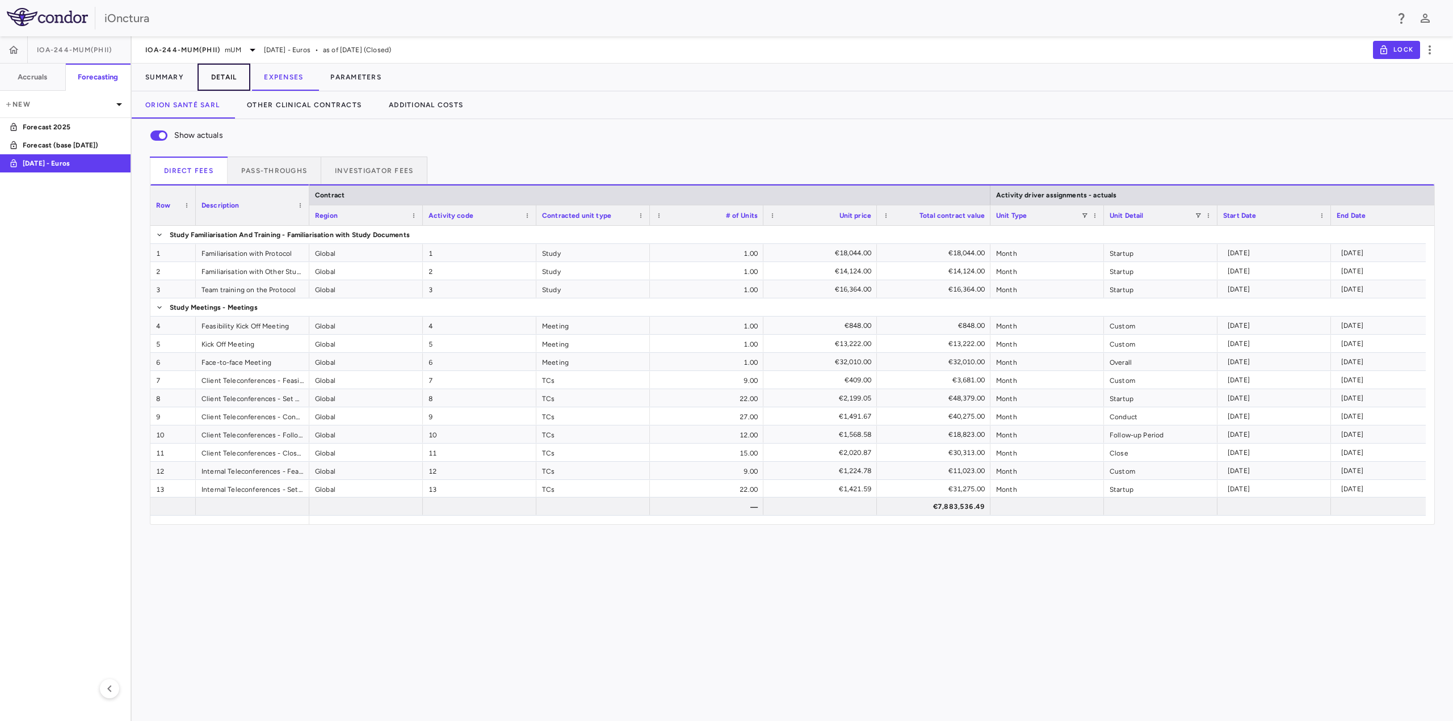
click at [232, 76] on button "Detail" at bounding box center [224, 77] width 53 height 27
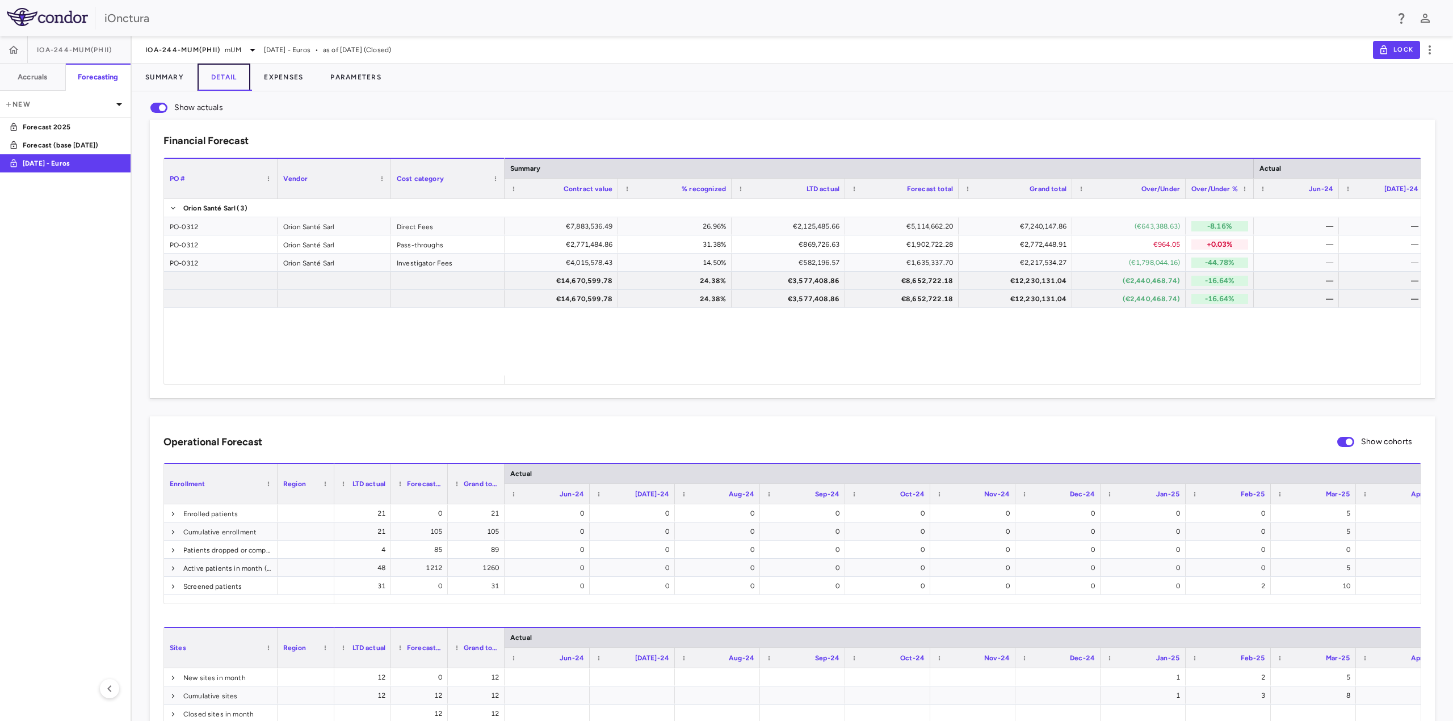
scroll to position [170, 0]
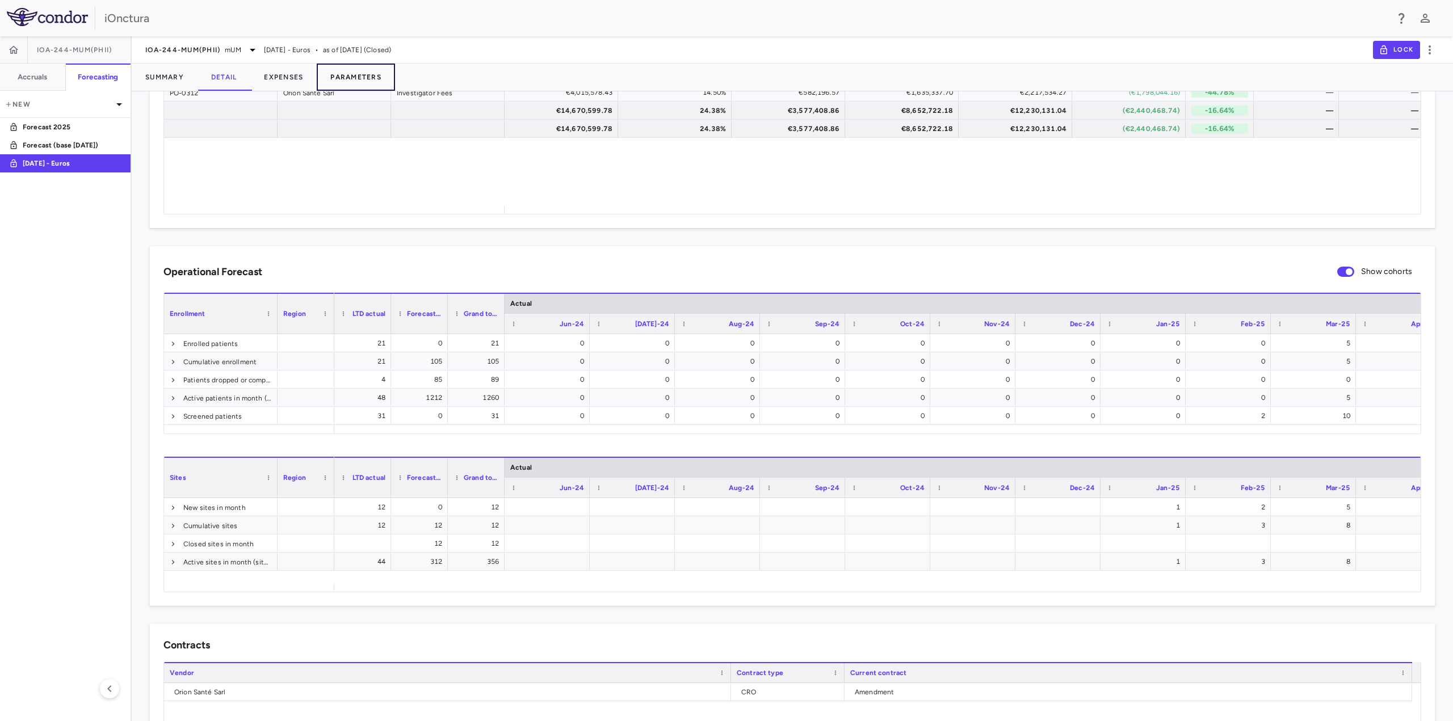
click at [328, 78] on button "Parameters" at bounding box center [356, 77] width 78 height 27
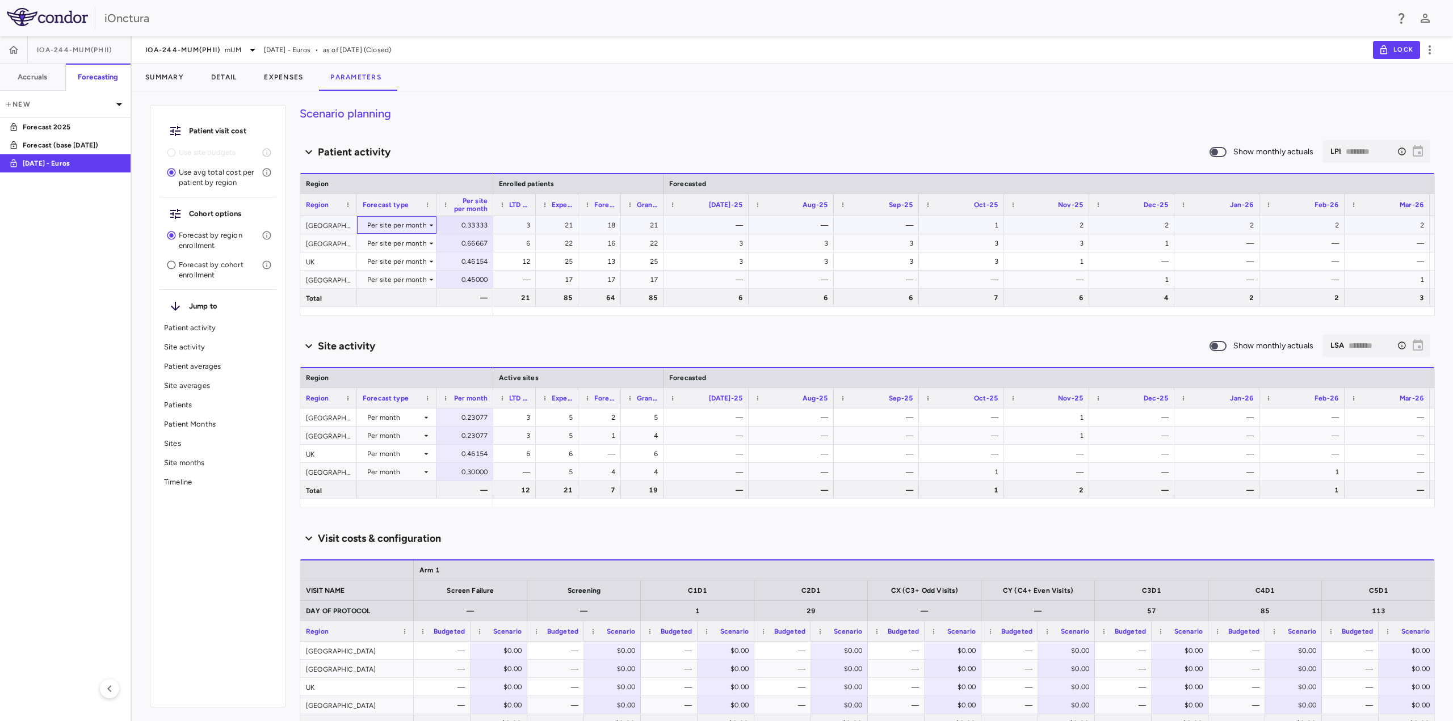
click at [419, 227] on div "Per site per month" at bounding box center [397, 225] width 60 height 18
click at [471, 150] on div at bounding box center [726, 360] width 1453 height 721
click at [212, 366] on p "Patient averages" at bounding box center [218, 367] width 108 height 10
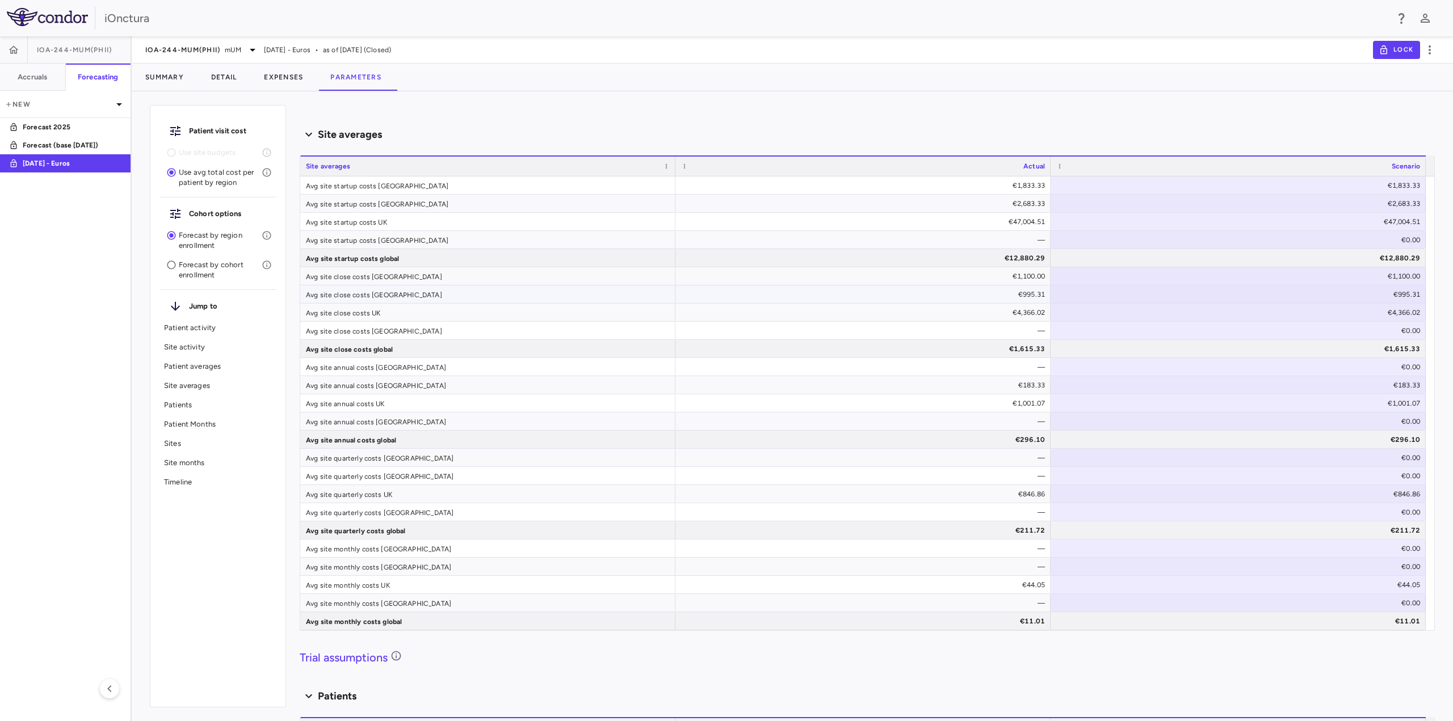
scroll to position [738, 0]
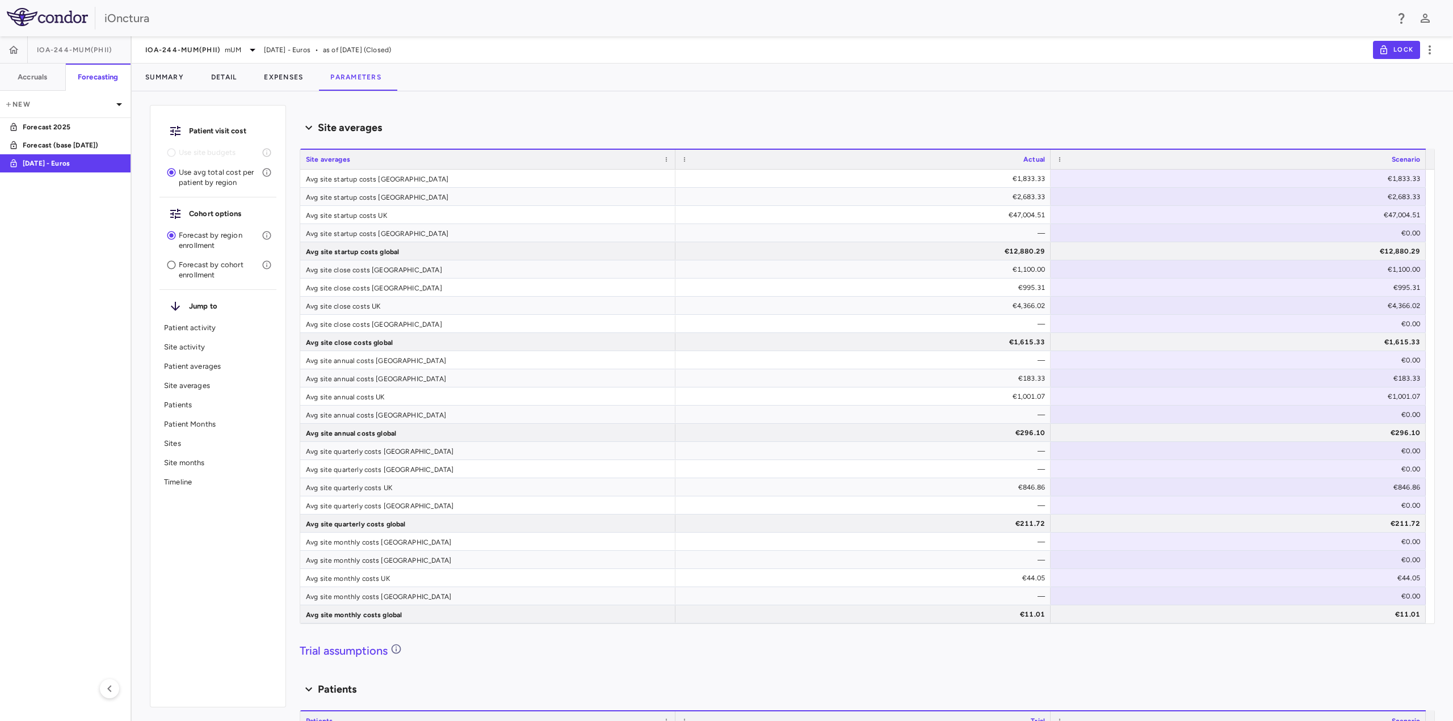
click at [72, 304] on aside "IOA-244-mUM(PhII) Accruals Forecasting New Forecast 2025 Forecast (base June 20…" at bounding box center [66, 378] width 132 height 685
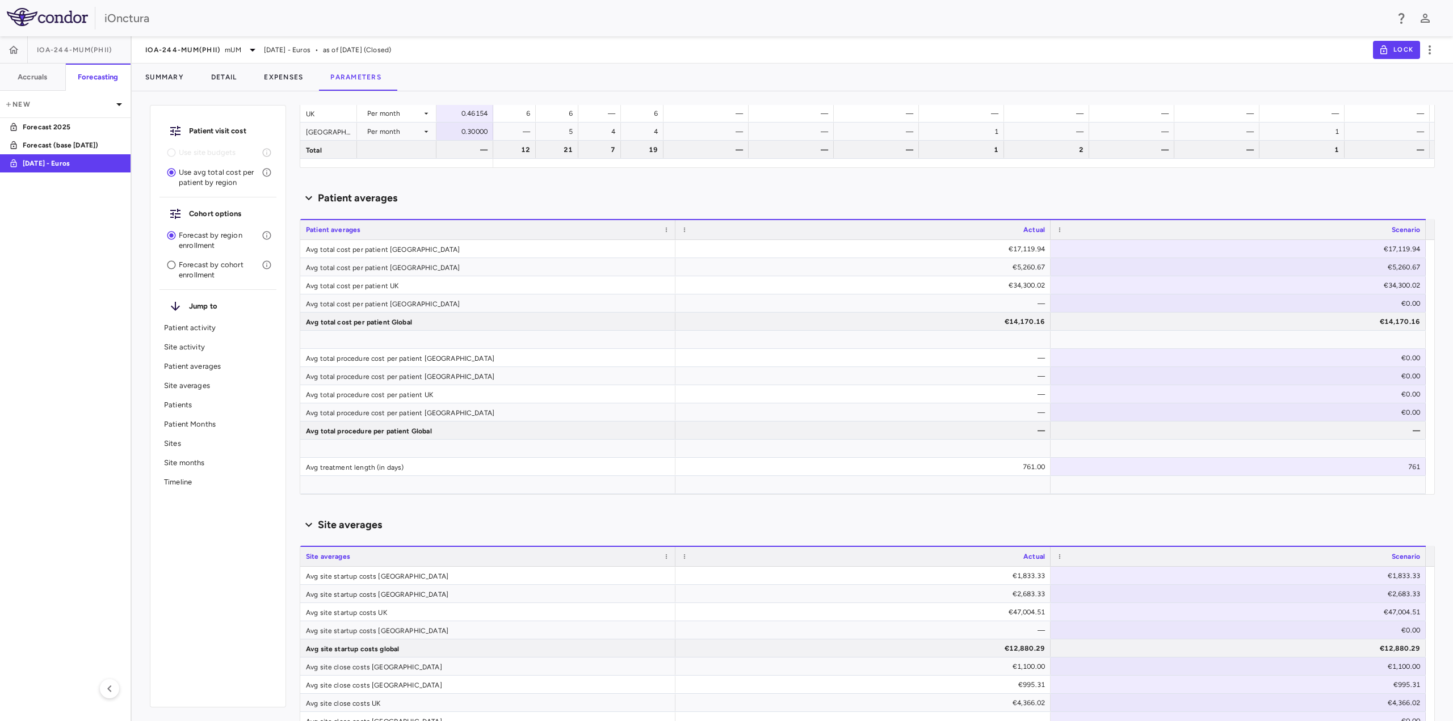
scroll to position [0, 0]
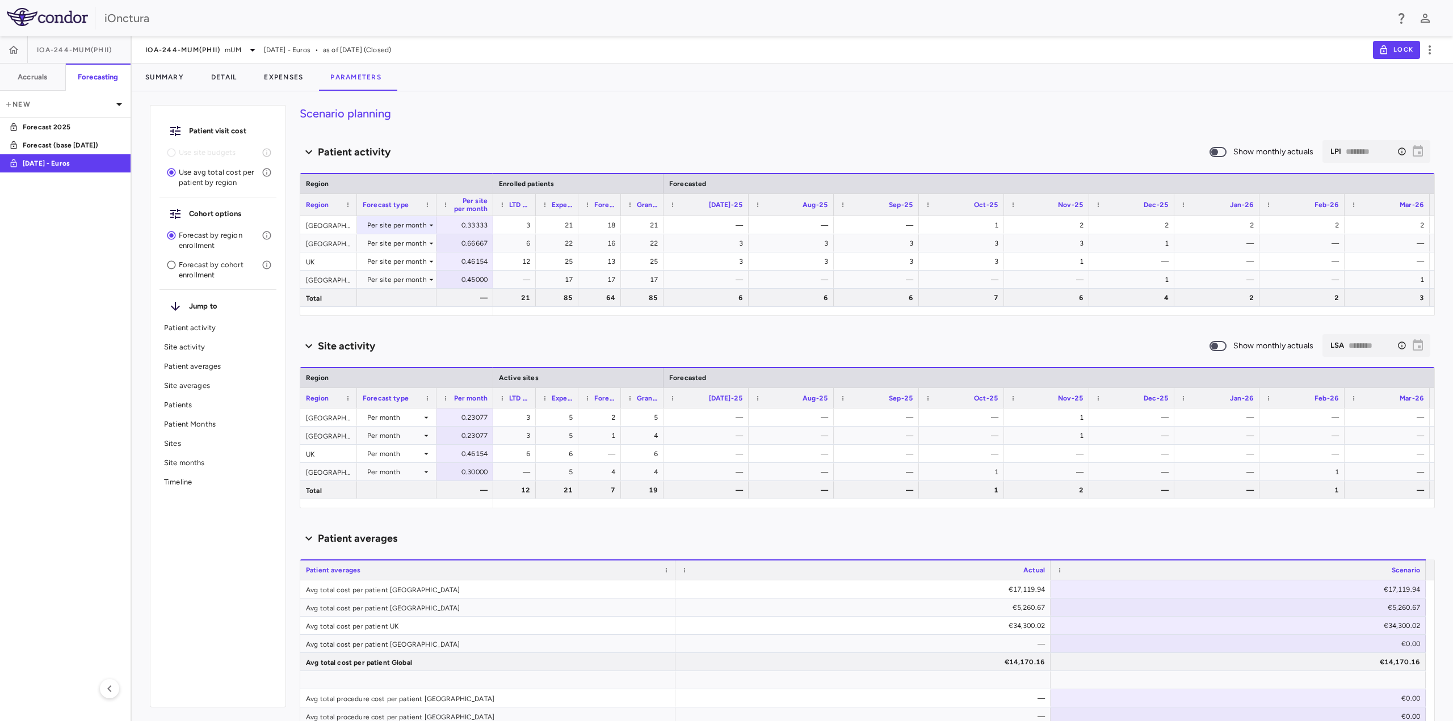
click at [57, 348] on aside "IOA-244-mUM(PhII) Accruals Forecasting New Forecast 2025 Forecast (base June 20…" at bounding box center [66, 378] width 132 height 685
